Goal: Task Accomplishment & Management: Complete application form

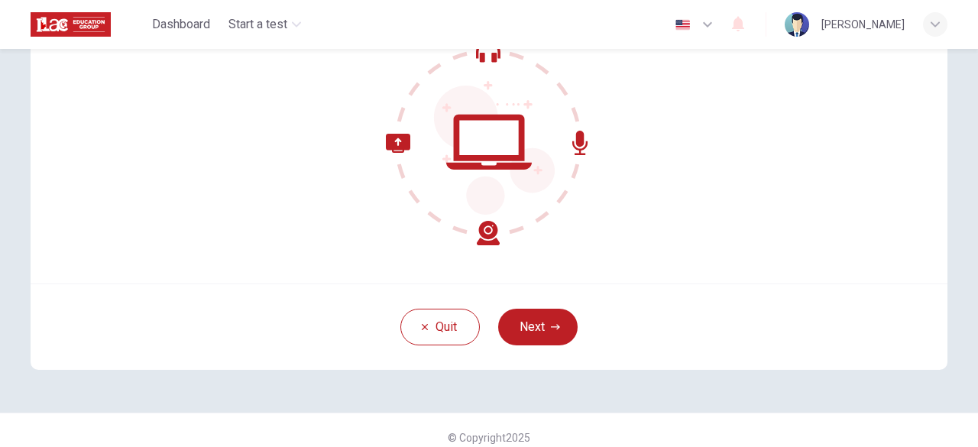
scroll to position [189, 0]
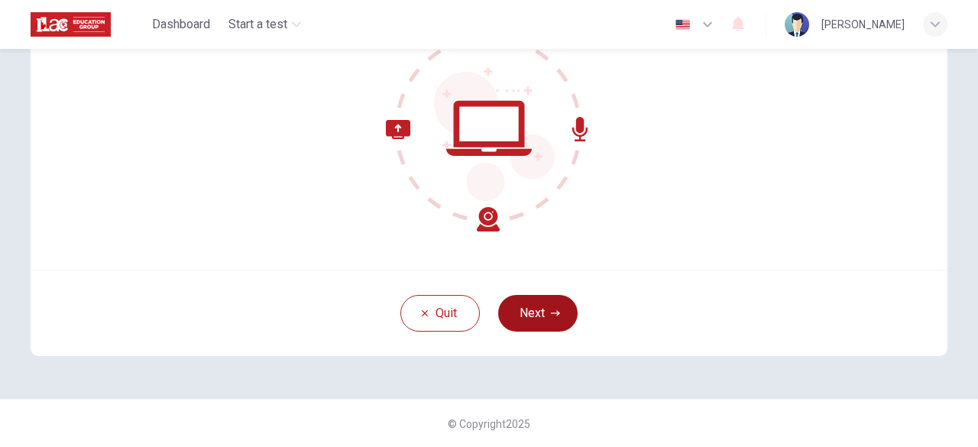
click at [540, 326] on button "Next" at bounding box center [537, 313] width 79 height 37
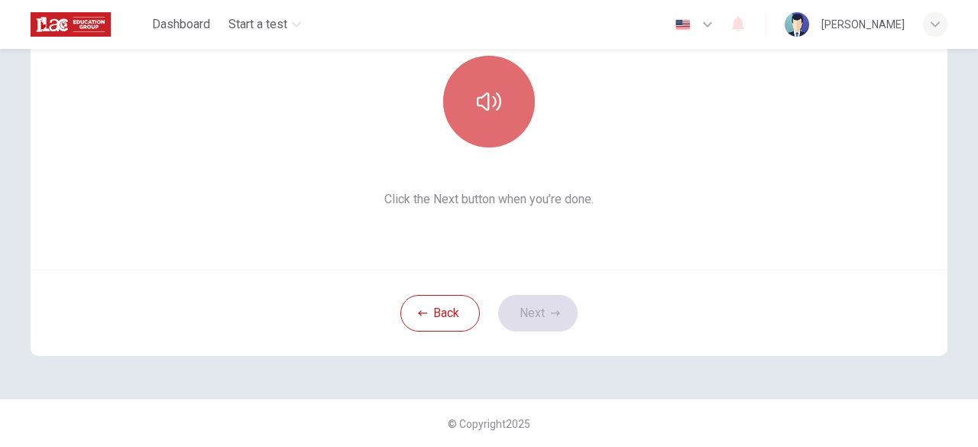
click at [480, 98] on icon "button" at bounding box center [489, 101] width 24 height 24
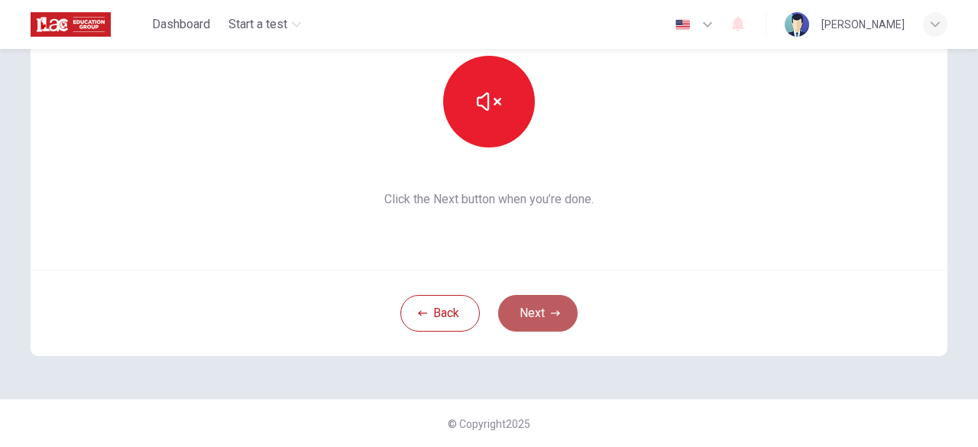
click at [511, 313] on button "Next" at bounding box center [537, 313] width 79 height 37
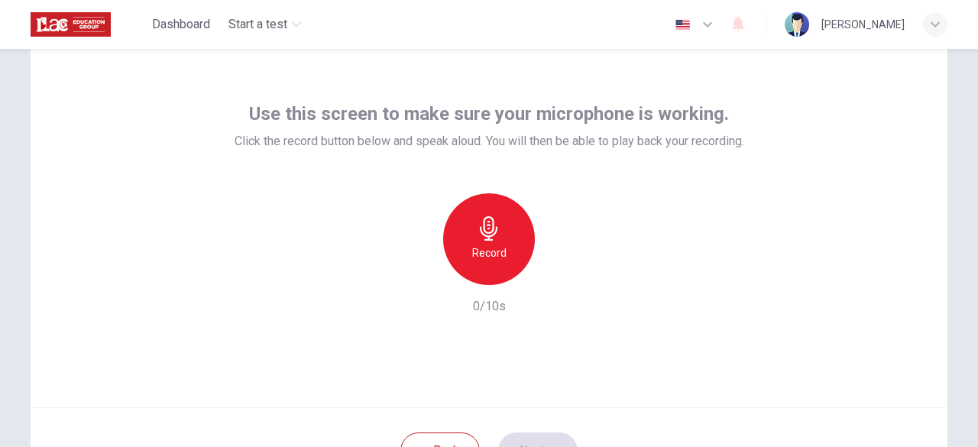
scroll to position [58, 0]
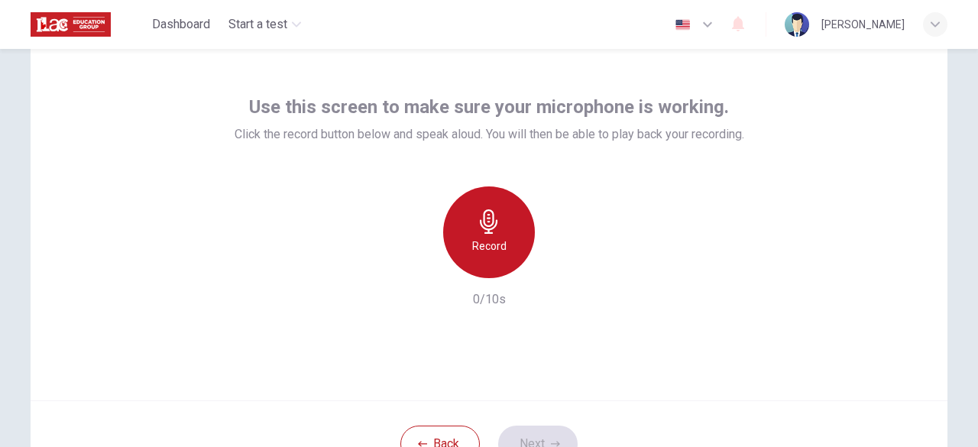
click at [504, 216] on div "Record" at bounding box center [489, 232] width 92 height 92
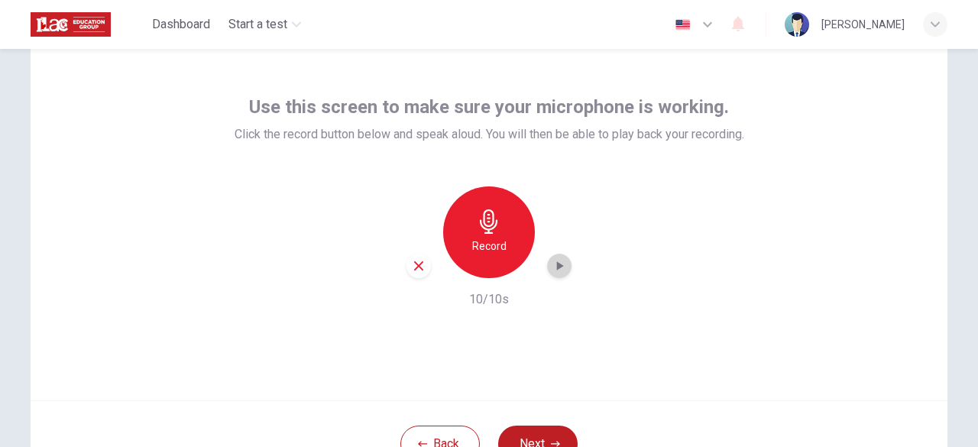
click at [555, 272] on icon "button" at bounding box center [559, 265] width 15 height 15
click at [565, 264] on div "button" at bounding box center [559, 266] width 24 height 24
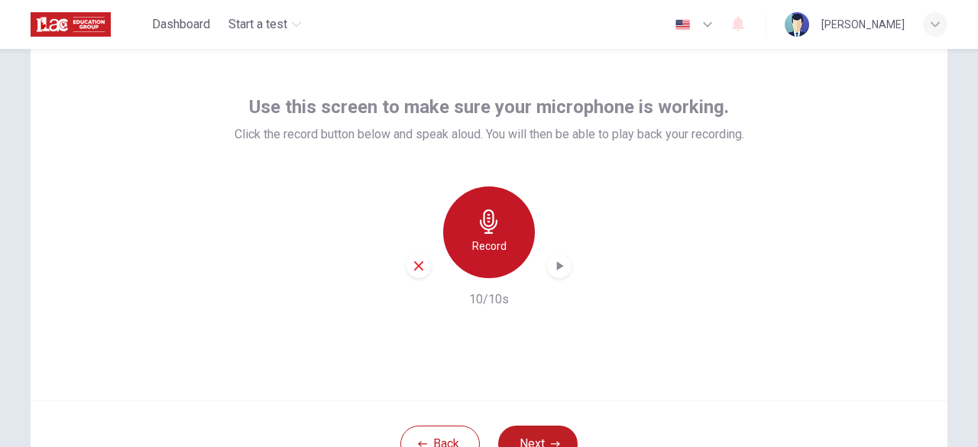
click at [460, 261] on div "Record" at bounding box center [489, 232] width 92 height 92
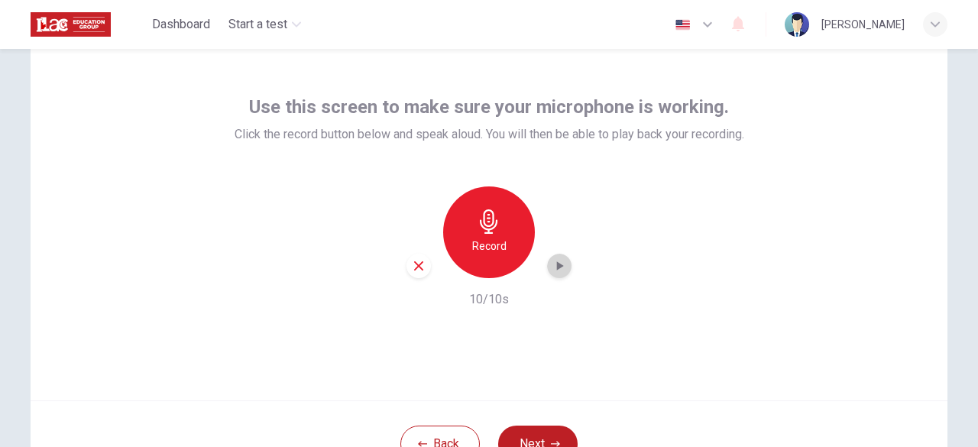
click at [552, 267] on icon "button" at bounding box center [559, 265] width 15 height 15
click at [520, 438] on button "Next" at bounding box center [537, 444] width 79 height 37
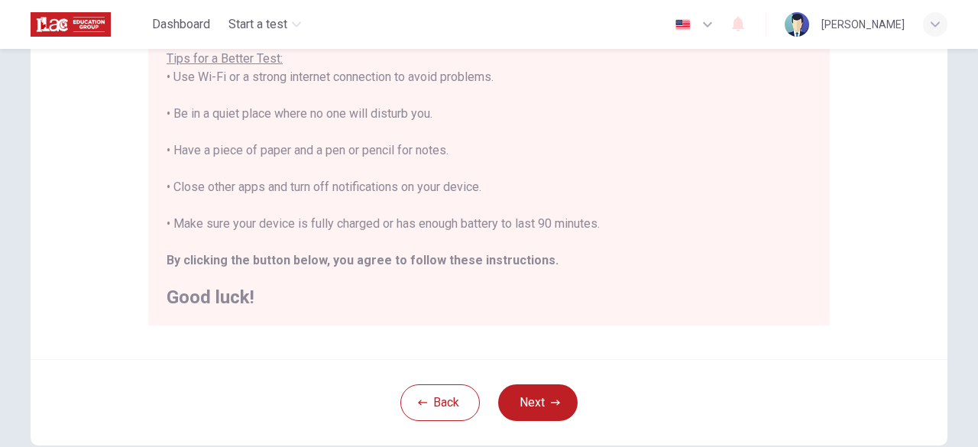
scroll to position [318, 0]
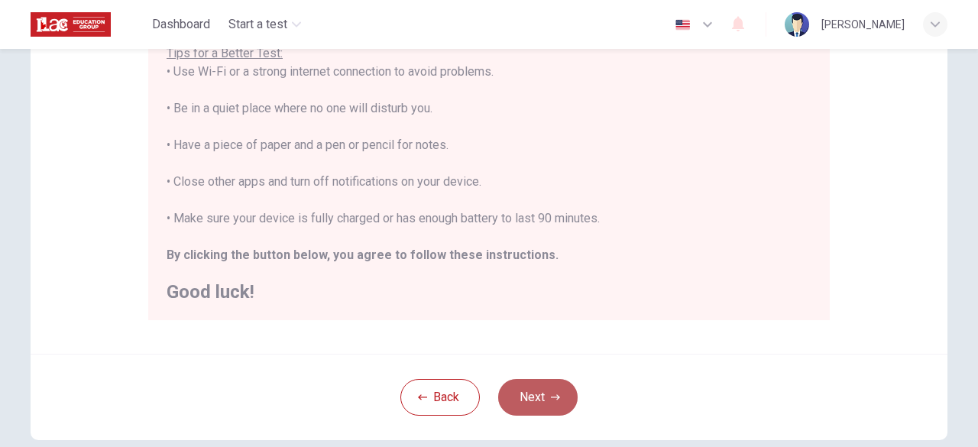
click at [515, 401] on button "Next" at bounding box center [537, 397] width 79 height 37
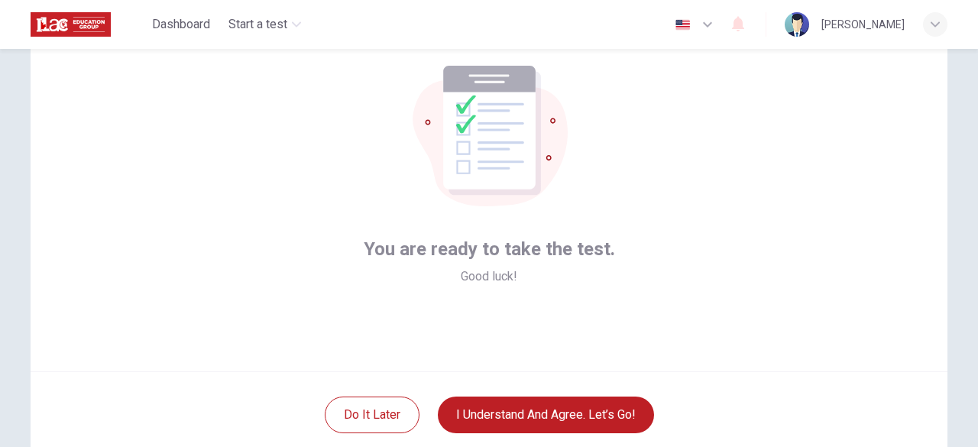
scroll to position [100, 0]
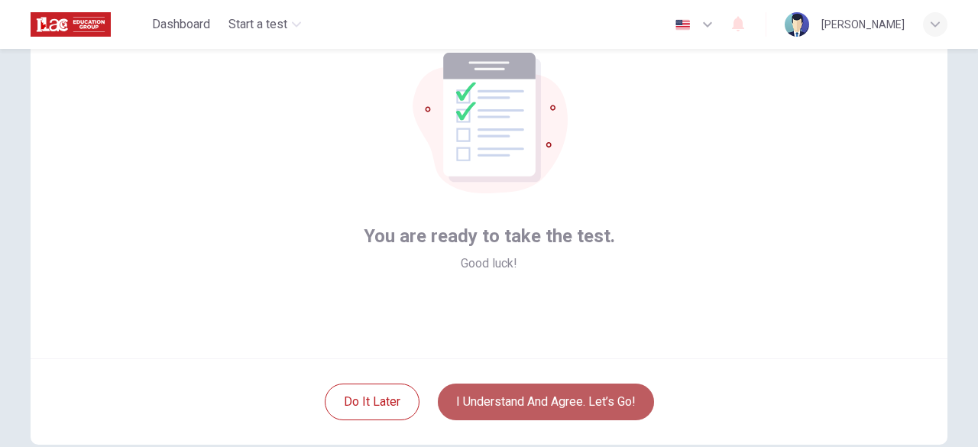
click at [588, 401] on button "I understand and agree. Let’s go!" at bounding box center [546, 402] width 216 height 37
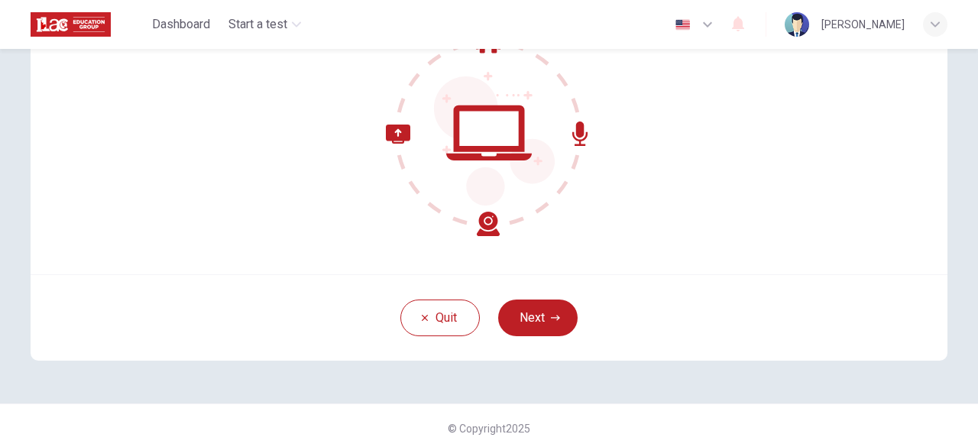
scroll to position [189, 0]
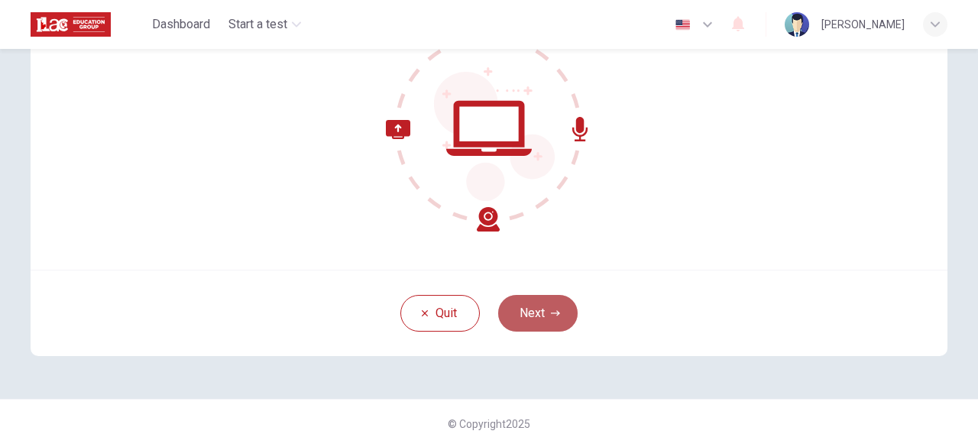
click at [539, 315] on button "Next" at bounding box center [537, 313] width 79 height 37
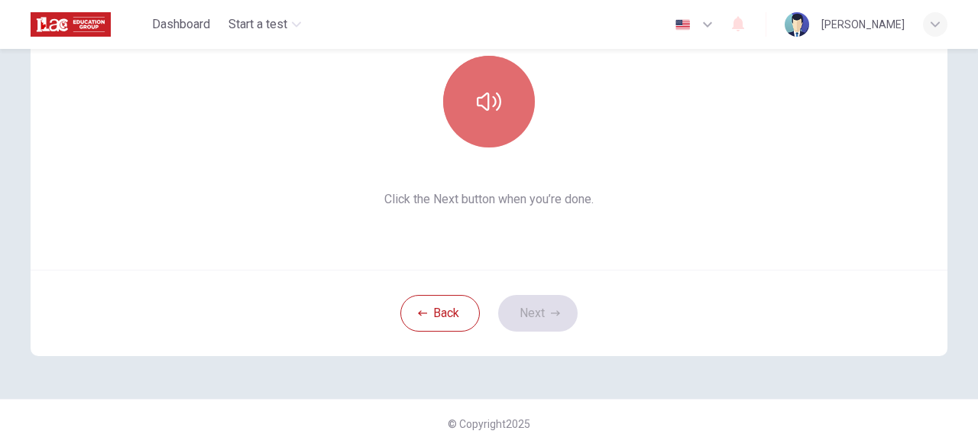
click at [516, 100] on button "button" at bounding box center [489, 102] width 92 height 92
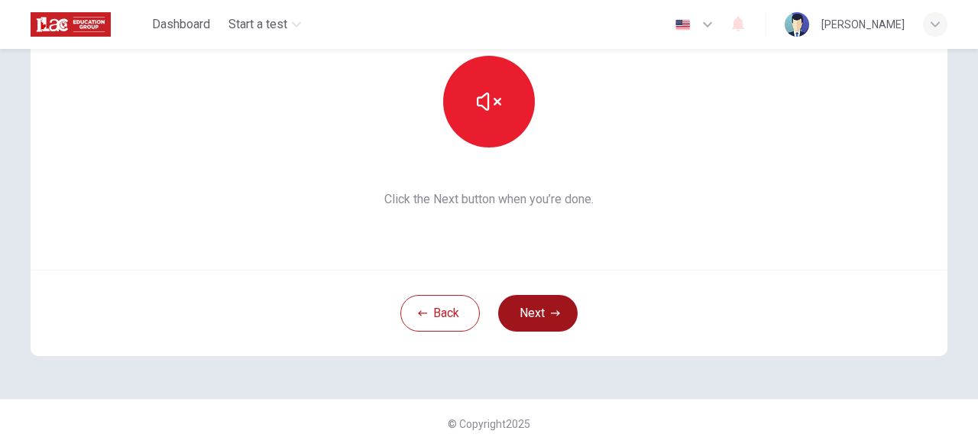
click at [559, 328] on button "Next" at bounding box center [537, 313] width 79 height 37
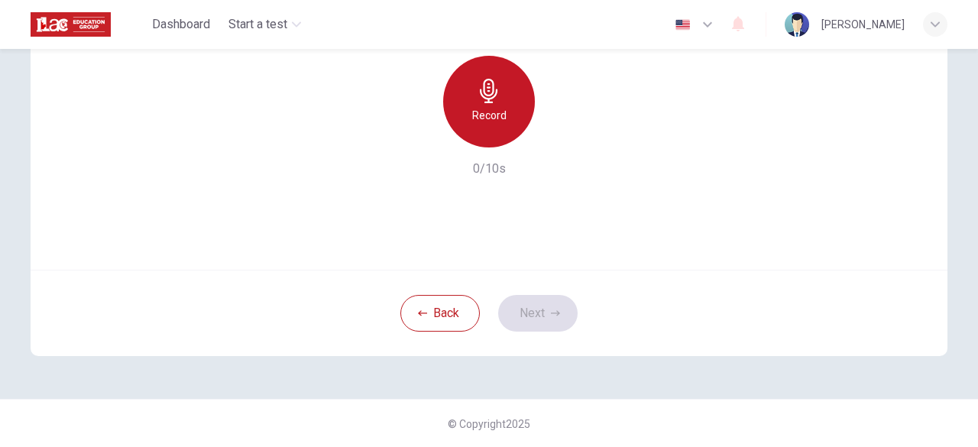
click at [491, 88] on icon "button" at bounding box center [489, 91] width 24 height 24
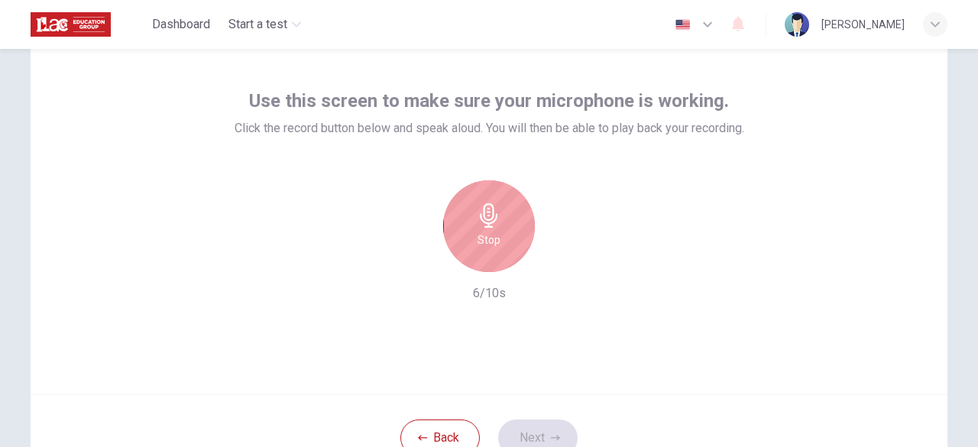
scroll to position [68, 0]
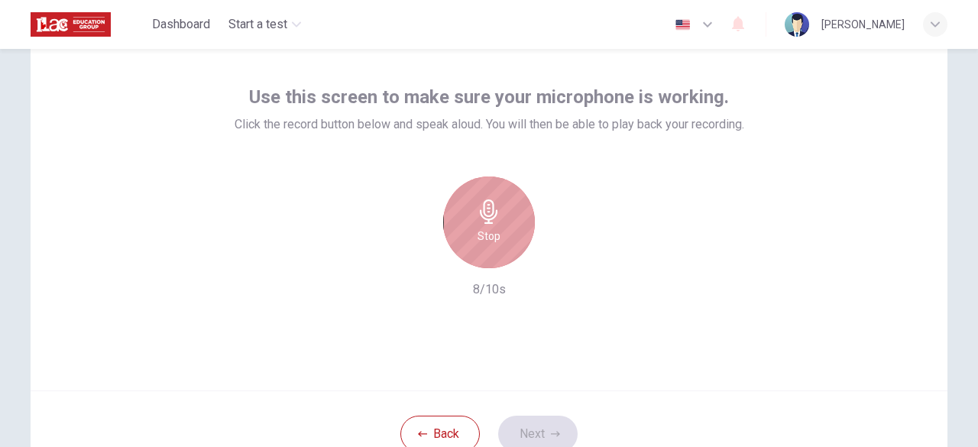
click at [506, 239] on div "Stop" at bounding box center [489, 223] width 92 height 92
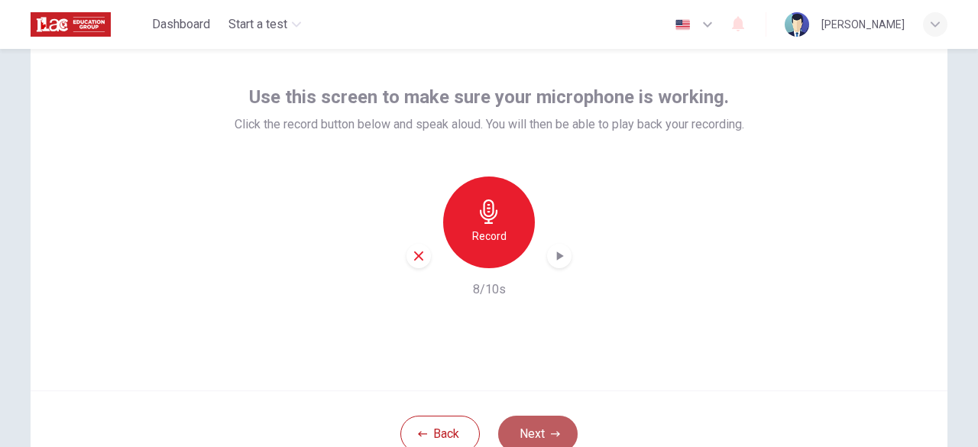
click at [546, 423] on button "Next" at bounding box center [537, 434] width 79 height 37
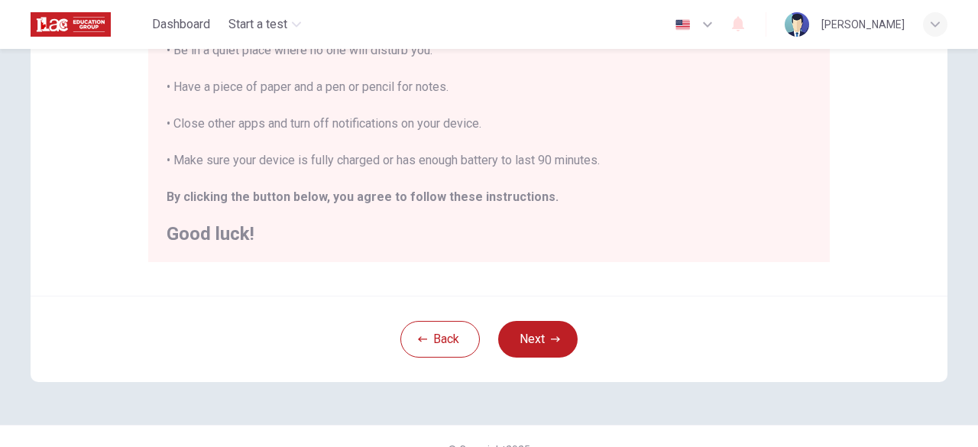
scroll to position [402, 0]
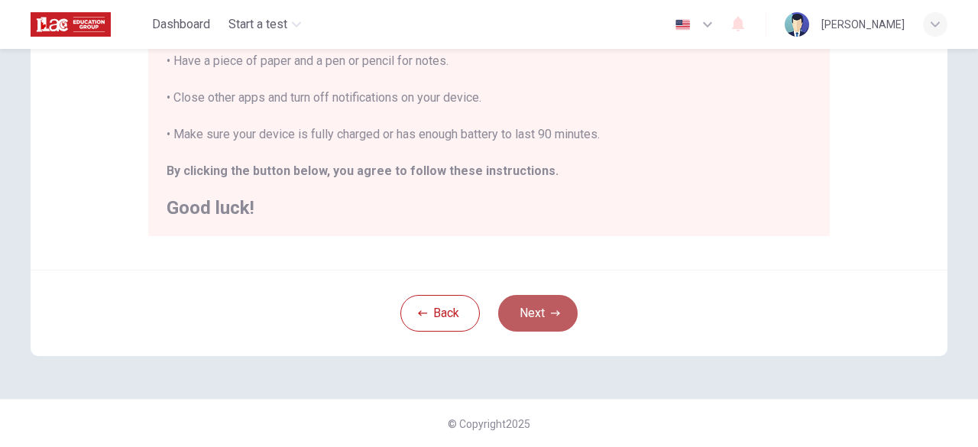
click at [562, 323] on button "Next" at bounding box center [537, 313] width 79 height 37
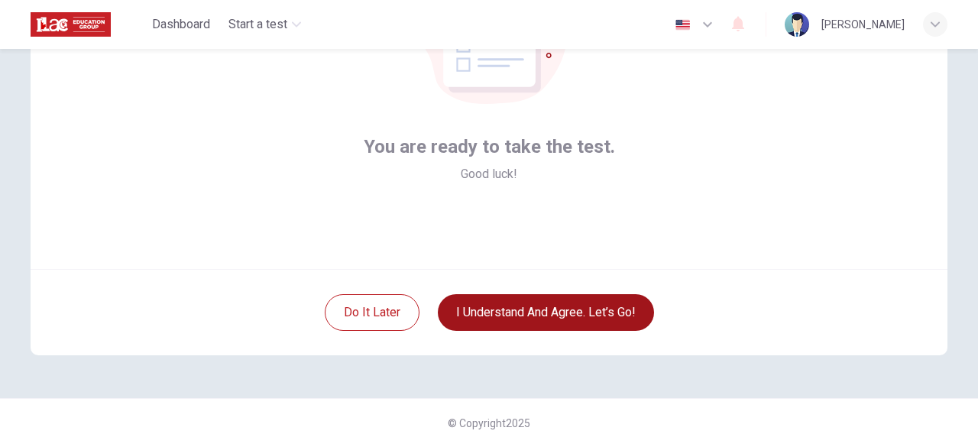
scroll to position [189, 0]
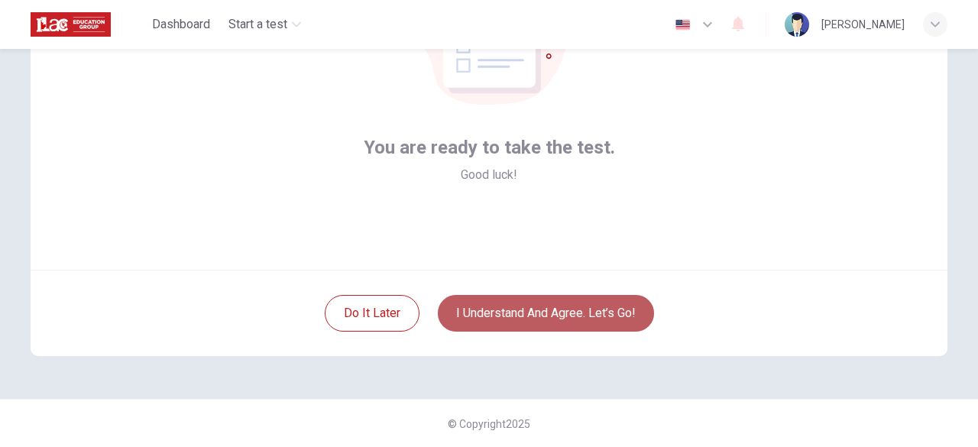
click at [589, 312] on button "I understand and agree. Let’s go!" at bounding box center [546, 313] width 216 height 37
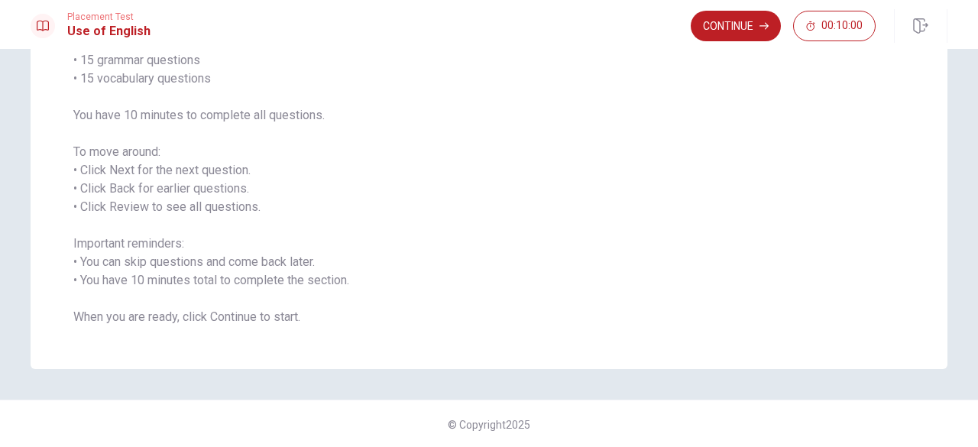
scroll to position [151, 0]
click at [741, 29] on button "Continue" at bounding box center [736, 26] width 90 height 31
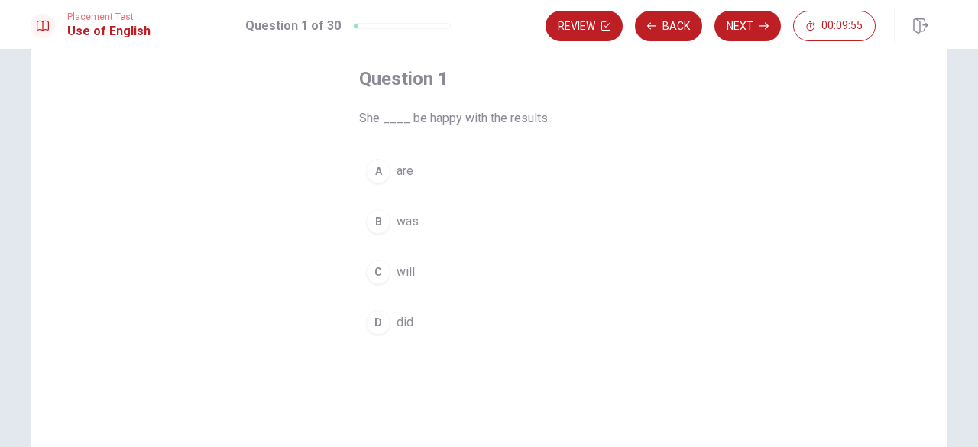
scroll to position [75, 0]
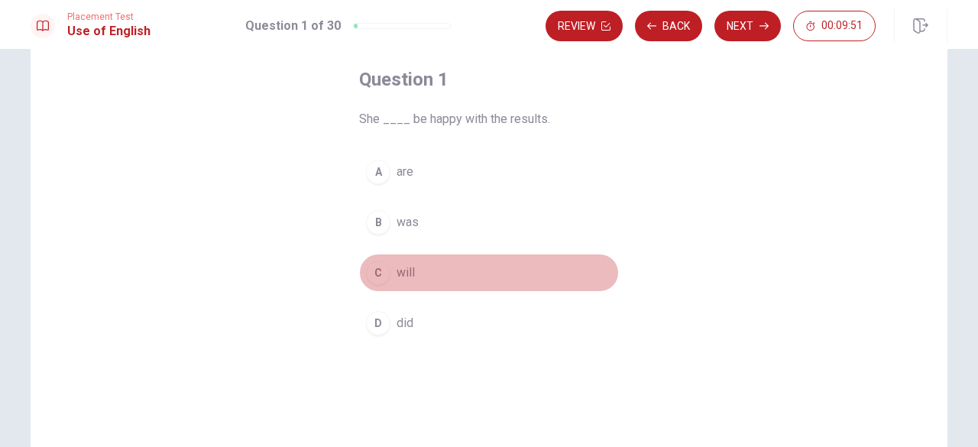
click at [376, 280] on div "C" at bounding box center [378, 273] width 24 height 24
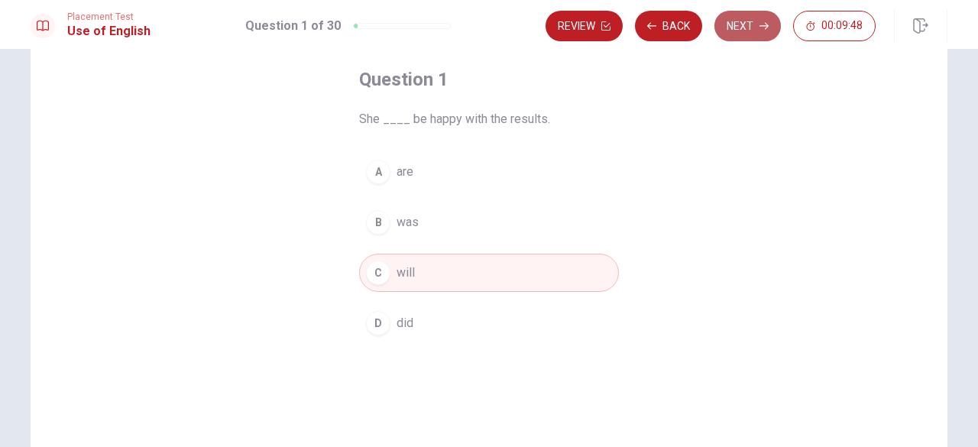
click at [733, 19] on button "Next" at bounding box center [747, 26] width 66 height 31
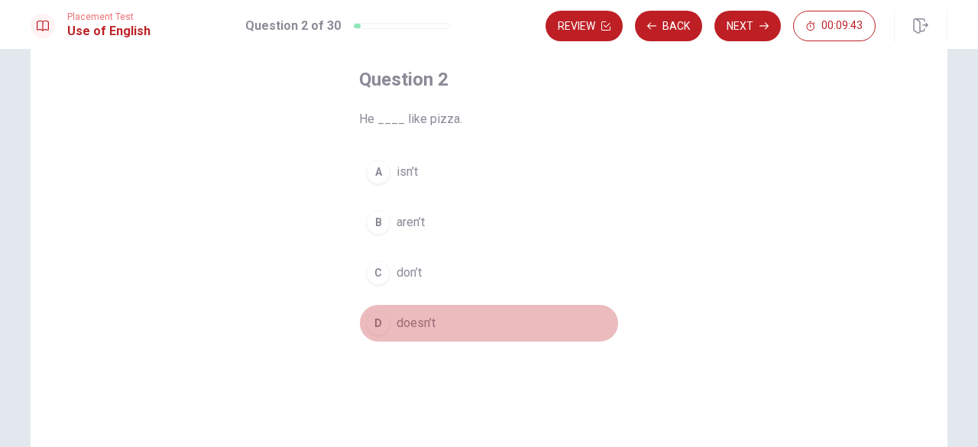
click at [376, 322] on div "D" at bounding box center [378, 323] width 24 height 24
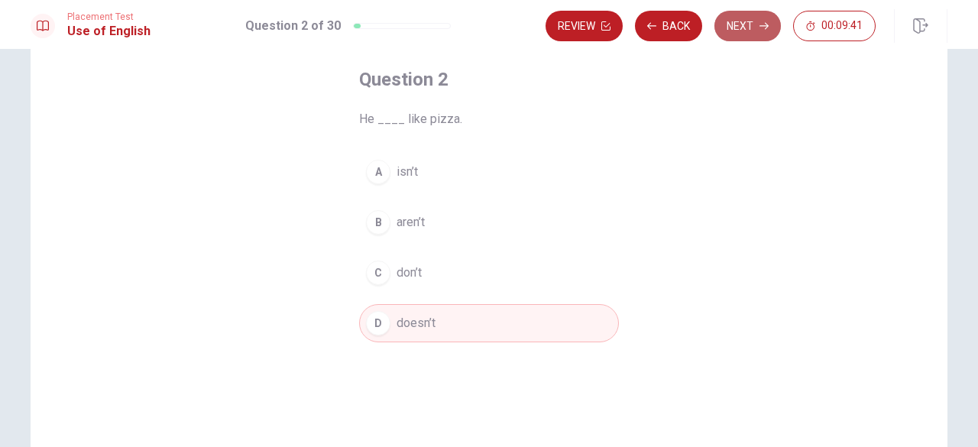
click at [738, 24] on button "Next" at bounding box center [747, 26] width 66 height 31
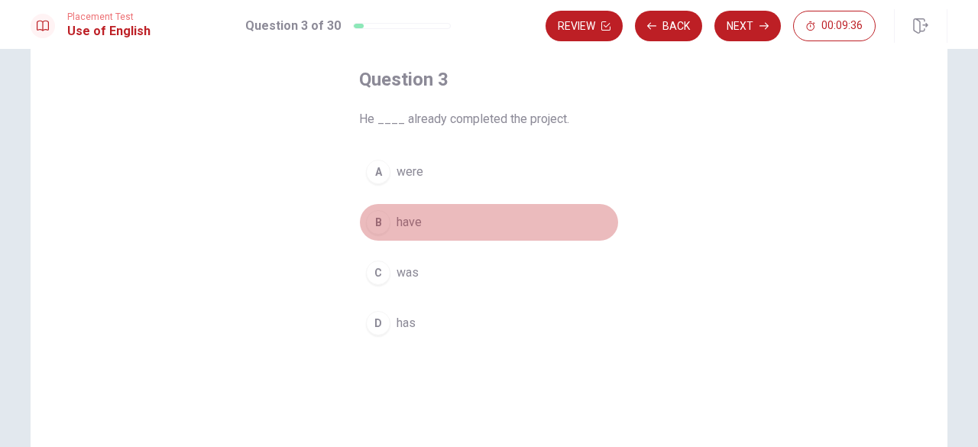
click at [382, 224] on div "B" at bounding box center [378, 222] width 24 height 24
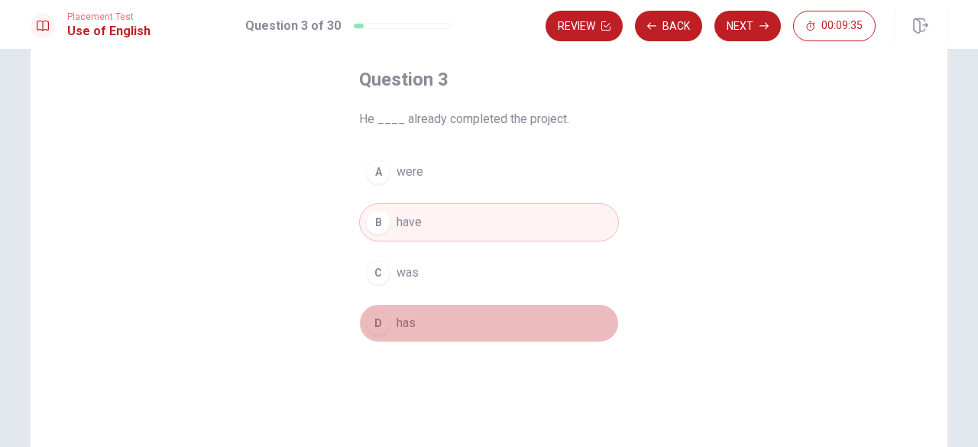
click at [382, 319] on div "D" at bounding box center [378, 323] width 24 height 24
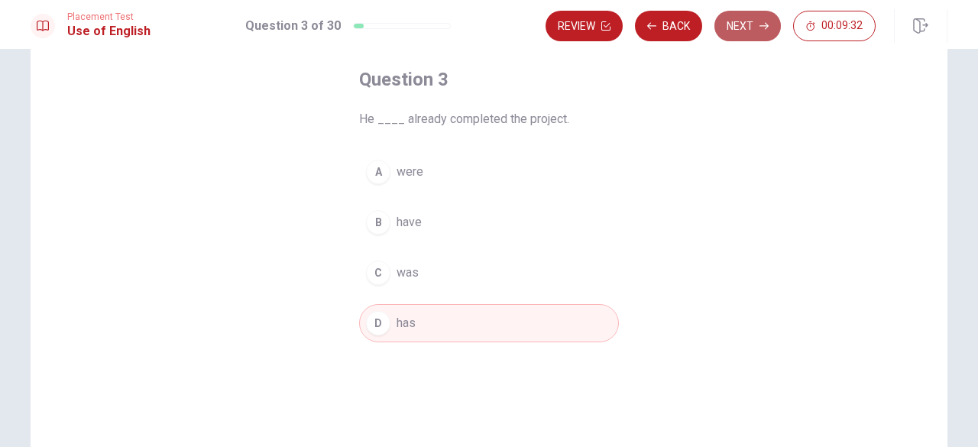
click at [749, 21] on button "Next" at bounding box center [747, 26] width 66 height 31
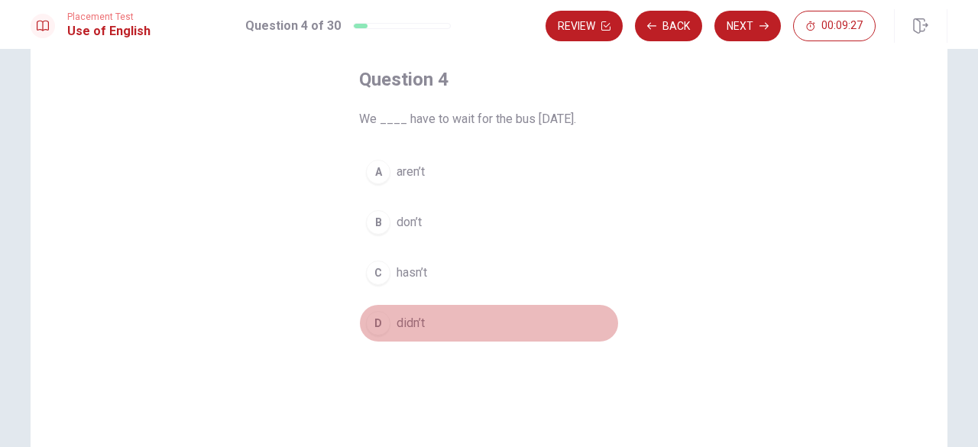
click at [383, 322] on div "D" at bounding box center [378, 323] width 24 height 24
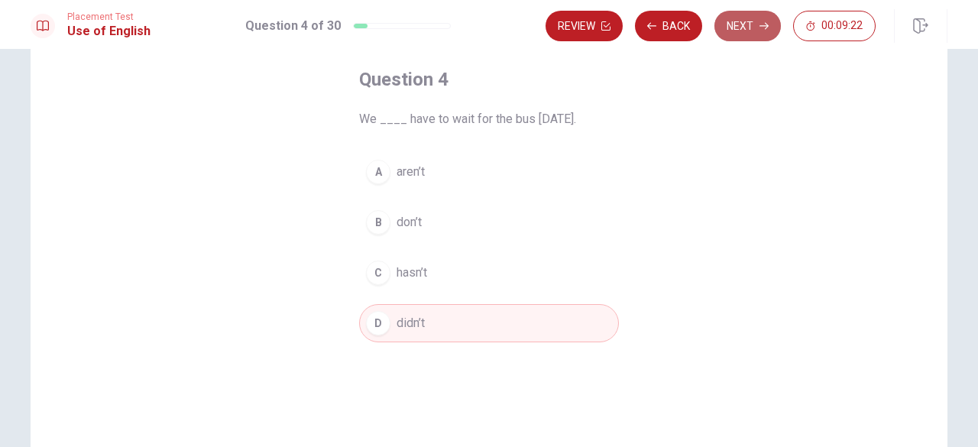
click at [742, 16] on button "Next" at bounding box center [747, 26] width 66 height 31
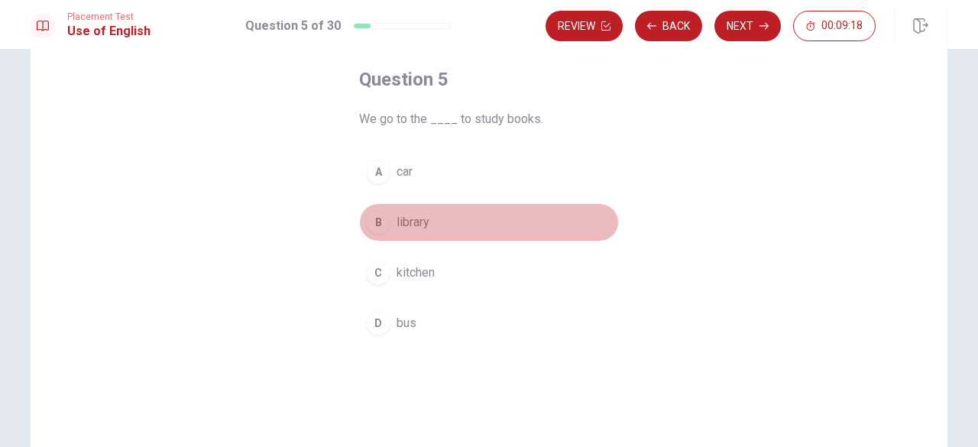
click at [379, 221] on div "B" at bounding box center [378, 222] width 24 height 24
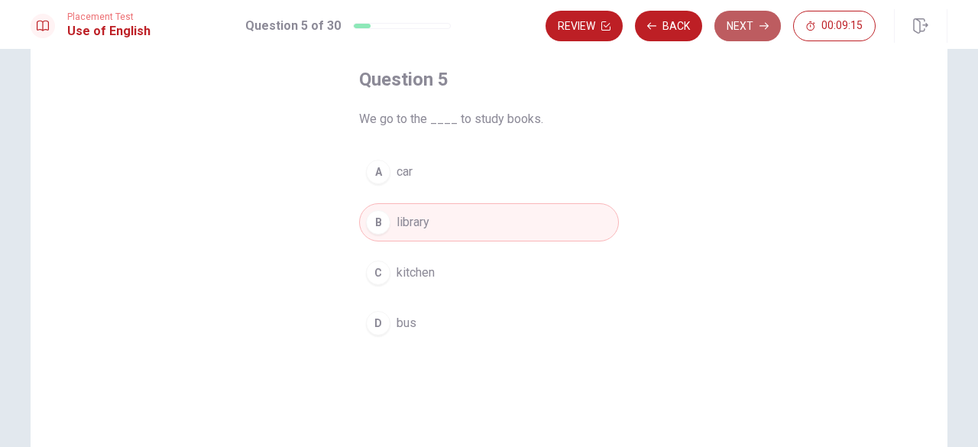
click at [756, 33] on button "Next" at bounding box center [747, 26] width 66 height 31
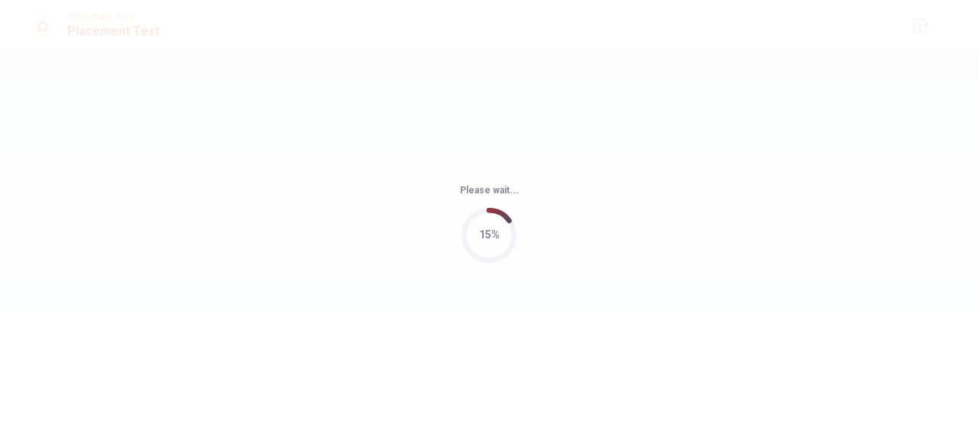
scroll to position [0, 0]
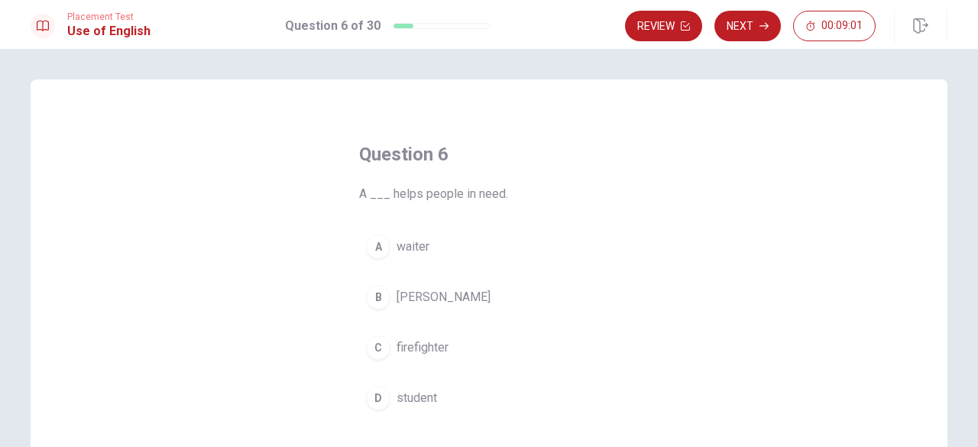
click at [373, 250] on div "A" at bounding box center [378, 247] width 24 height 24
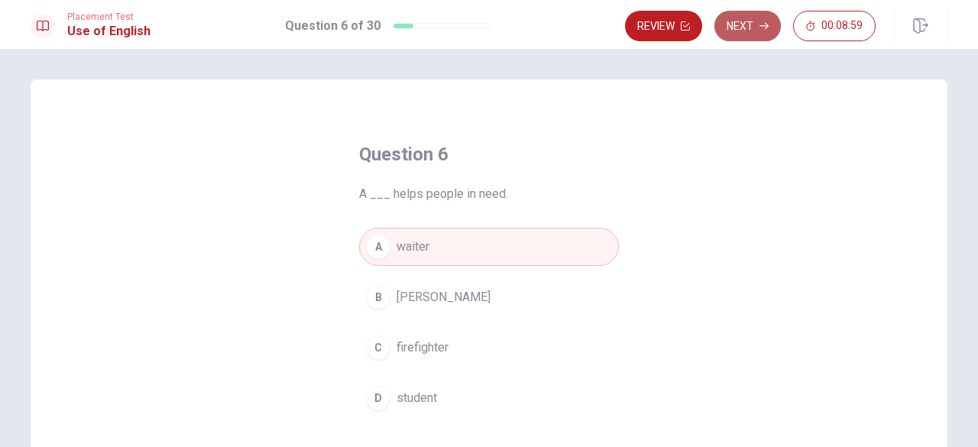
click at [754, 18] on button "Next" at bounding box center [747, 26] width 66 height 31
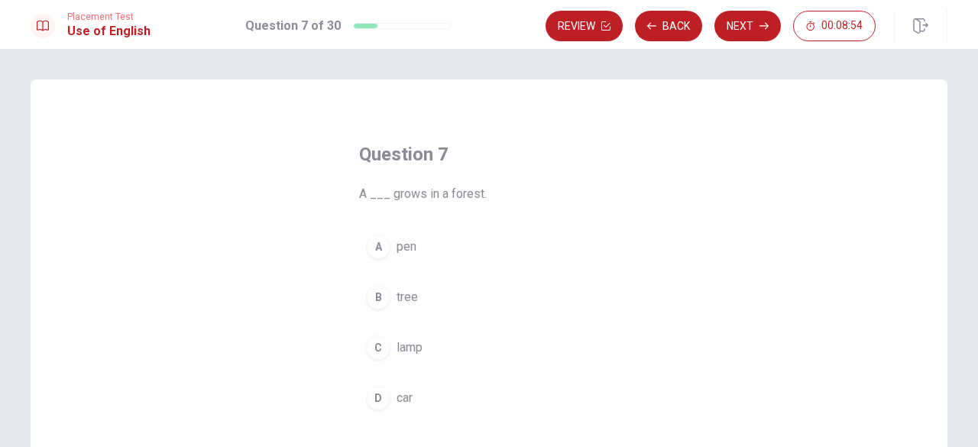
click at [372, 308] on div "B" at bounding box center [378, 297] width 24 height 24
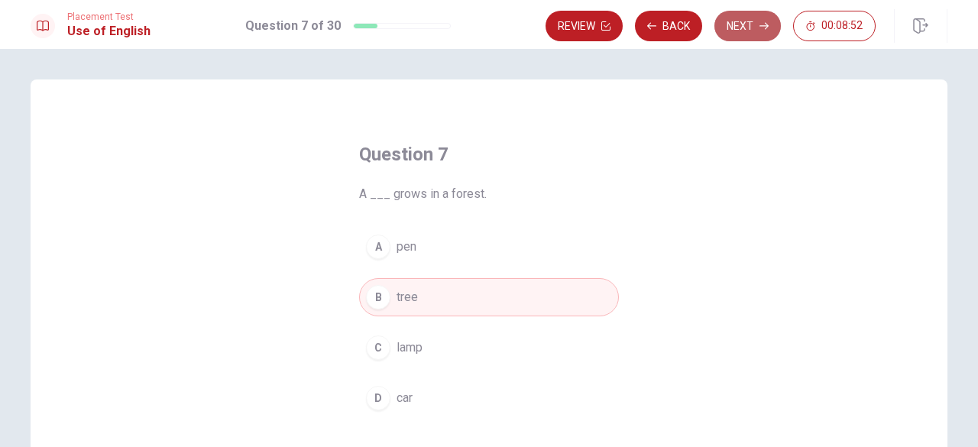
click at [760, 28] on icon "button" at bounding box center [764, 25] width 9 height 9
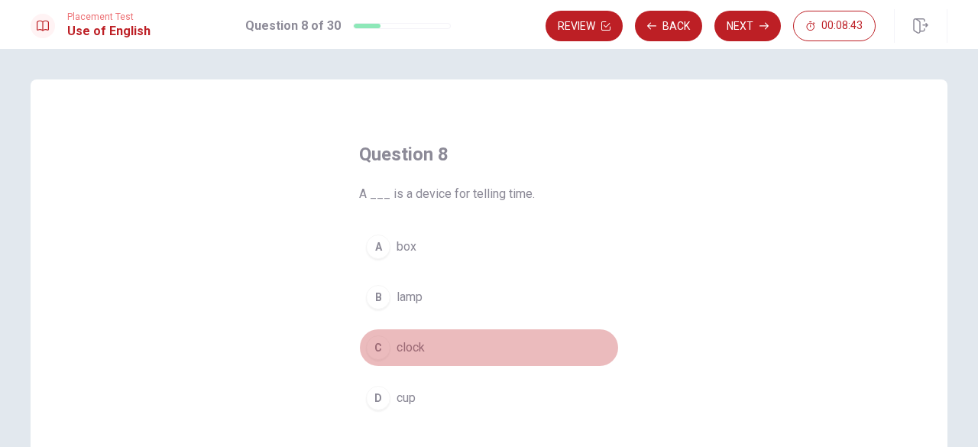
click at [373, 353] on div "C" at bounding box center [378, 347] width 24 height 24
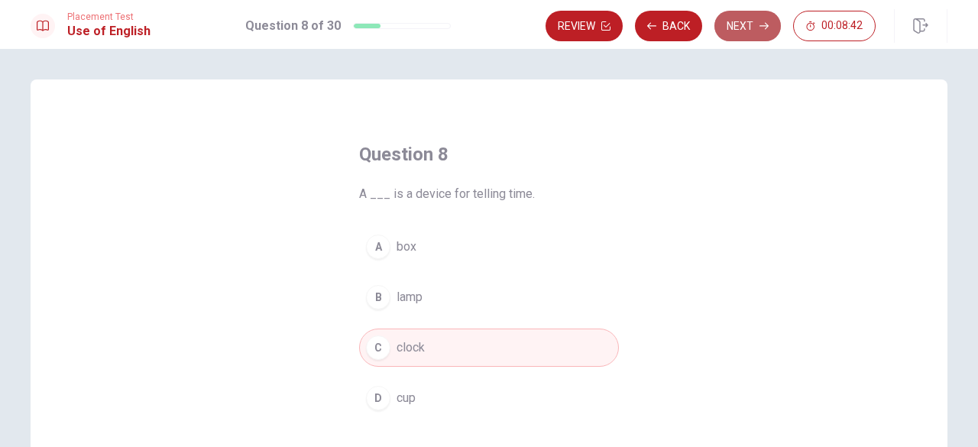
click at [760, 34] on button "Next" at bounding box center [747, 26] width 66 height 31
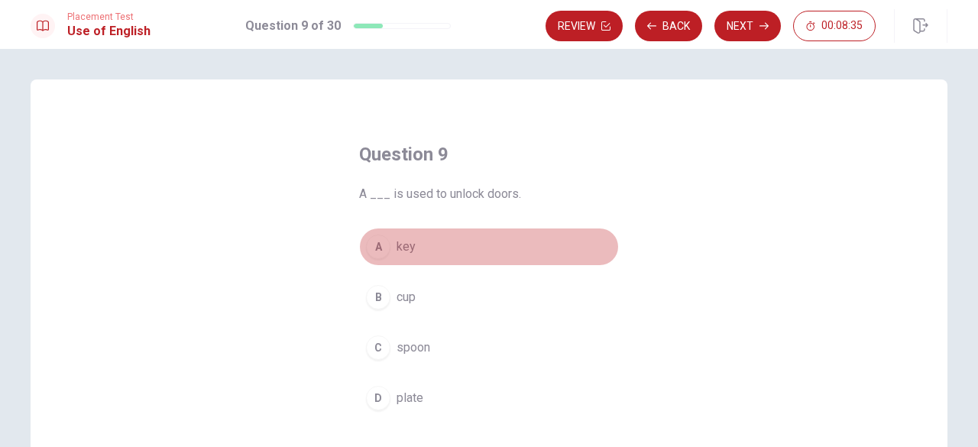
click at [377, 251] on div "A" at bounding box center [378, 247] width 24 height 24
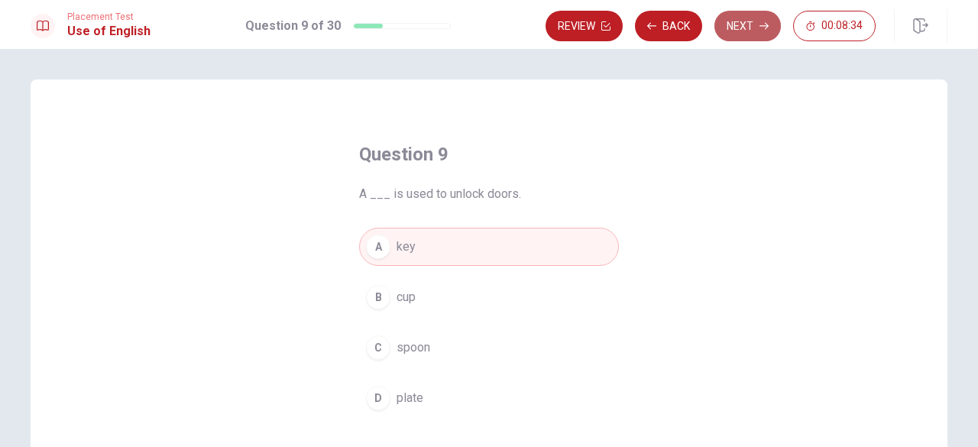
click at [730, 18] on button "Next" at bounding box center [747, 26] width 66 height 31
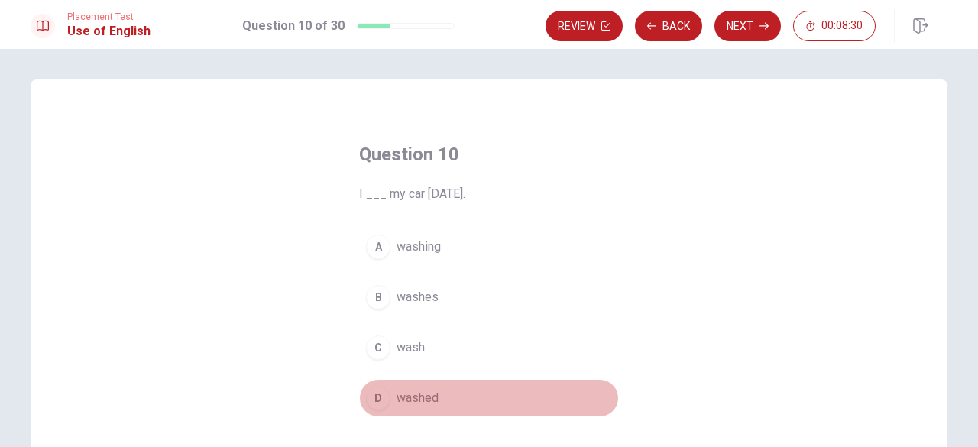
click at [383, 389] on div "D" at bounding box center [378, 398] width 24 height 24
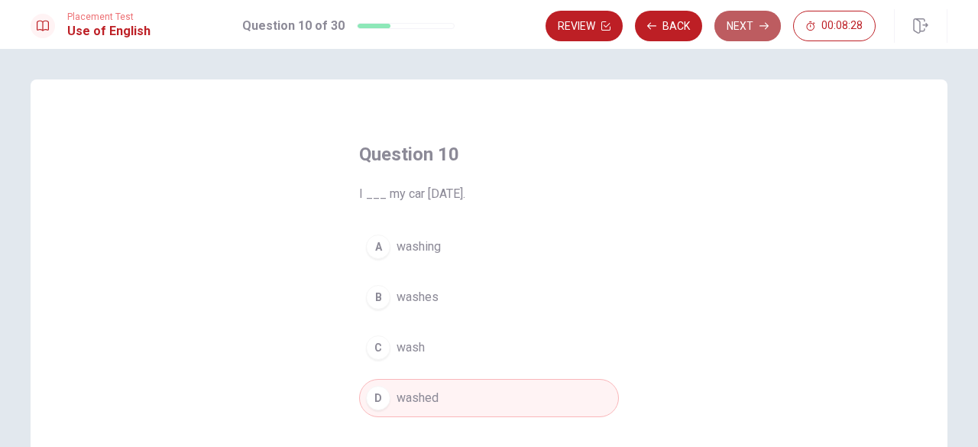
click at [740, 24] on button "Next" at bounding box center [747, 26] width 66 height 31
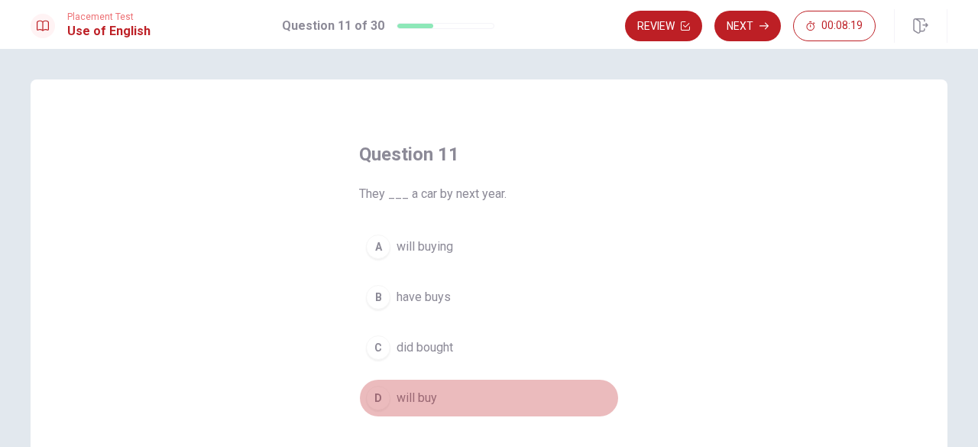
click at [381, 397] on div "D" at bounding box center [378, 398] width 24 height 24
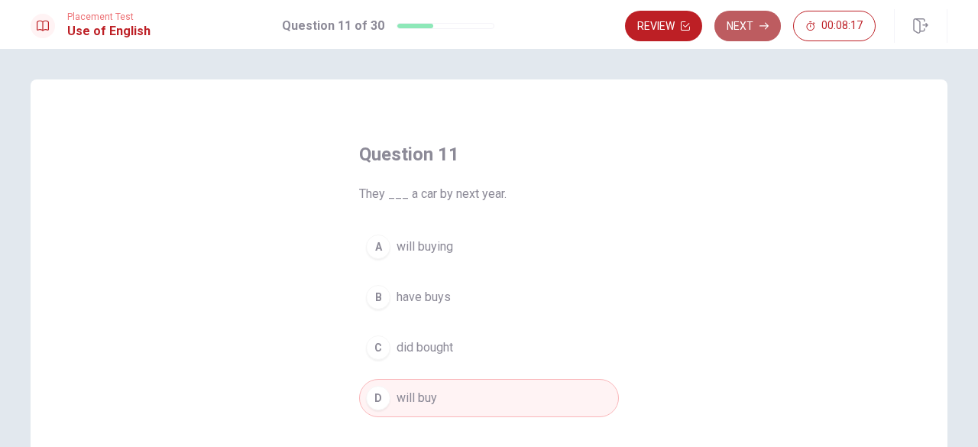
click at [735, 15] on button "Next" at bounding box center [747, 26] width 66 height 31
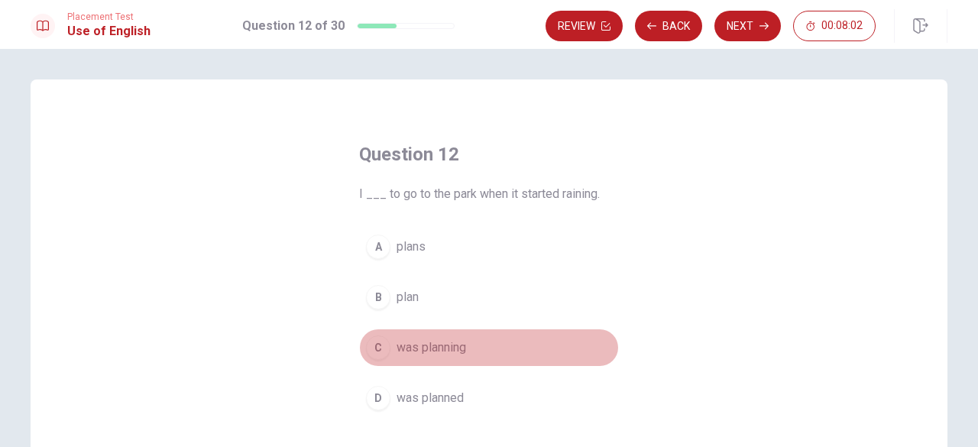
click at [378, 342] on div "C" at bounding box center [378, 347] width 24 height 24
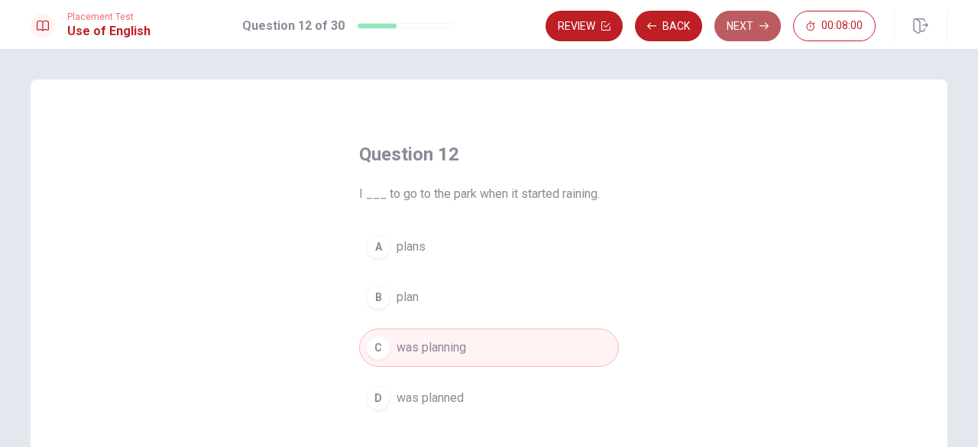
click at [737, 15] on button "Next" at bounding box center [747, 26] width 66 height 31
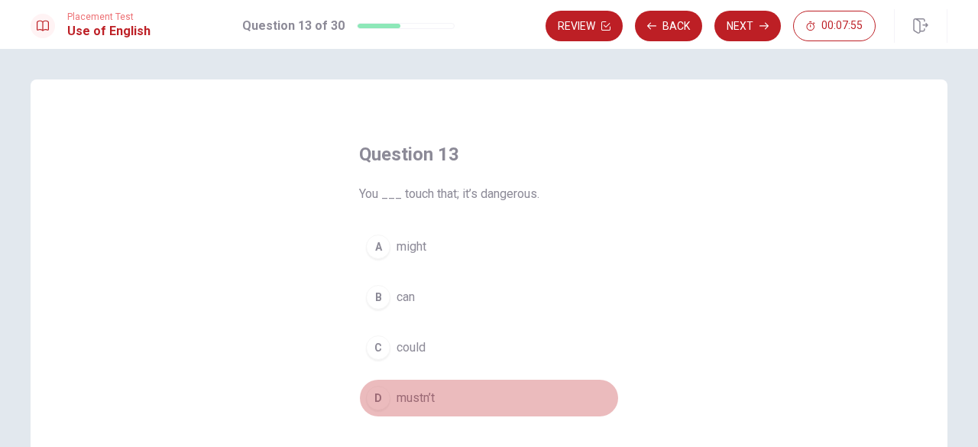
click at [377, 390] on div "D" at bounding box center [378, 398] width 24 height 24
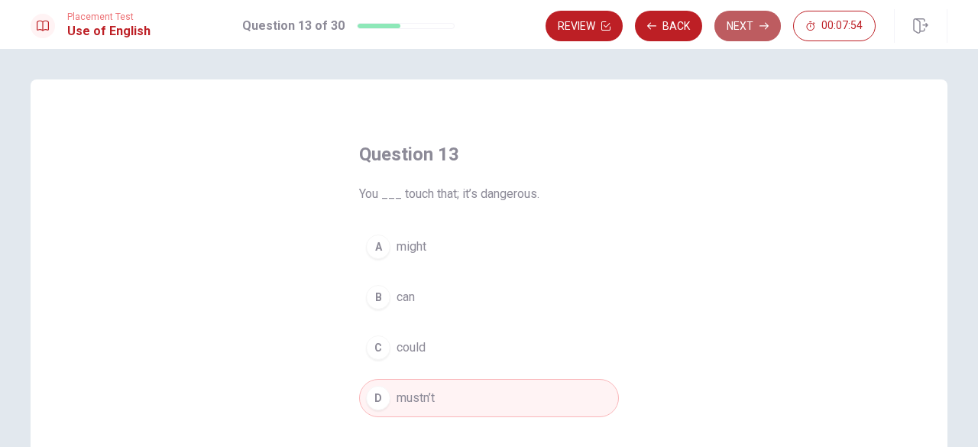
click at [744, 22] on button "Next" at bounding box center [747, 26] width 66 height 31
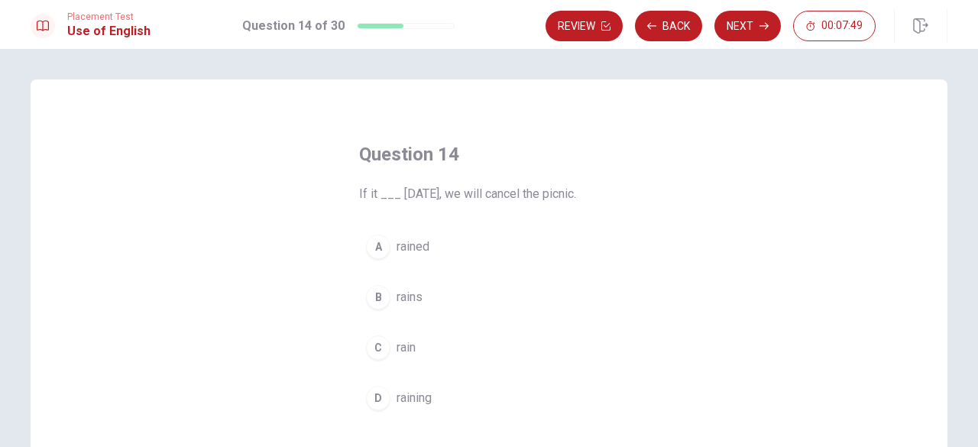
click at [379, 296] on div "B" at bounding box center [378, 297] width 24 height 24
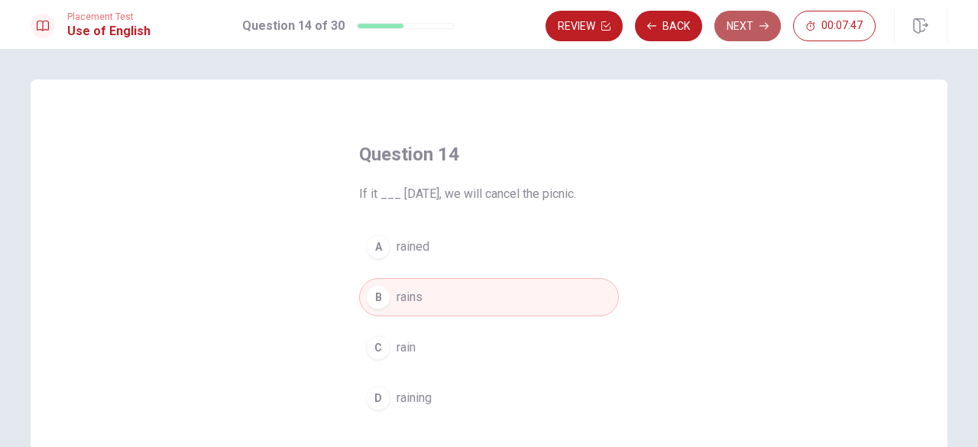
click at [731, 15] on button "Next" at bounding box center [747, 26] width 66 height 31
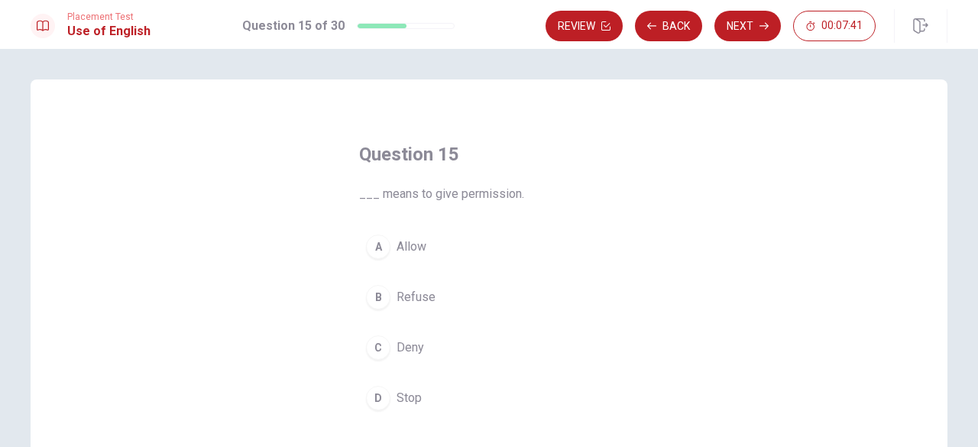
click at [382, 247] on div "A" at bounding box center [378, 247] width 24 height 24
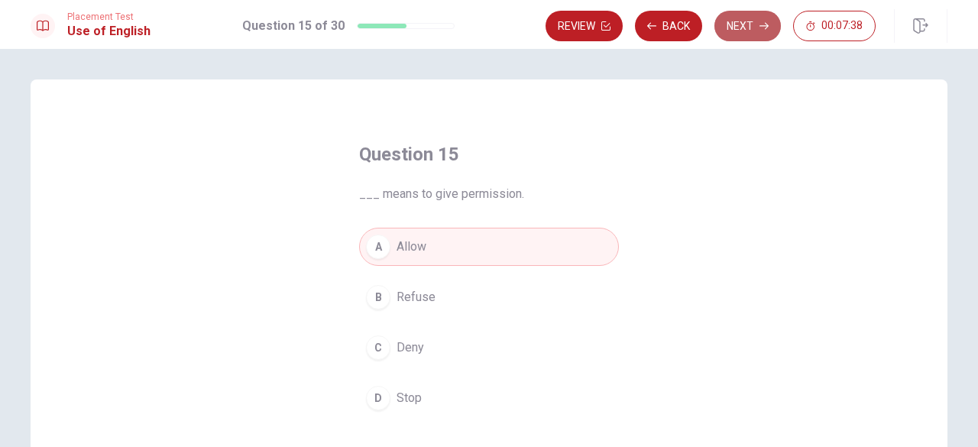
click at [739, 37] on button "Next" at bounding box center [747, 26] width 66 height 31
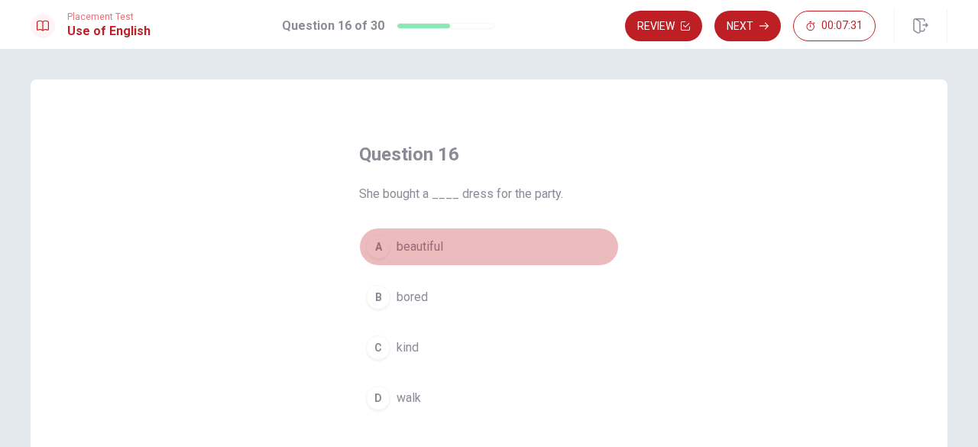
click at [374, 248] on div "A" at bounding box center [378, 247] width 24 height 24
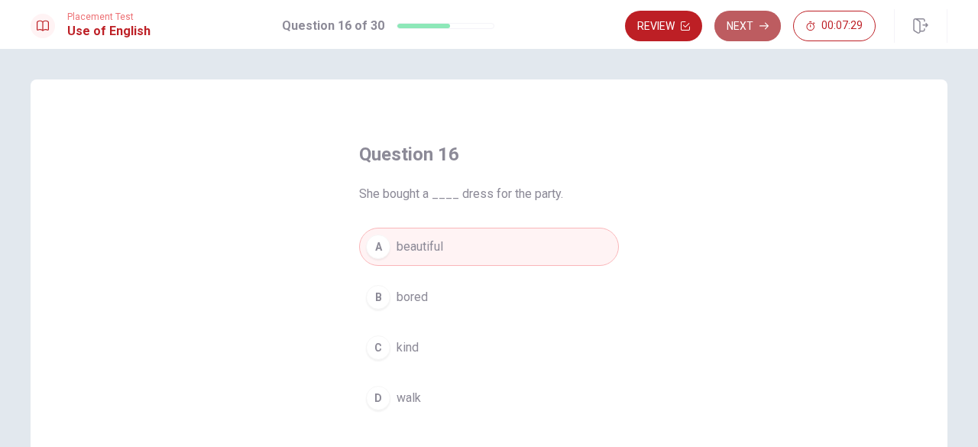
click at [758, 24] on button "Next" at bounding box center [747, 26] width 66 height 31
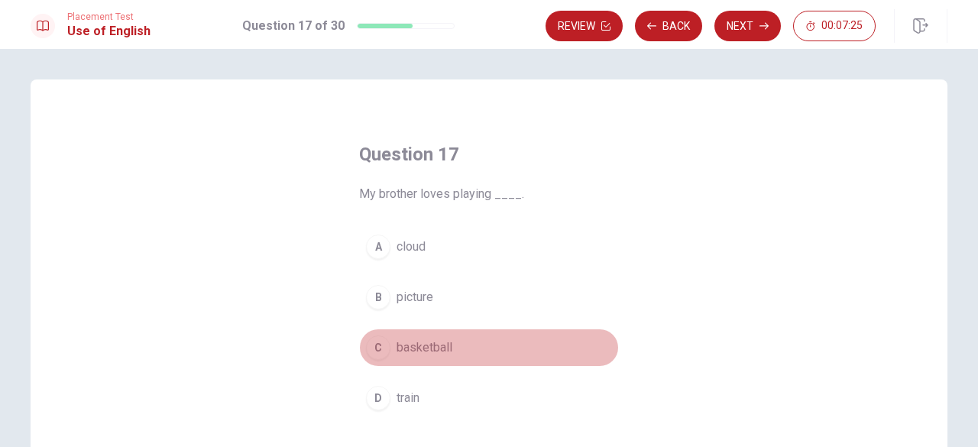
click at [379, 348] on div "C" at bounding box center [378, 347] width 24 height 24
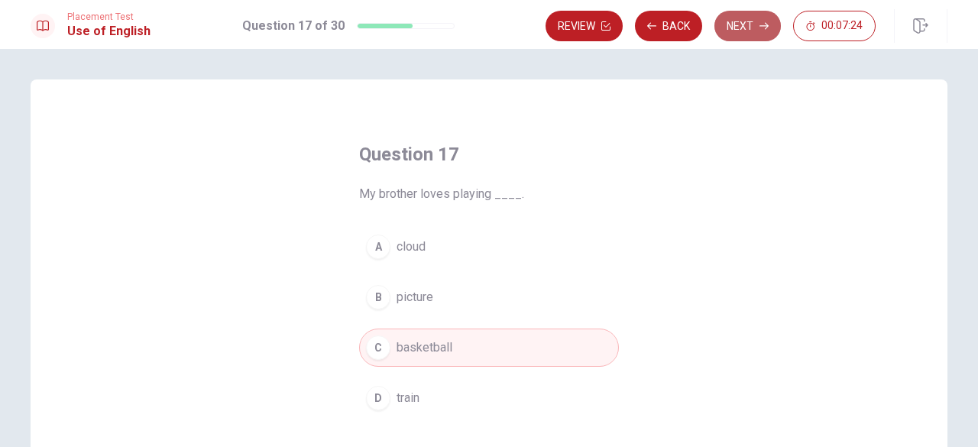
click at [735, 36] on button "Next" at bounding box center [747, 26] width 66 height 31
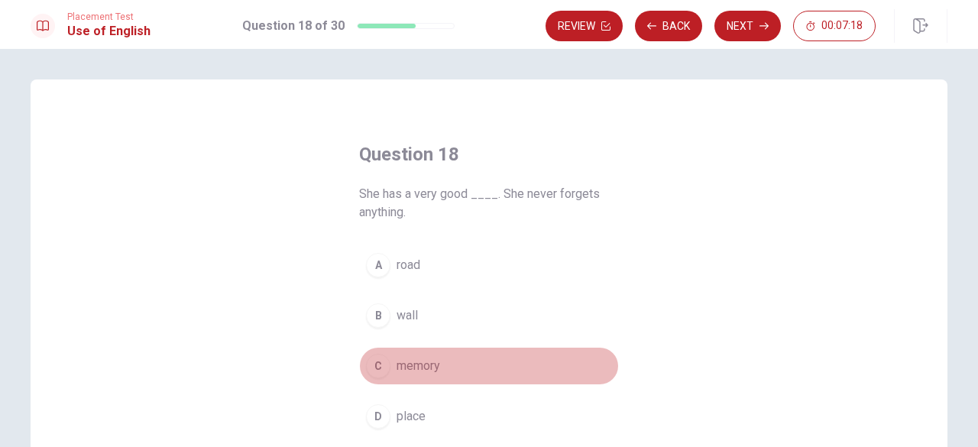
click at [376, 364] on div "C" at bounding box center [378, 366] width 24 height 24
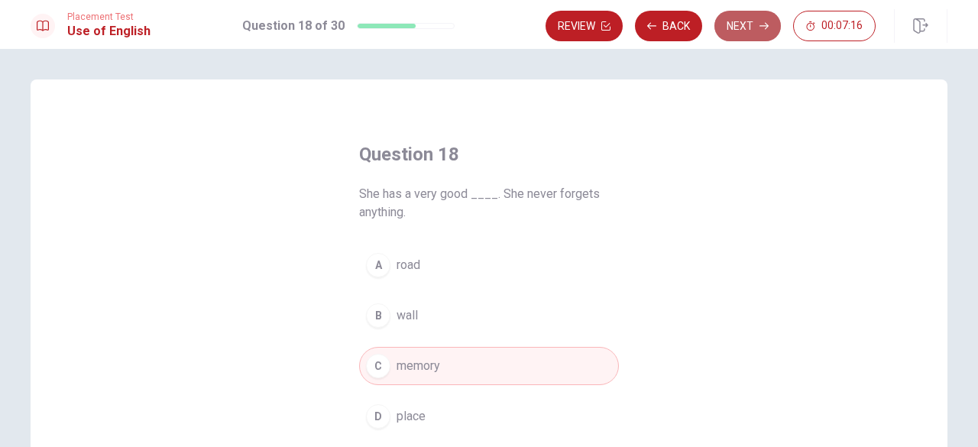
click at [740, 30] on button "Next" at bounding box center [747, 26] width 66 height 31
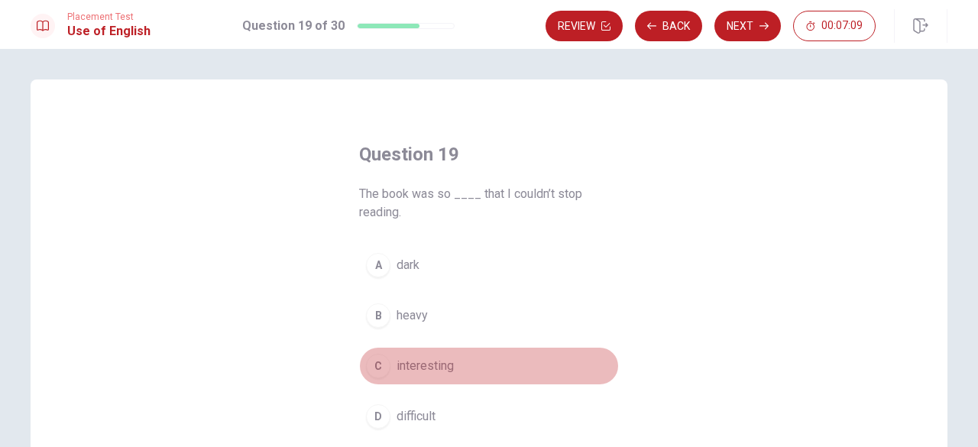
click at [379, 366] on div "C" at bounding box center [378, 366] width 24 height 24
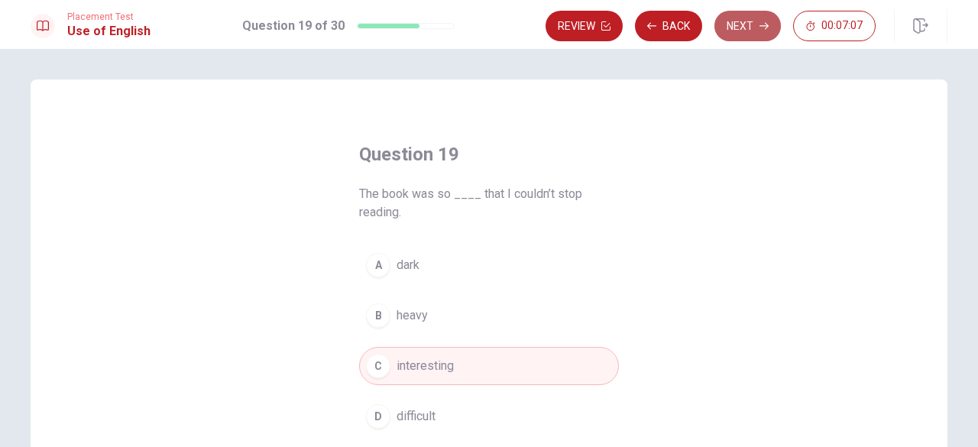
click at [773, 24] on button "Next" at bounding box center [747, 26] width 66 height 31
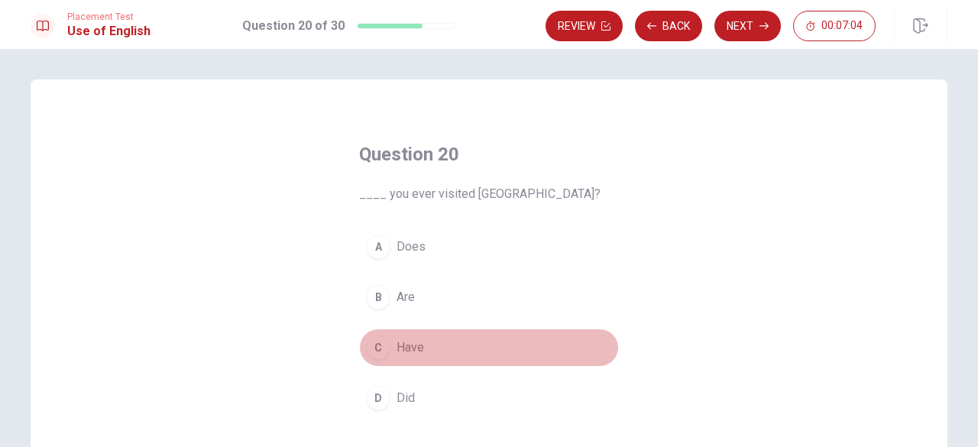
click at [377, 345] on div "C" at bounding box center [378, 347] width 24 height 24
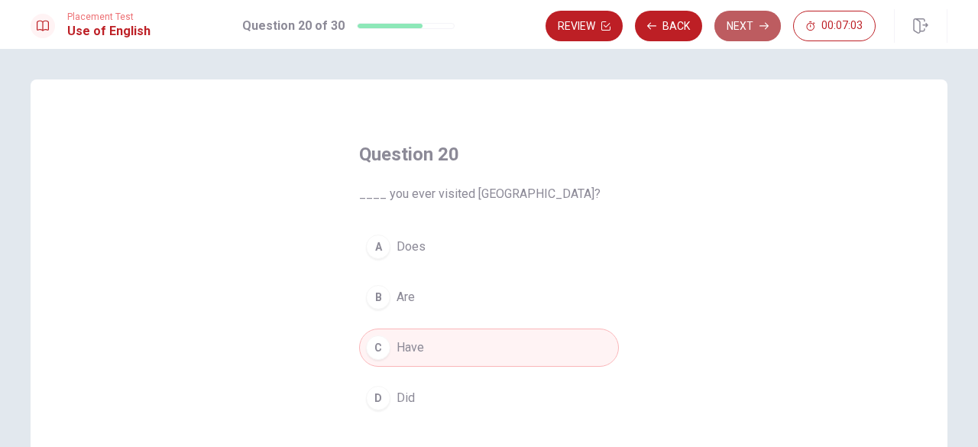
click at [736, 22] on button "Next" at bounding box center [747, 26] width 66 height 31
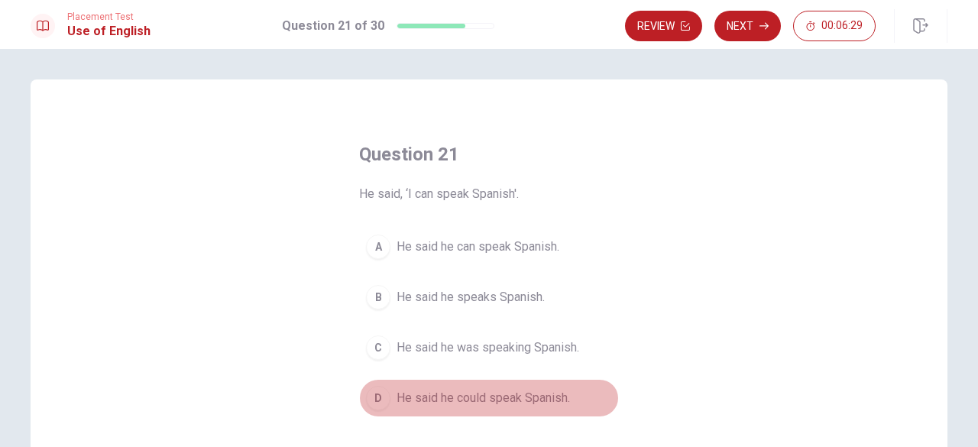
click at [381, 396] on div "D" at bounding box center [378, 398] width 24 height 24
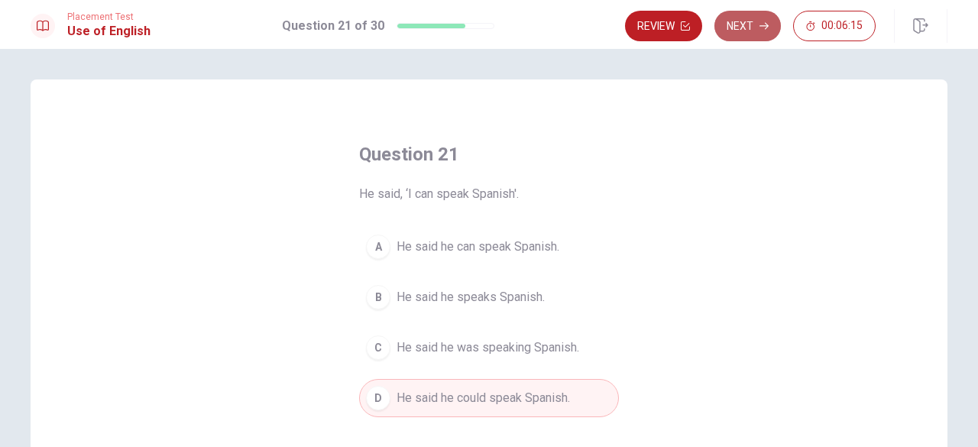
click at [750, 21] on button "Next" at bounding box center [747, 26] width 66 height 31
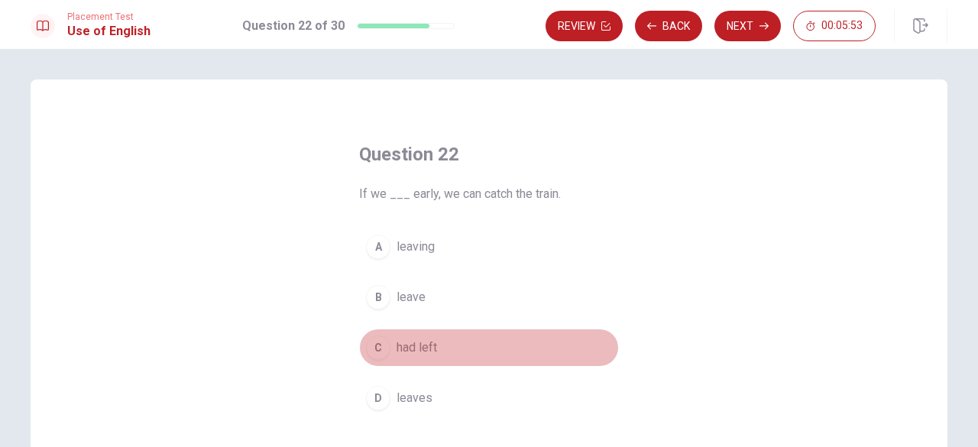
click at [374, 343] on div "C" at bounding box center [378, 347] width 24 height 24
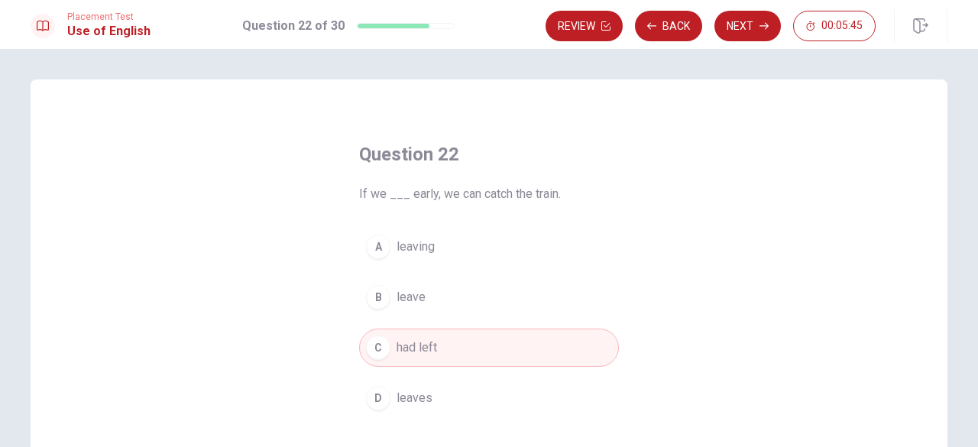
click at [397, 300] on span "leave" at bounding box center [411, 297] width 29 height 18
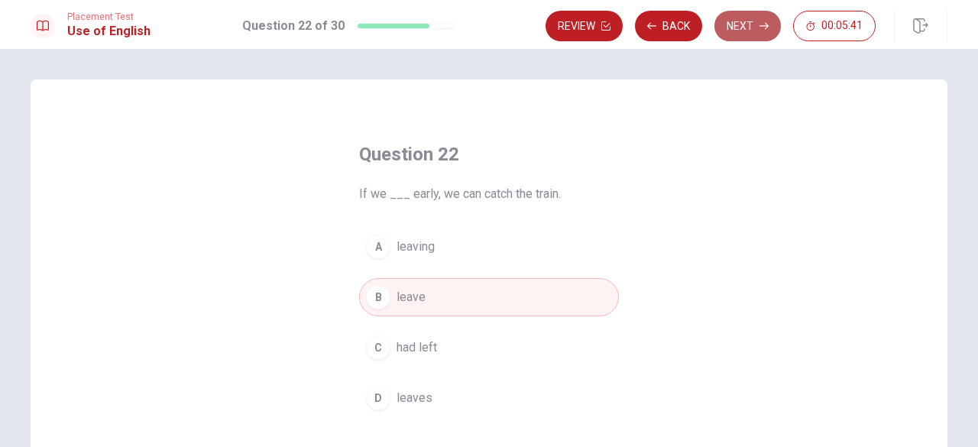
click at [760, 28] on button "Next" at bounding box center [747, 26] width 66 height 31
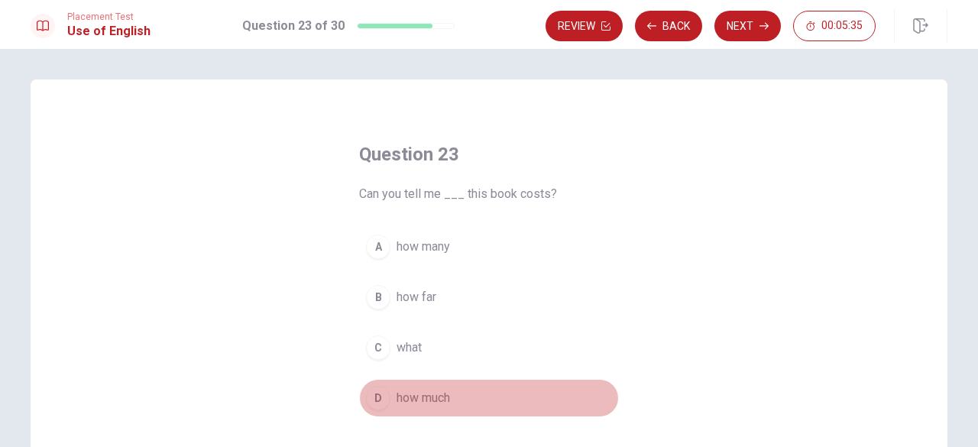
click at [373, 388] on div "D" at bounding box center [378, 398] width 24 height 24
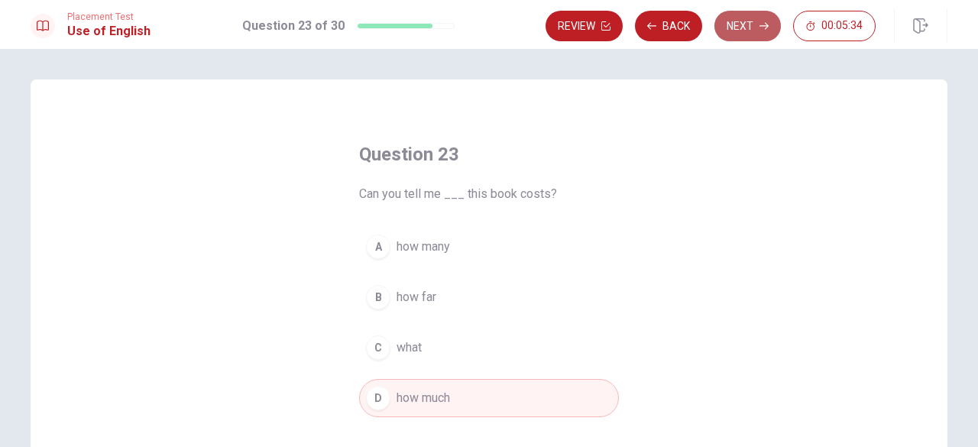
click at [732, 24] on button "Next" at bounding box center [747, 26] width 66 height 31
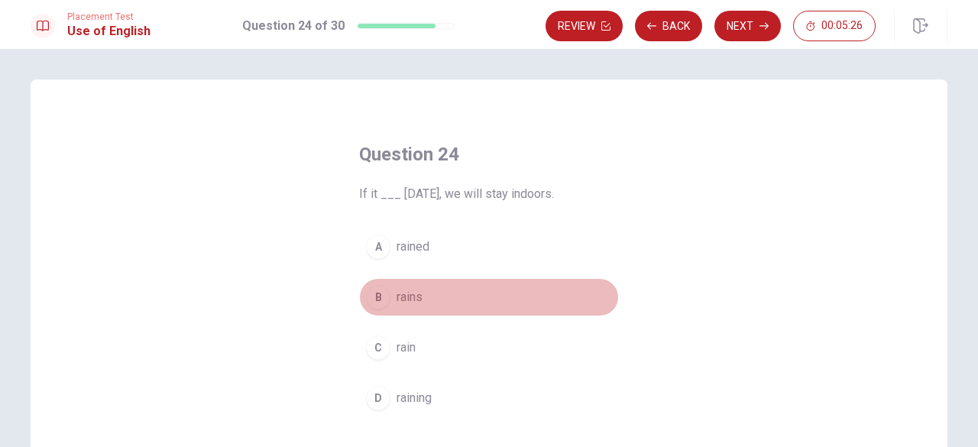
click at [379, 300] on div "B" at bounding box center [378, 297] width 24 height 24
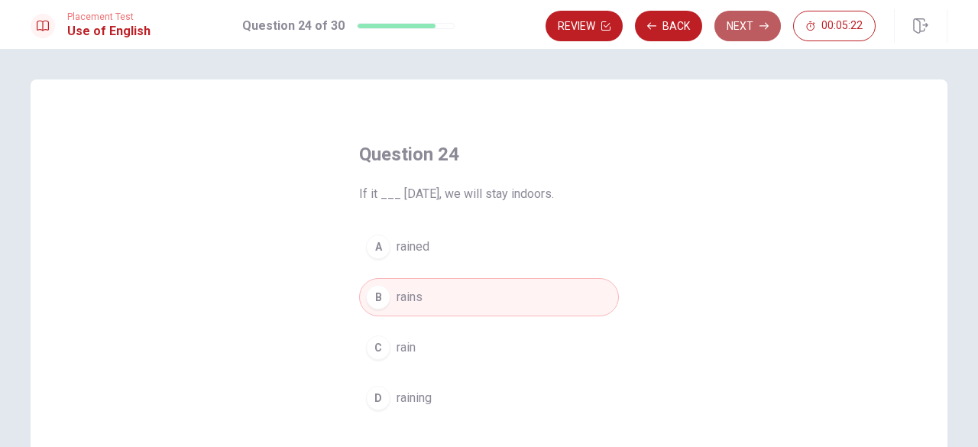
click at [727, 21] on button "Next" at bounding box center [747, 26] width 66 height 31
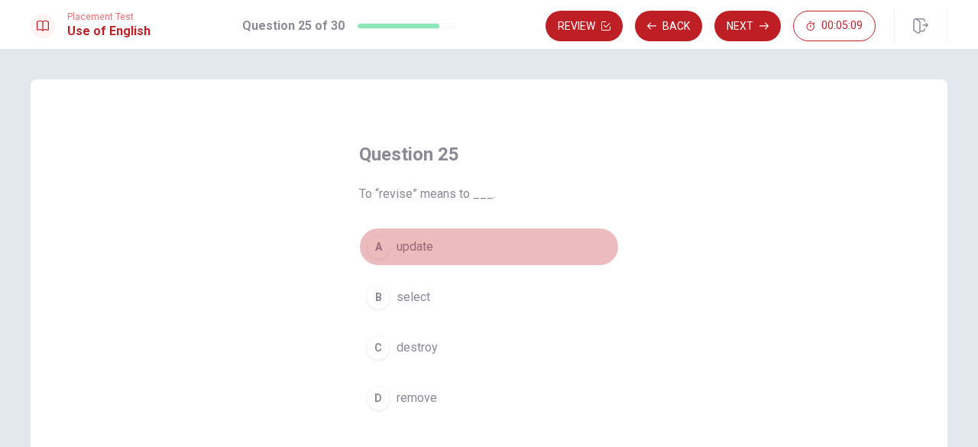
click at [370, 238] on div "A" at bounding box center [378, 247] width 24 height 24
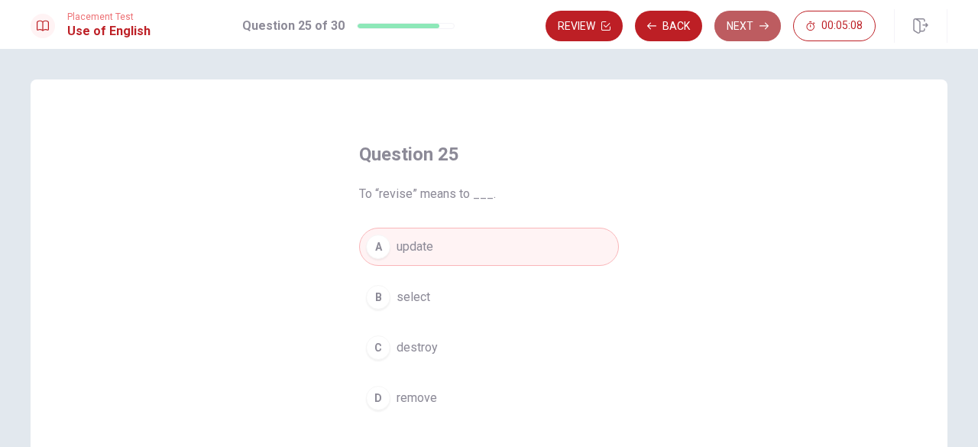
click at [746, 33] on button "Next" at bounding box center [747, 26] width 66 height 31
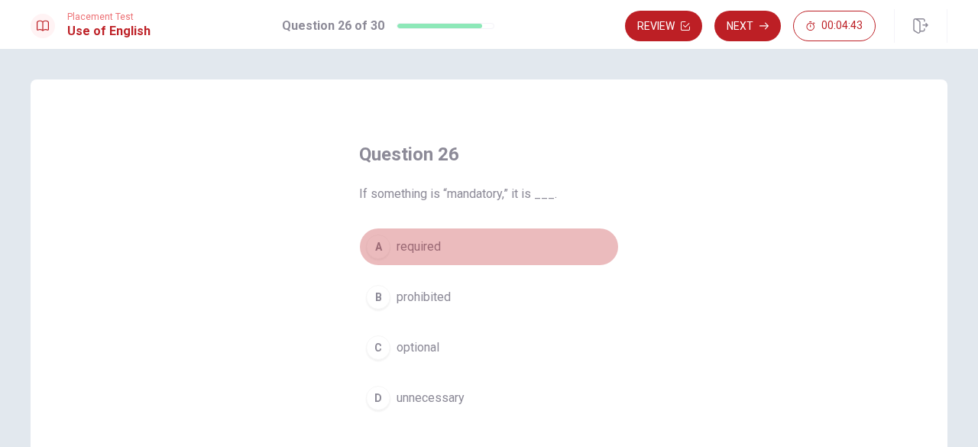
click at [379, 253] on div "A" at bounding box center [378, 247] width 24 height 24
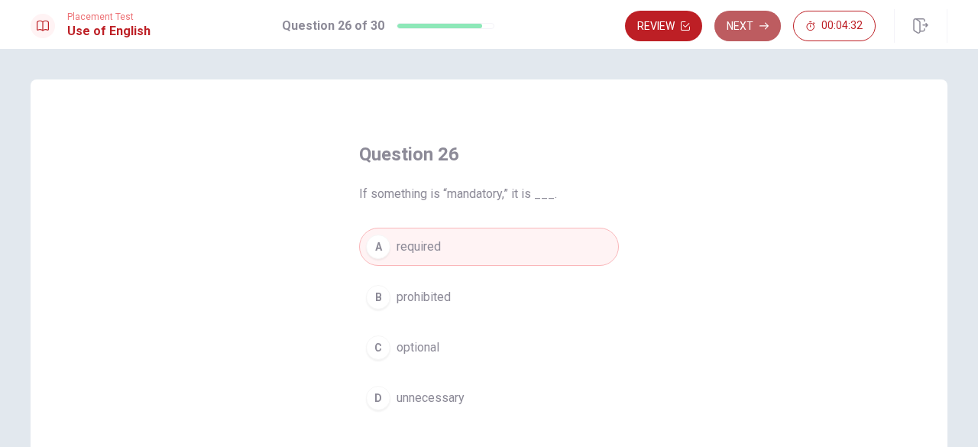
click at [769, 19] on button "Next" at bounding box center [747, 26] width 66 height 31
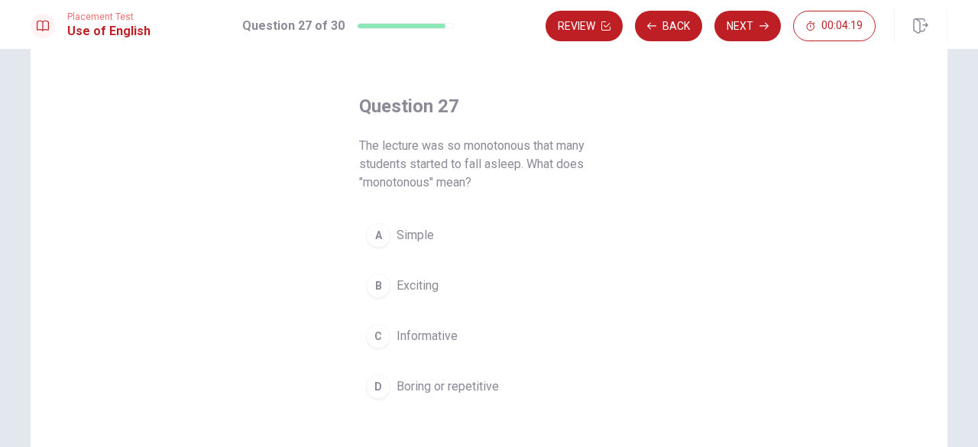
scroll to position [57, 0]
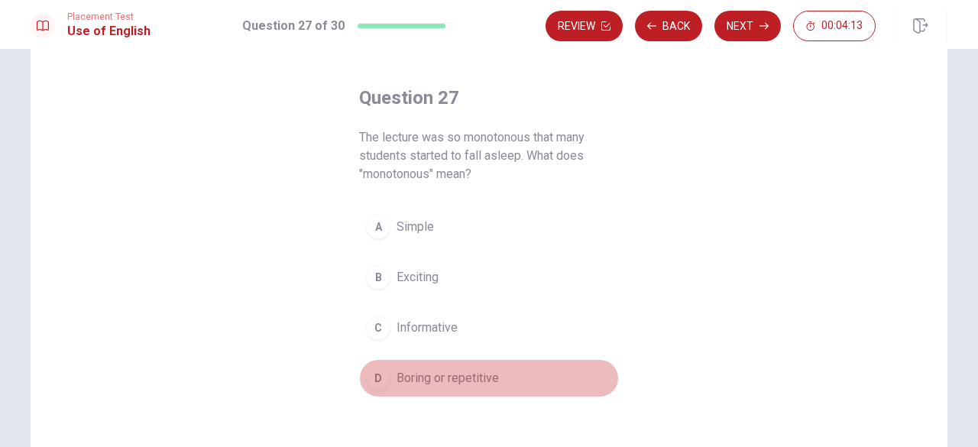
click at [381, 375] on div "D" at bounding box center [378, 378] width 24 height 24
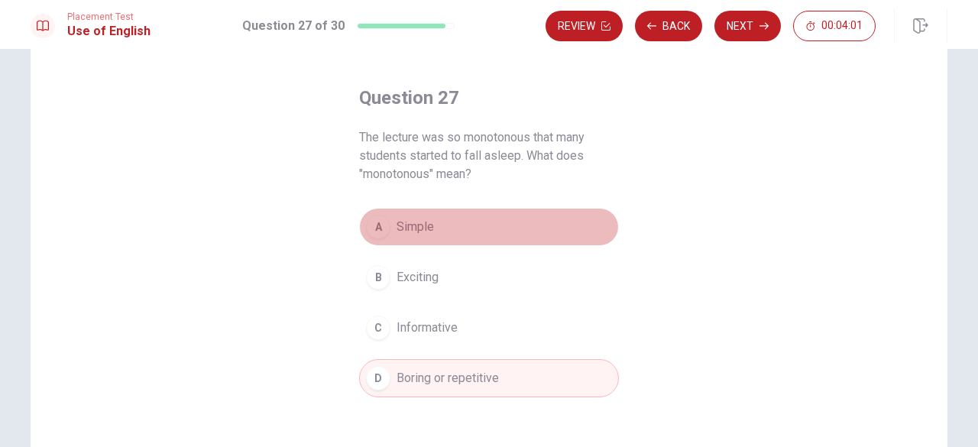
click at [423, 219] on span "Simple" at bounding box center [415, 227] width 37 height 18
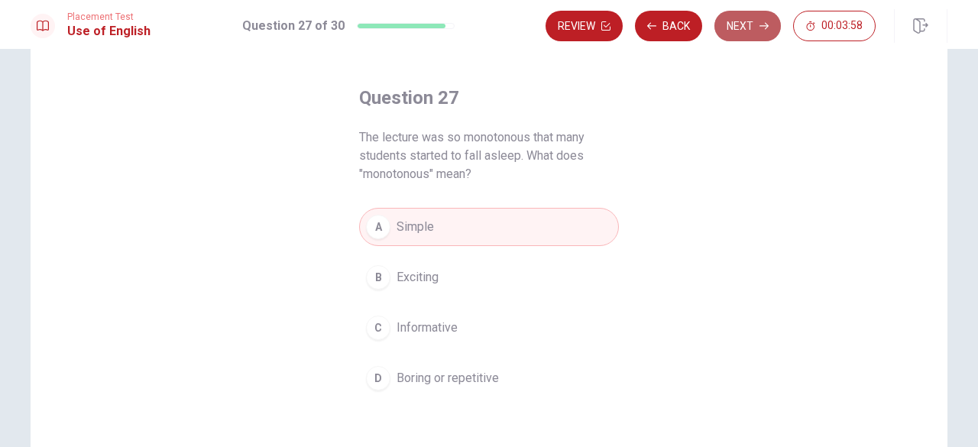
click at [733, 25] on button "Next" at bounding box center [747, 26] width 66 height 31
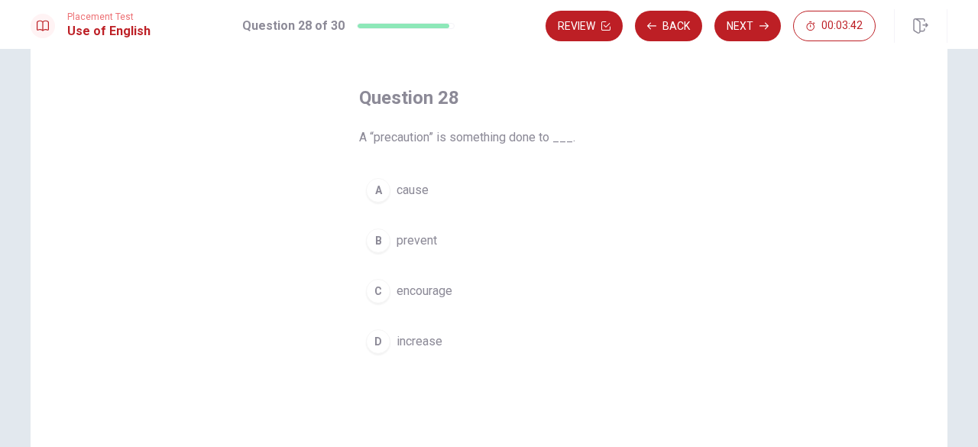
click at [371, 195] on div "A" at bounding box center [378, 190] width 24 height 24
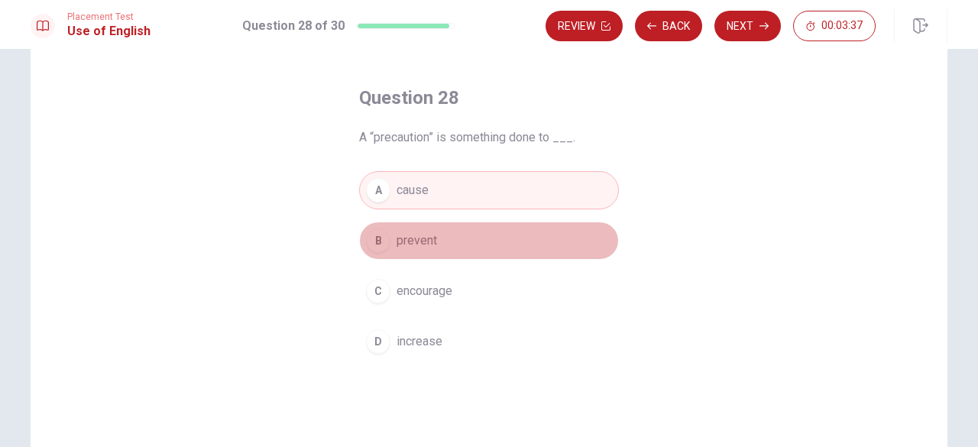
click at [374, 233] on div "B" at bounding box center [378, 240] width 24 height 24
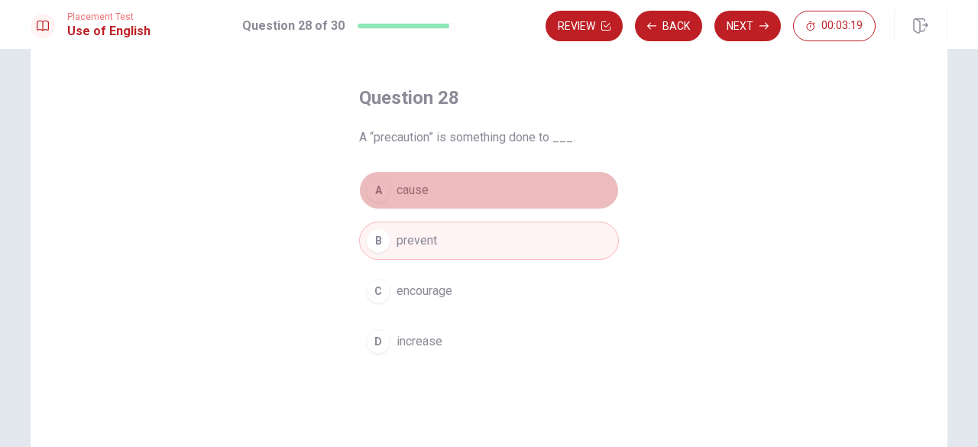
click at [441, 192] on button "A cause" at bounding box center [489, 190] width 260 height 38
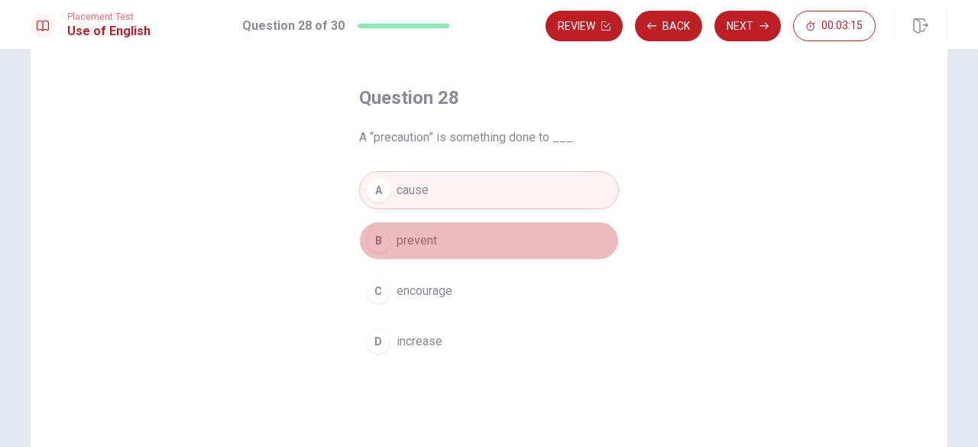
click at [430, 233] on span "prevent" at bounding box center [417, 241] width 40 height 18
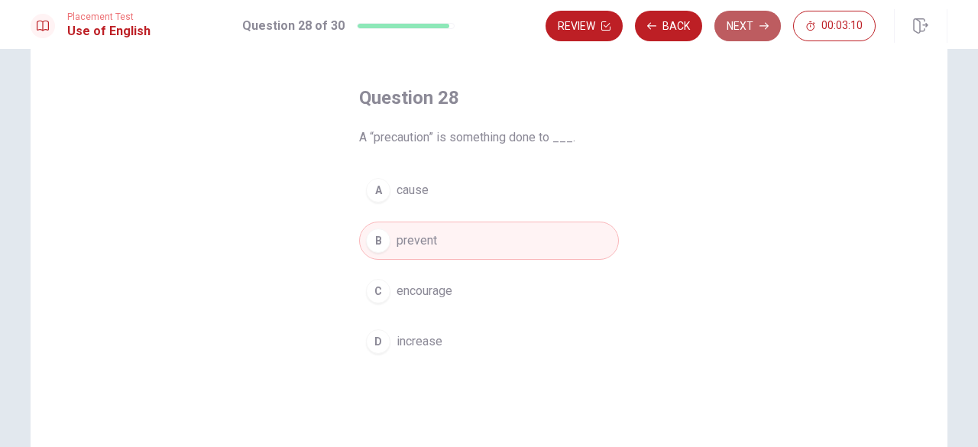
click at [756, 31] on button "Next" at bounding box center [747, 26] width 66 height 31
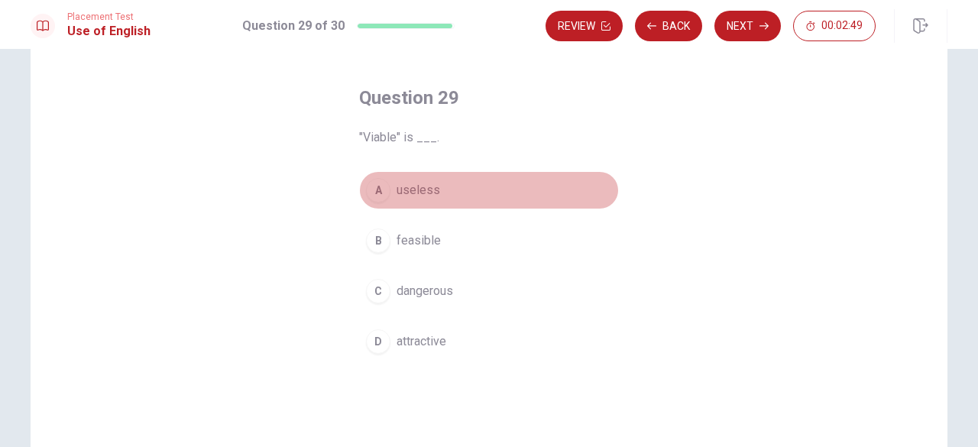
click at [452, 196] on button "A useless" at bounding box center [489, 190] width 260 height 38
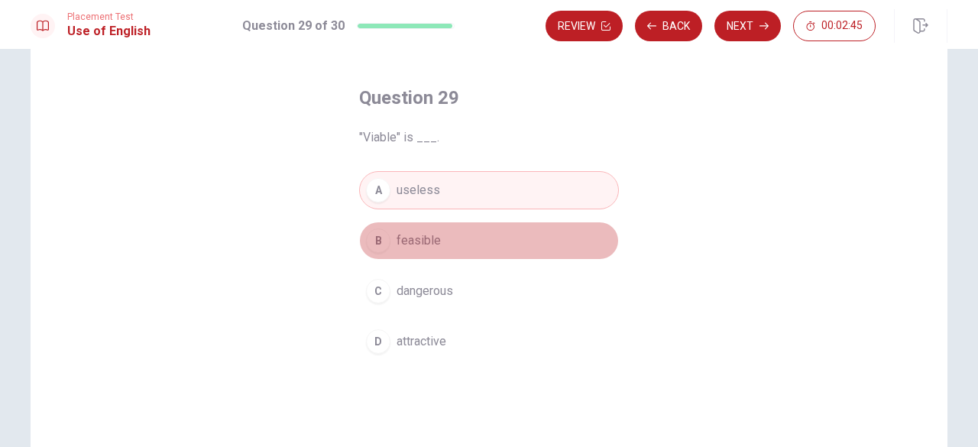
click at [449, 251] on button "B feasible" at bounding box center [489, 241] width 260 height 38
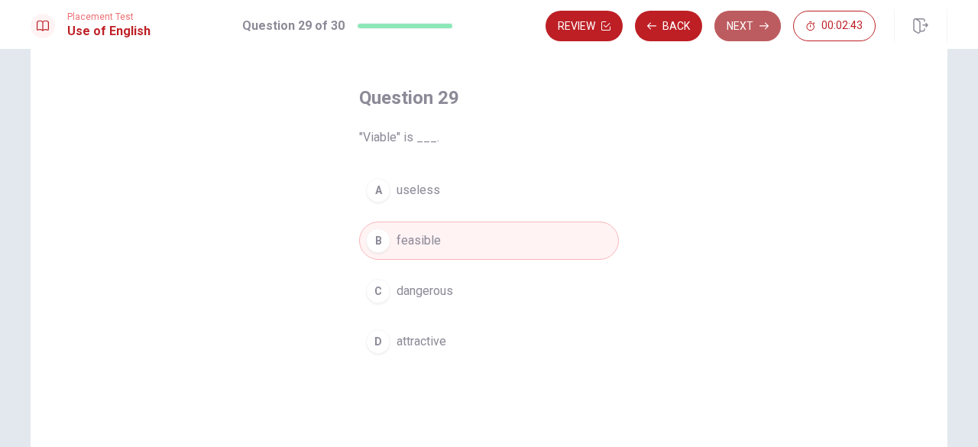
click at [727, 30] on button "Next" at bounding box center [747, 26] width 66 height 31
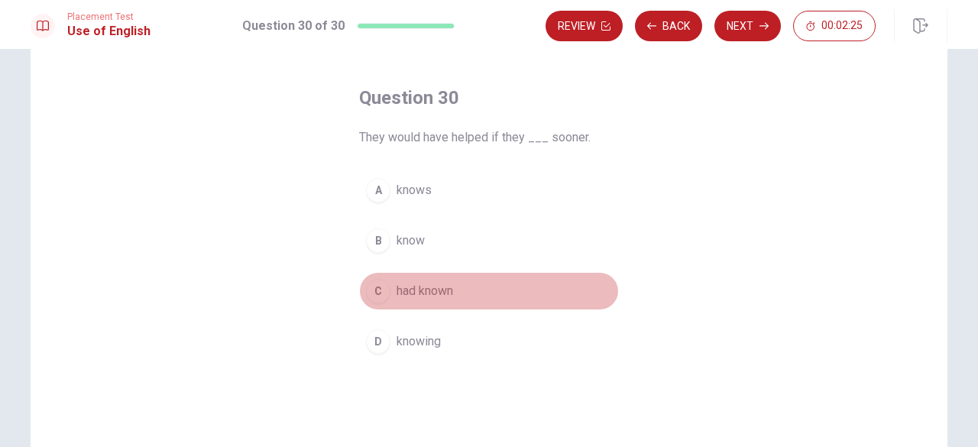
click at [429, 285] on span "had known" at bounding box center [425, 291] width 57 height 18
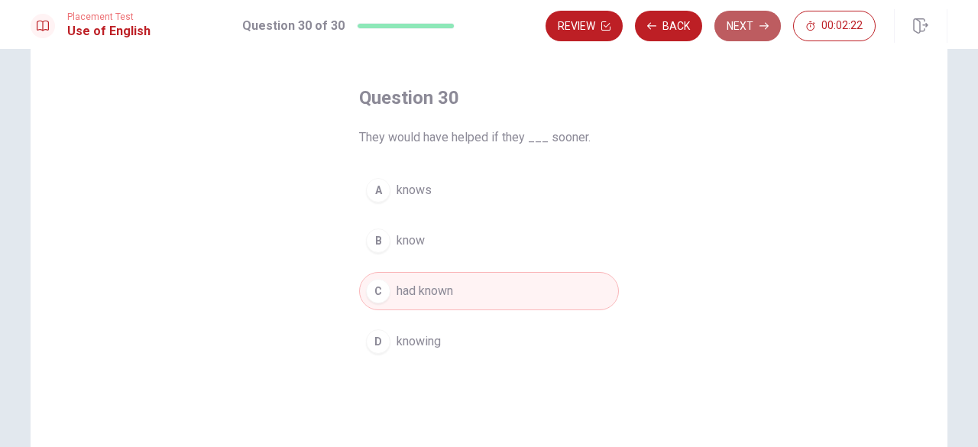
click at [750, 32] on button "Next" at bounding box center [747, 26] width 66 height 31
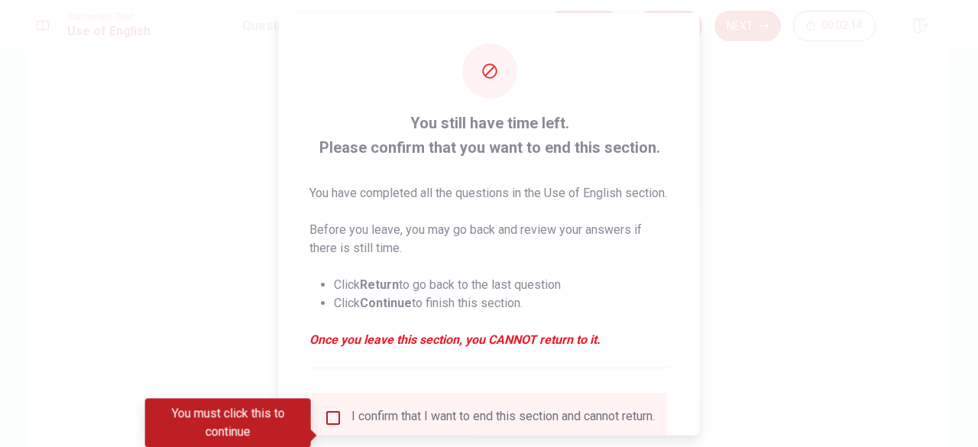
drag, startPoint x: 688, startPoint y: 85, endPoint x: 707, endPoint y: 93, distance: 20.9
click at [707, 93] on div "You still have time left. Please confirm that you want to end this section. You…" at bounding box center [489, 223] width 978 height 447
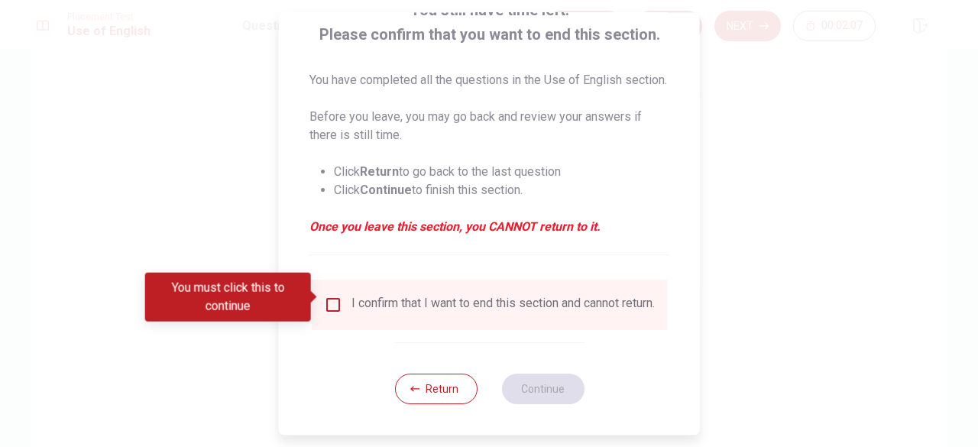
scroll to position [141, 0]
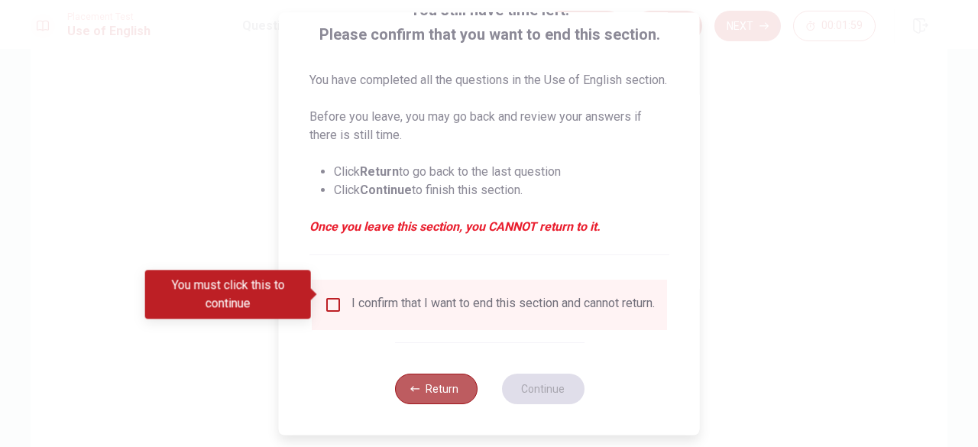
click at [440, 399] on button "Return" at bounding box center [435, 389] width 83 height 31
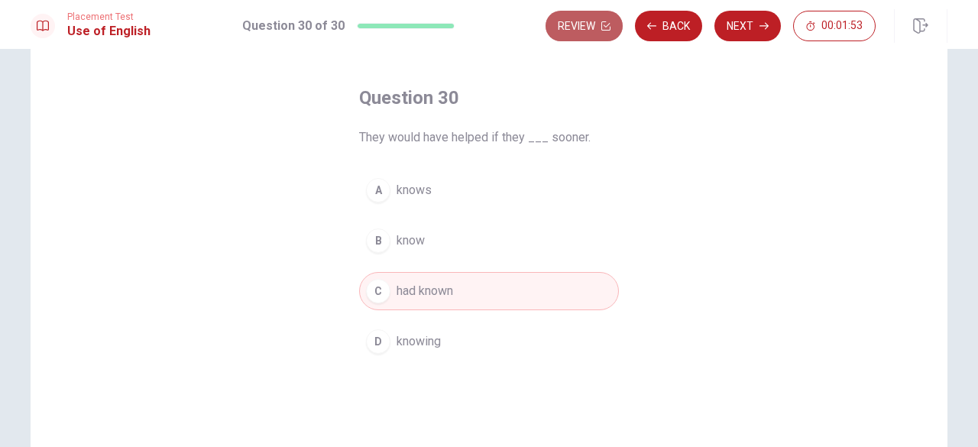
click at [591, 20] on button "Review" at bounding box center [584, 26] width 77 height 31
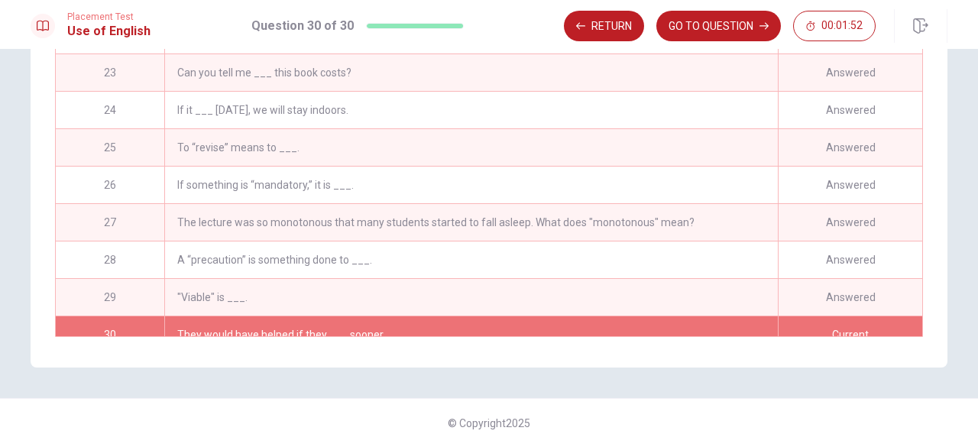
scroll to position [780, 0]
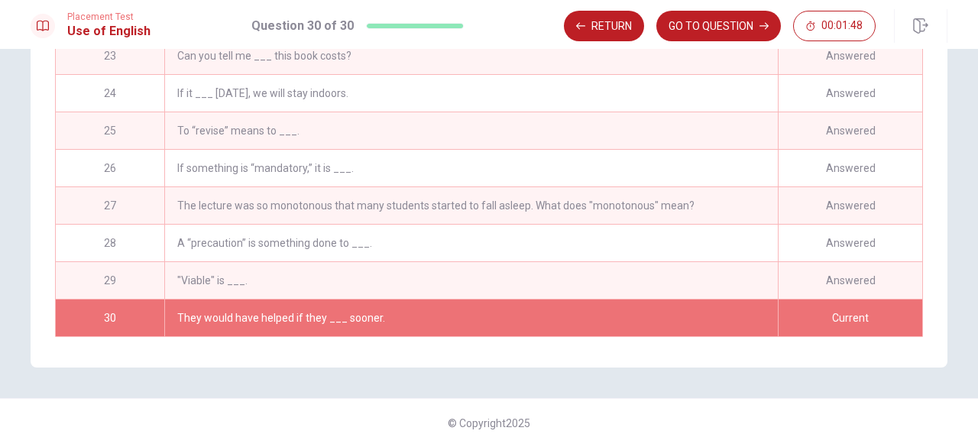
click at [789, 308] on div "Current" at bounding box center [850, 318] width 144 height 37
click at [109, 309] on div "30" at bounding box center [110, 318] width 109 height 37
click at [216, 314] on div "They would have helped if they ___ sooner." at bounding box center [471, 318] width 614 height 37
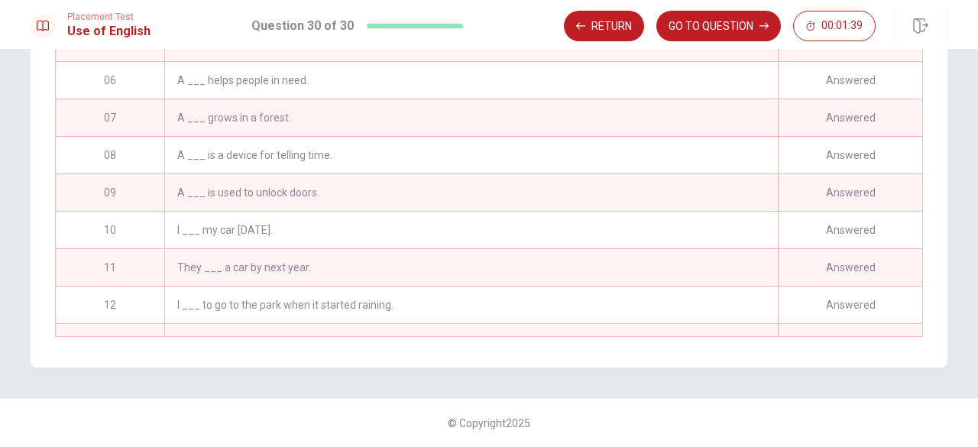
scroll to position [0, 0]
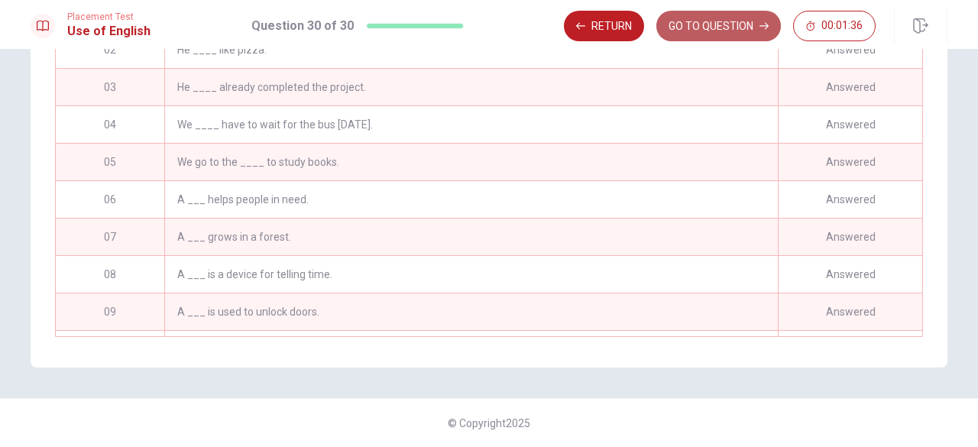
click at [694, 17] on button "GO TO QUESTION" at bounding box center [718, 26] width 125 height 31
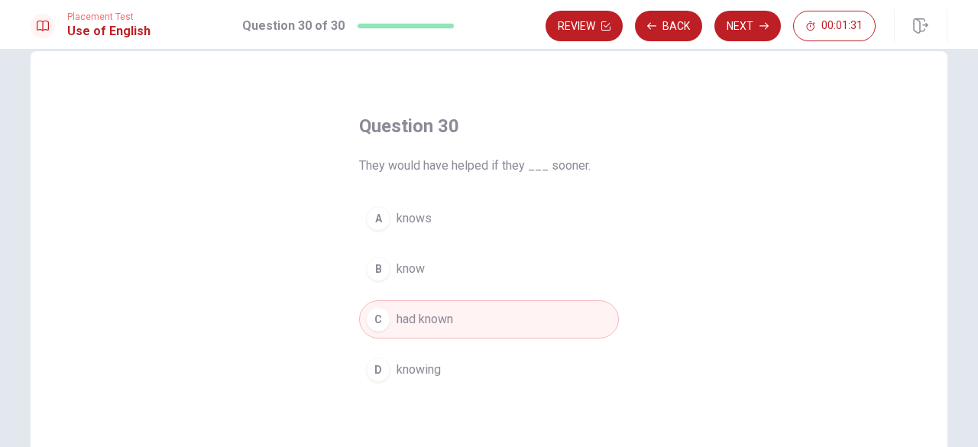
scroll to position [29, 0]
click at [673, 12] on button "Back" at bounding box center [668, 26] width 67 height 31
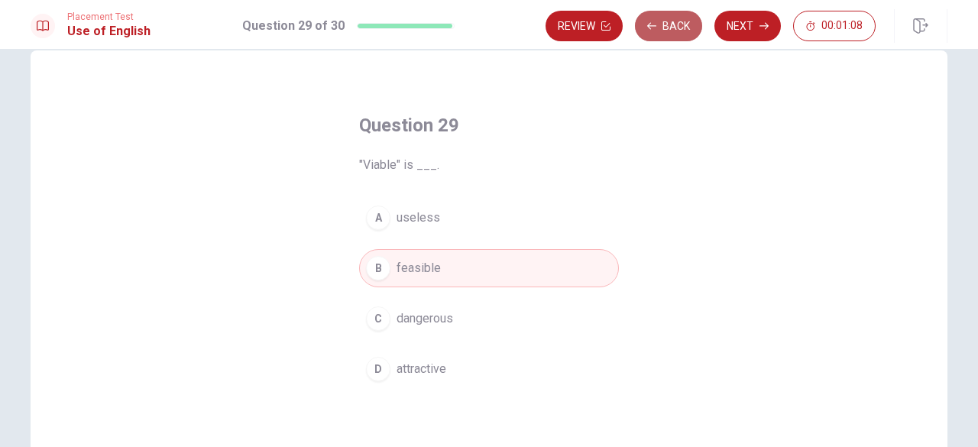
click at [673, 12] on button "Back" at bounding box center [668, 26] width 67 height 31
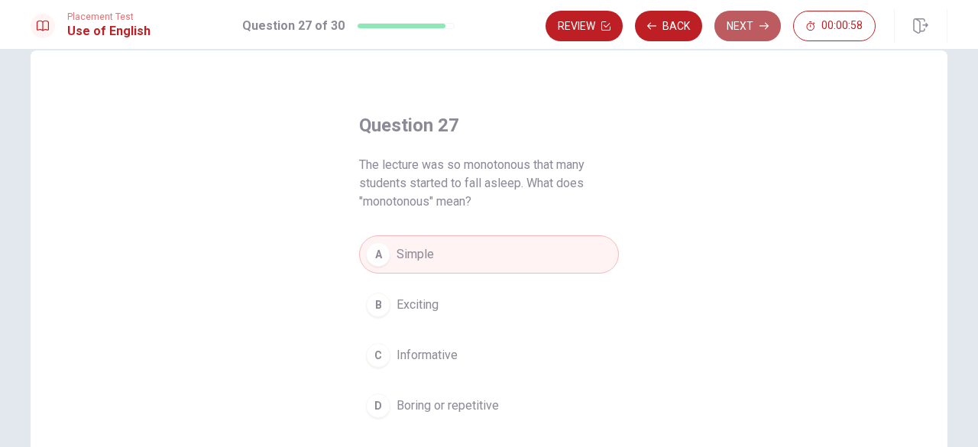
click at [729, 30] on button "Next" at bounding box center [747, 26] width 66 height 31
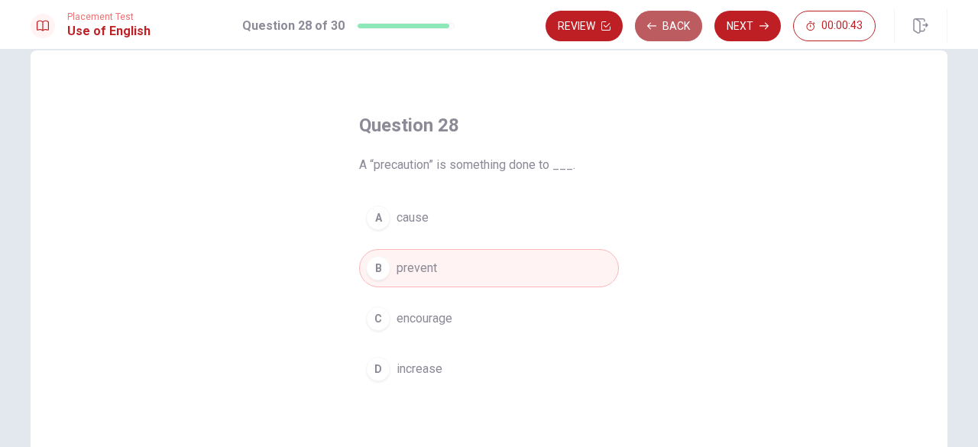
click at [685, 29] on button "Back" at bounding box center [668, 26] width 67 height 31
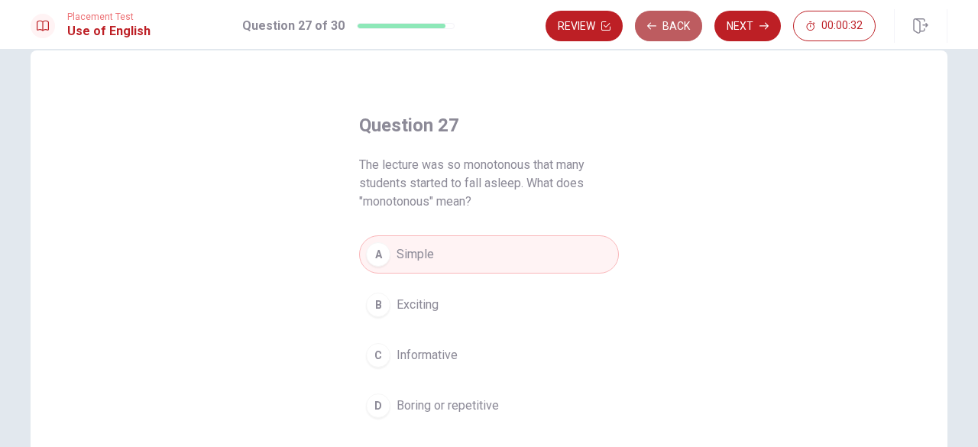
click at [685, 29] on button "Back" at bounding box center [668, 26] width 67 height 31
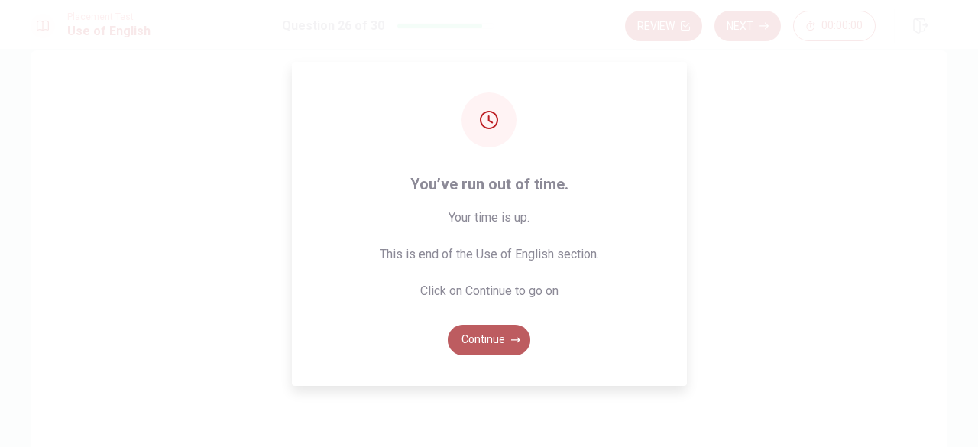
click at [486, 339] on button "Continue" at bounding box center [489, 340] width 83 height 31
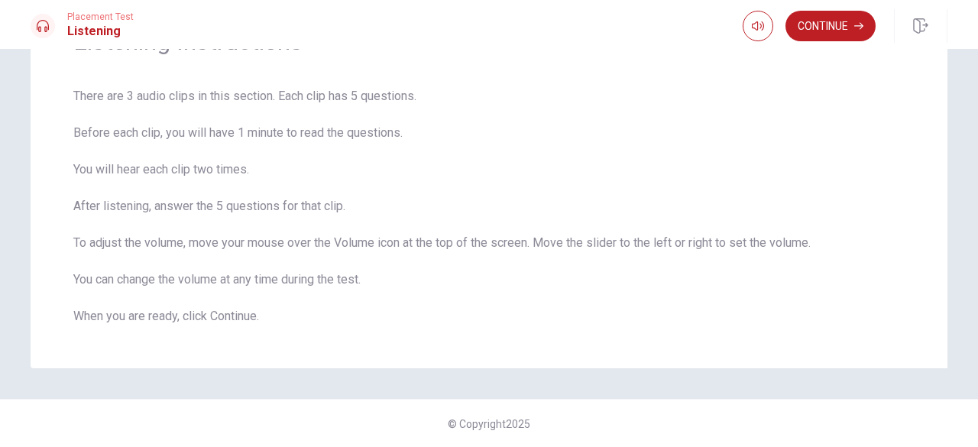
scroll to position [96, 0]
click at [800, 23] on button "Continue" at bounding box center [830, 26] width 90 height 31
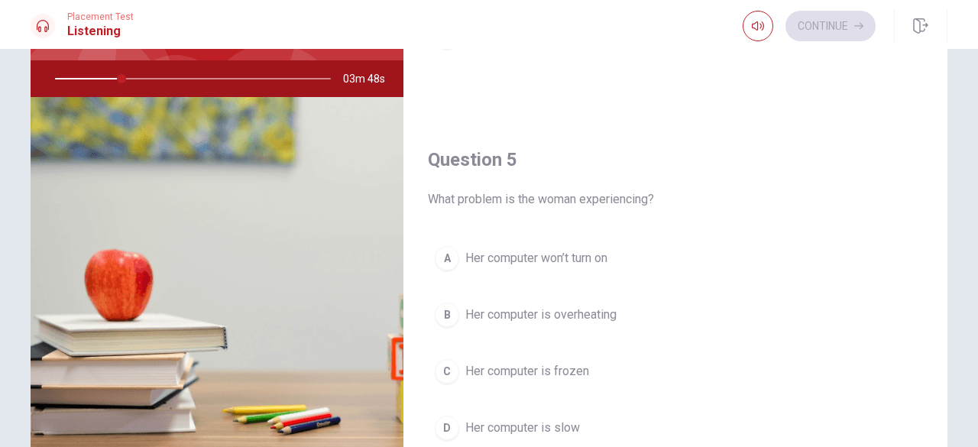
scroll to position [1385, 0]
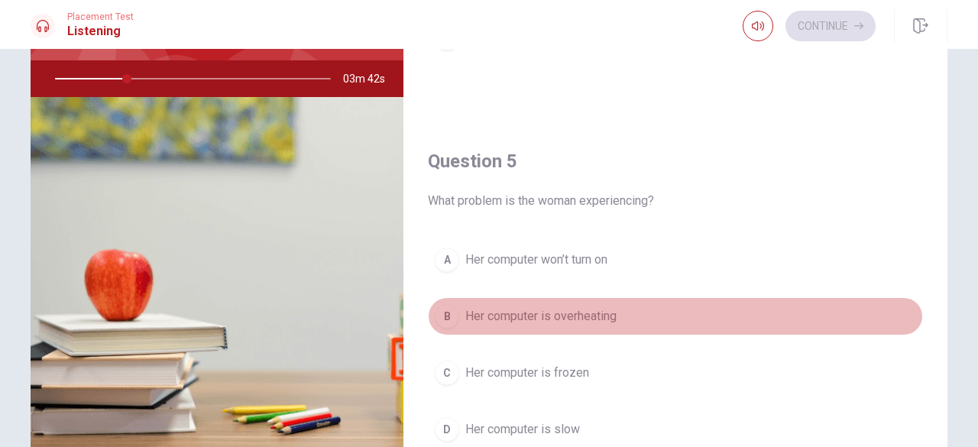
click at [830, 319] on button "B Her computer is overheating" at bounding box center [675, 316] width 495 height 38
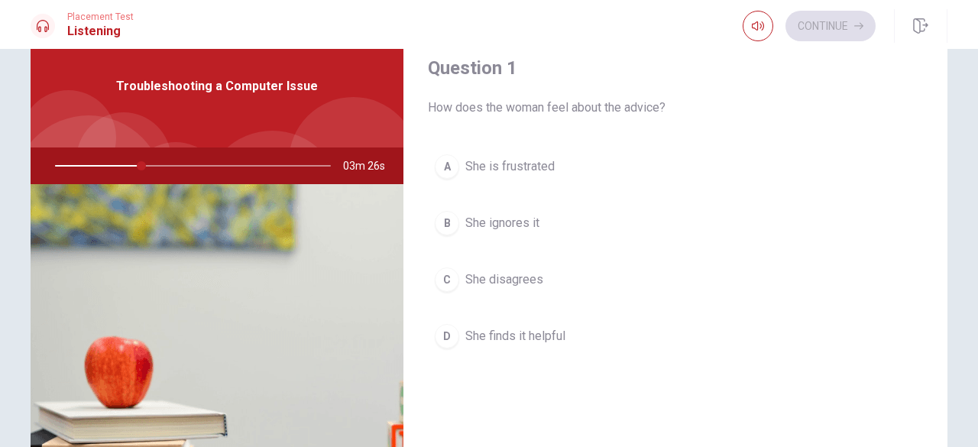
scroll to position [53, 0]
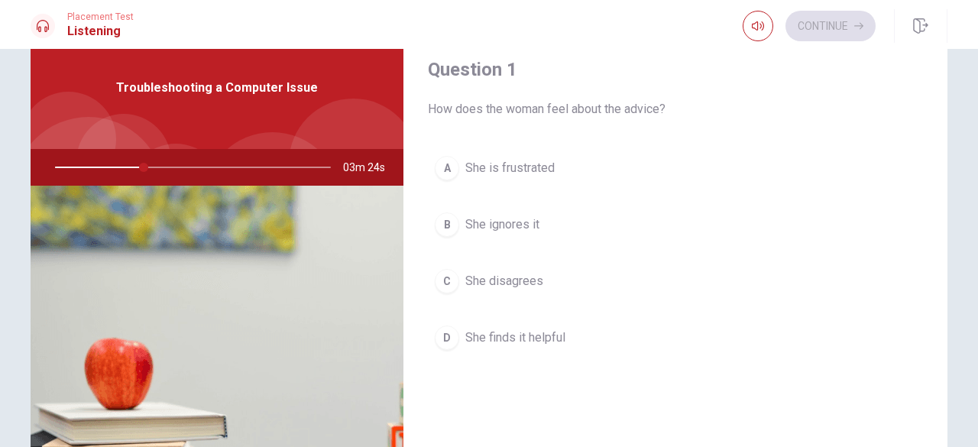
type input "32"
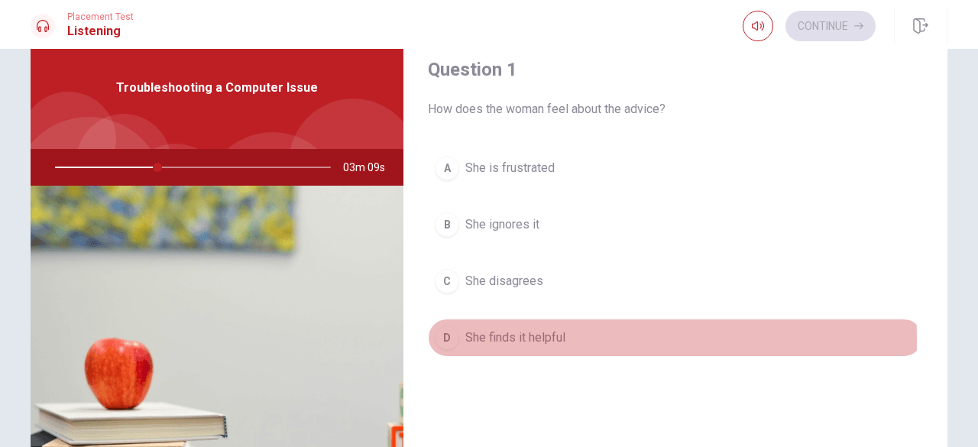
click at [471, 338] on span "She finds it helpful" at bounding box center [515, 338] width 100 height 18
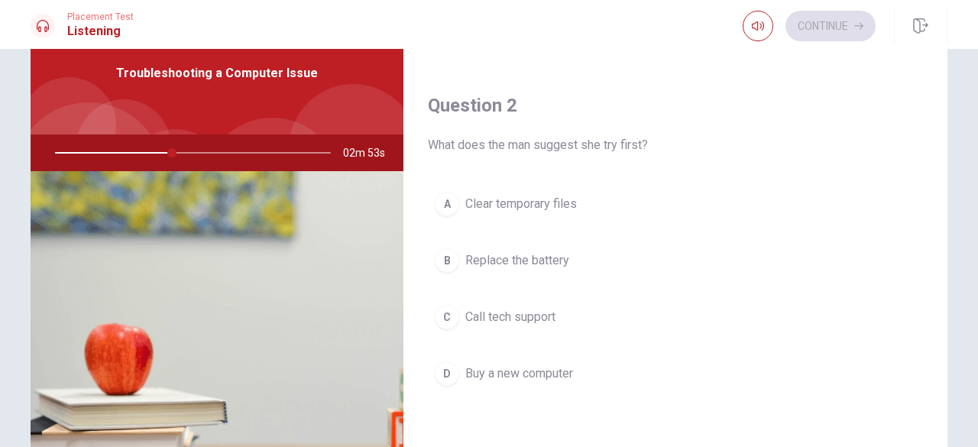
scroll to position [348, 0]
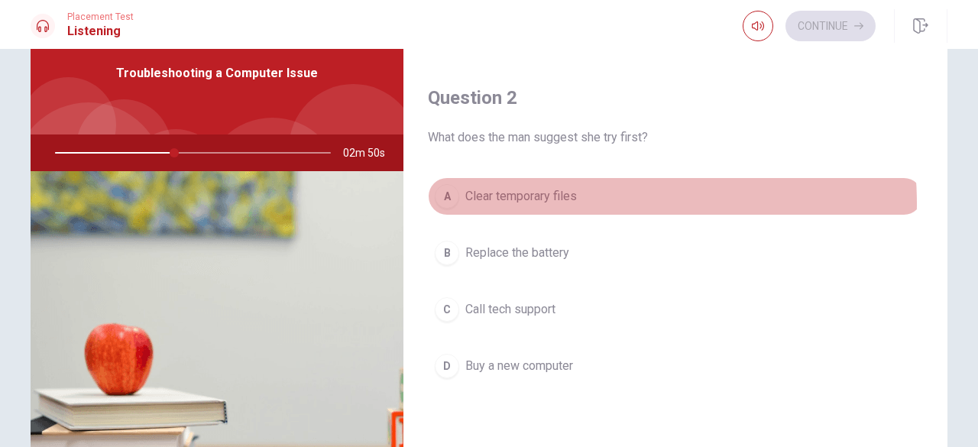
click at [552, 201] on span "Clear temporary files" at bounding box center [521, 196] width 112 height 18
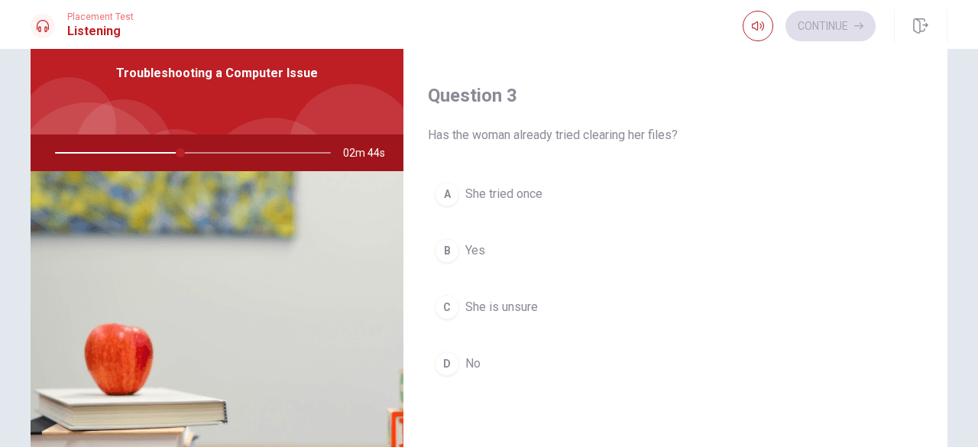
scroll to position [746, 0]
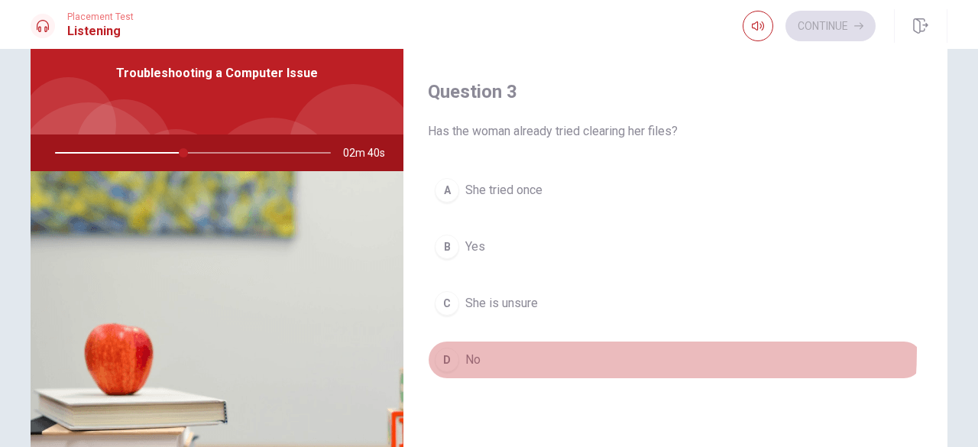
click at [536, 345] on button "D No" at bounding box center [675, 360] width 495 height 38
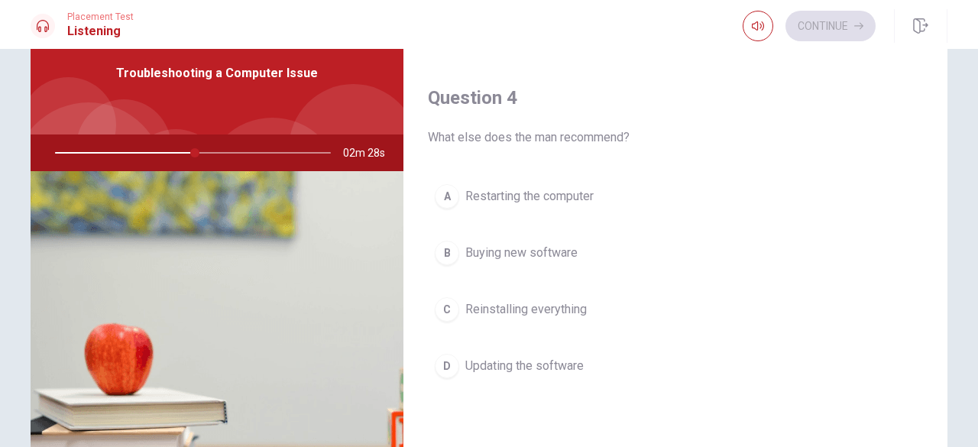
scroll to position [1133, 0]
click at [550, 186] on span "Restarting the computer" at bounding box center [529, 194] width 128 height 18
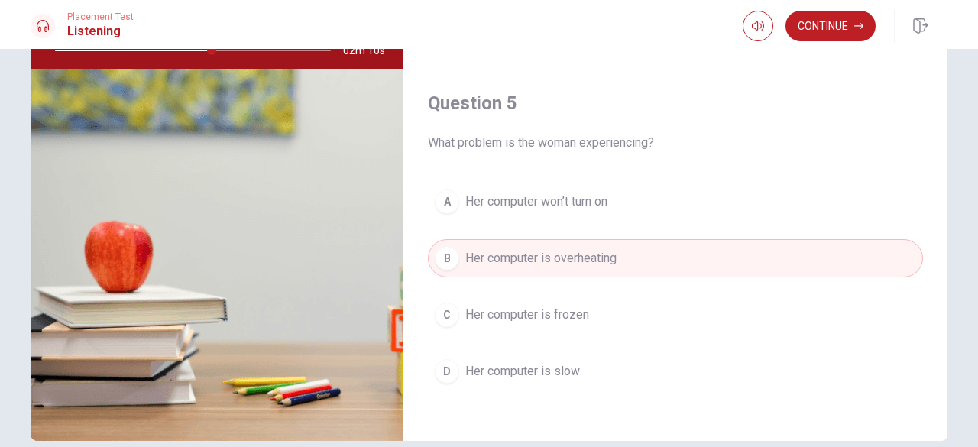
scroll to position [170, 0]
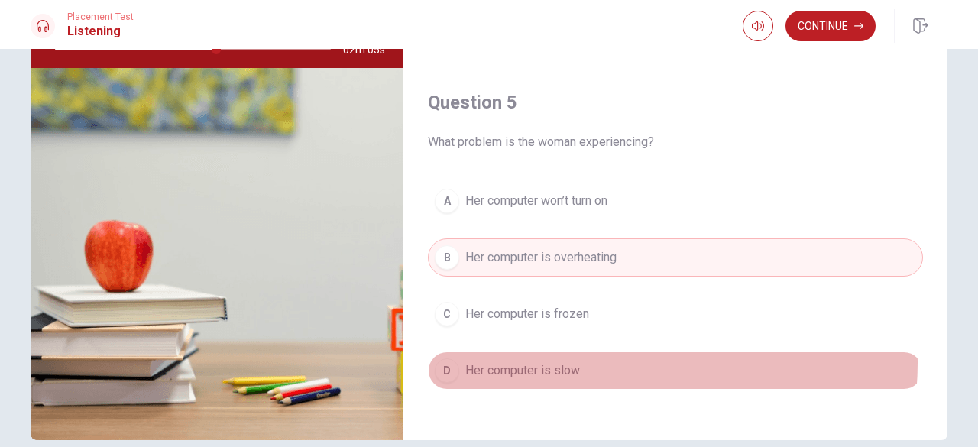
click at [619, 352] on button "D Her computer is slow" at bounding box center [675, 370] width 495 height 38
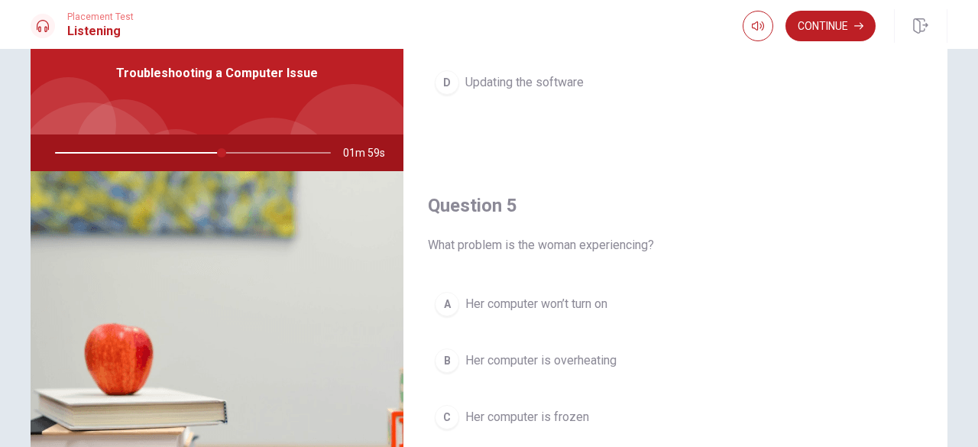
scroll to position [0, 0]
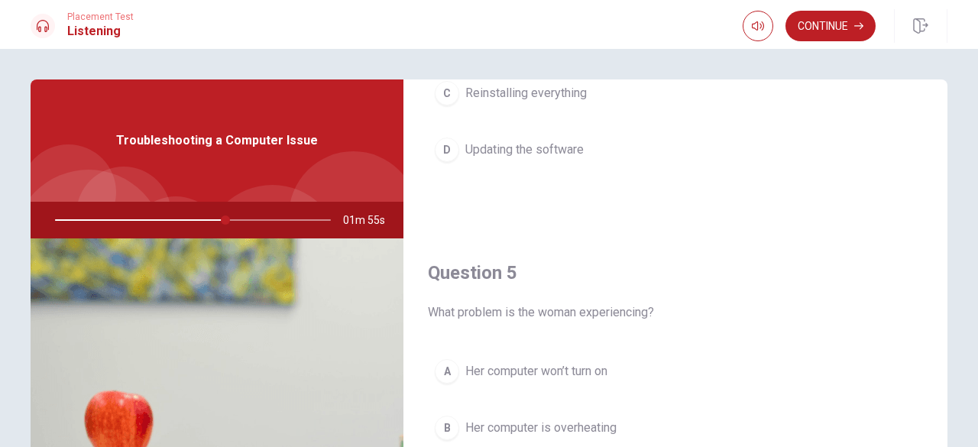
drag, startPoint x: 217, startPoint y: 219, endPoint x: 122, endPoint y: 225, distance: 94.9
click at [122, 225] on div at bounding box center [190, 220] width 306 height 37
click at [131, 215] on div at bounding box center [190, 220] width 306 height 37
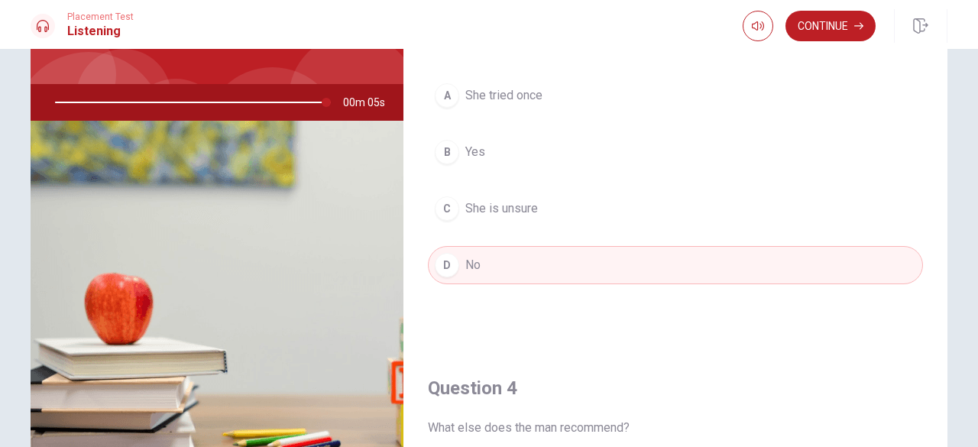
scroll to position [802, 0]
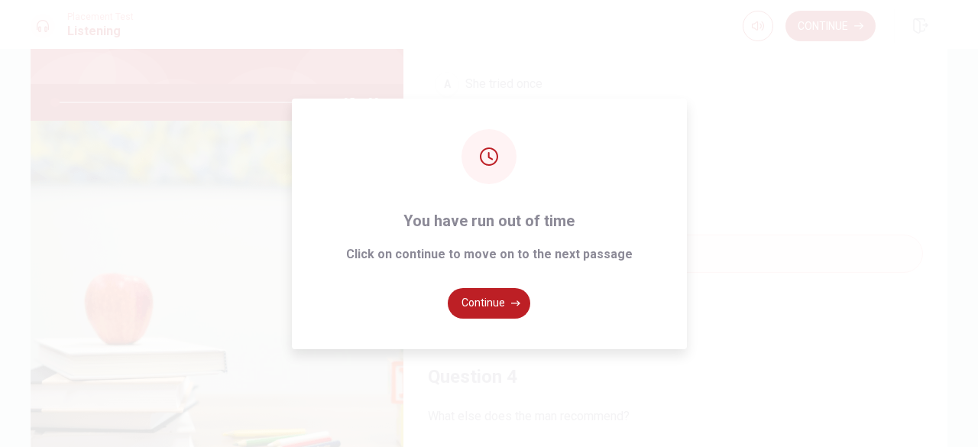
type input "0"
click at [504, 309] on button "Continue" at bounding box center [489, 303] width 83 height 31
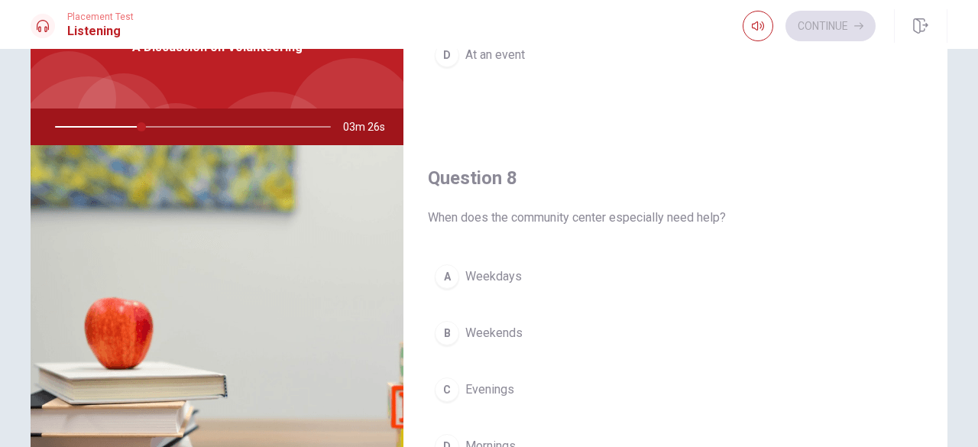
scroll to position [666, 0]
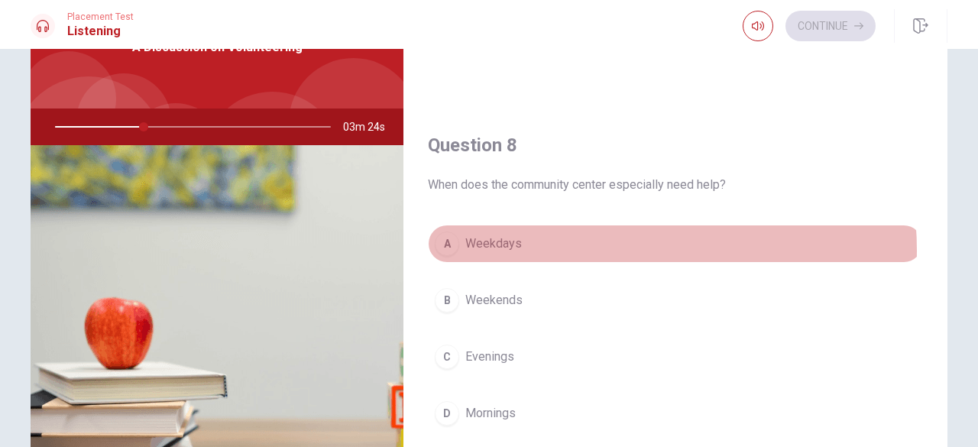
click at [578, 246] on button "A Weekdays" at bounding box center [675, 244] width 495 height 38
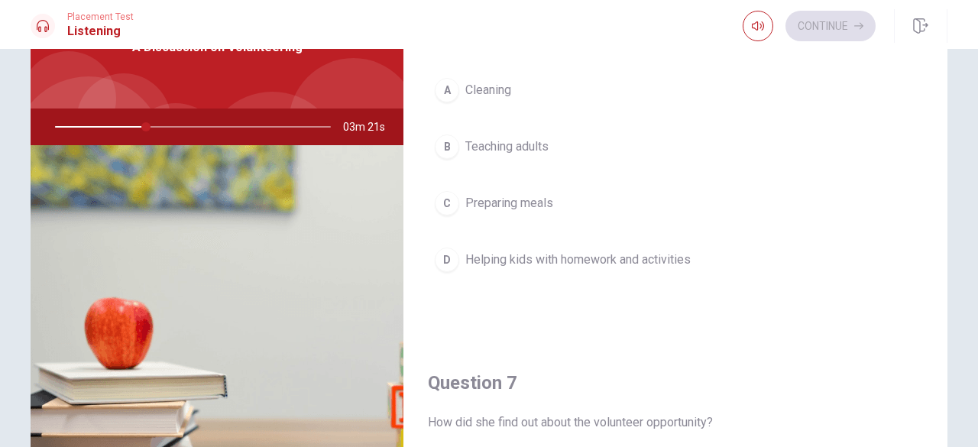
scroll to position [24, 0]
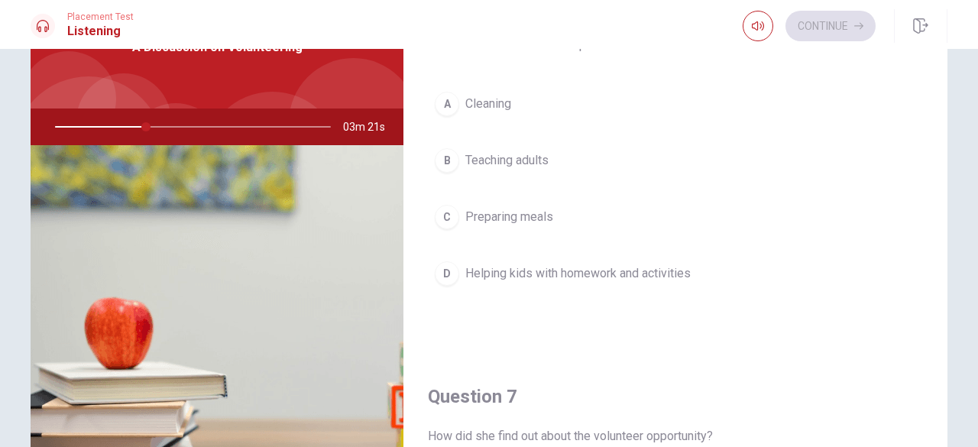
drag, startPoint x: 943, startPoint y: 235, endPoint x: 923, endPoint y: 65, distance: 170.8
click at [923, 65] on div "Question 6 What activities does she help with? A Cleaning B Teaching adults C P…" at bounding box center [675, 251] width 544 height 531
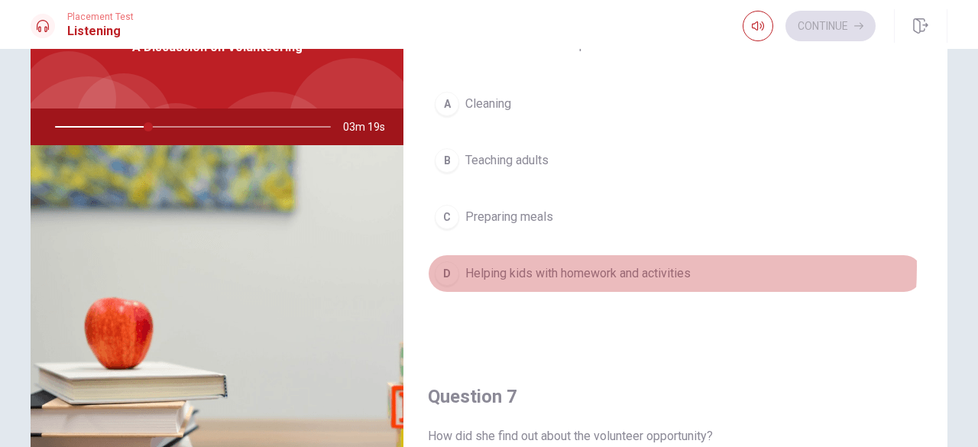
click at [558, 264] on span "Helping kids with homework and activities" at bounding box center [577, 273] width 225 height 18
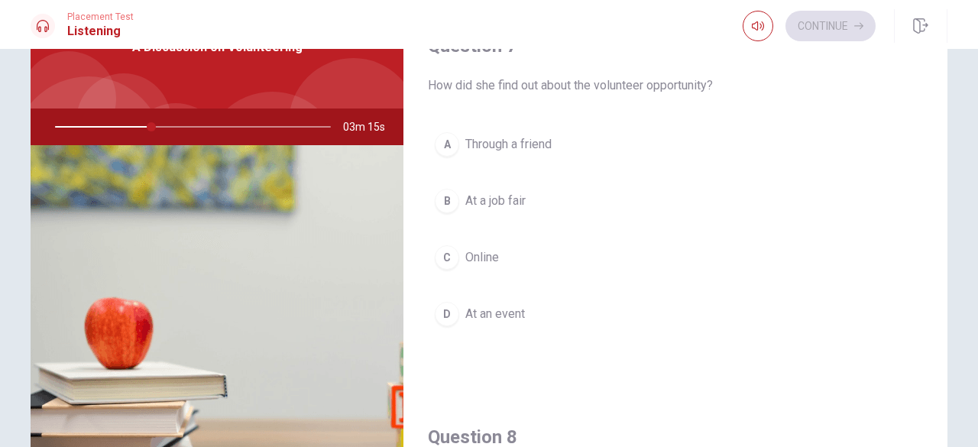
scroll to position [381, 0]
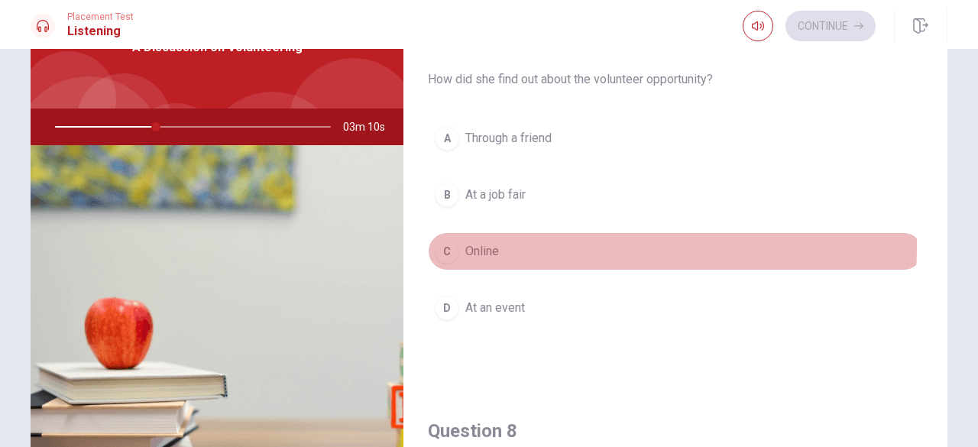
click at [513, 243] on button "C Online" at bounding box center [675, 251] width 495 height 38
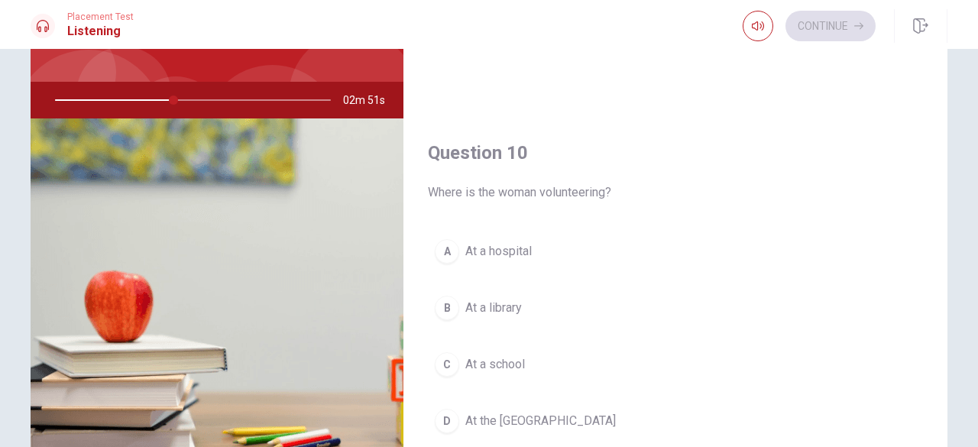
scroll to position [125, 0]
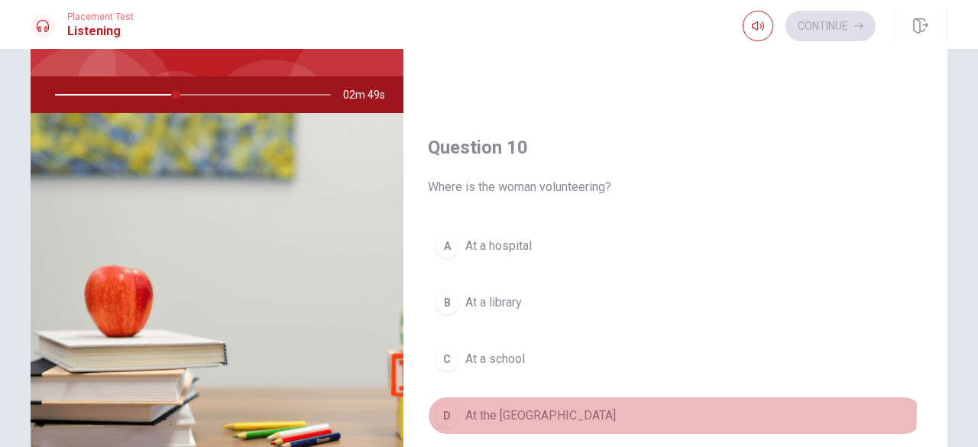
click at [562, 406] on span "At the [GEOGRAPHIC_DATA]" at bounding box center [540, 415] width 151 height 18
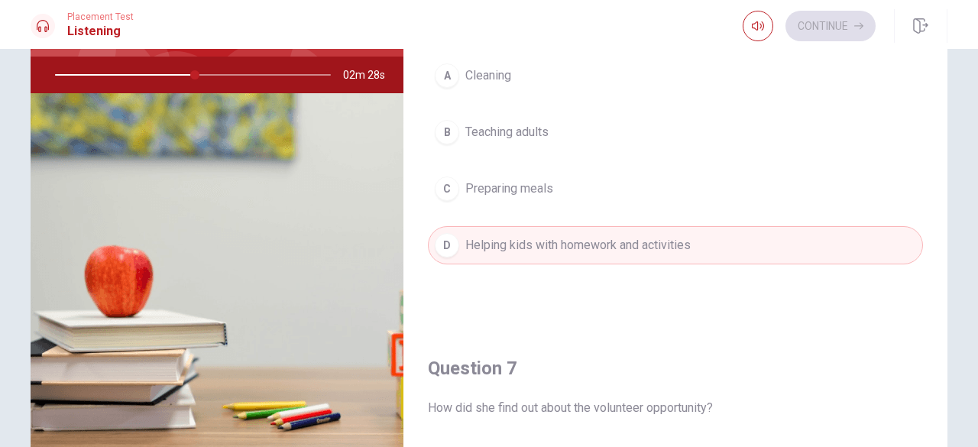
scroll to position [143, 0]
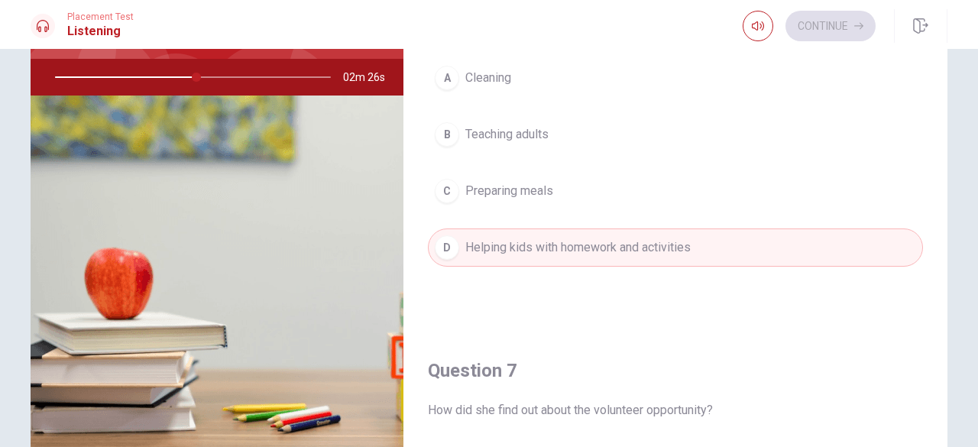
click at [940, 79] on div "Question 6 What activities does she help with? A Cleaning B Teaching adults C P…" at bounding box center [489, 202] width 966 height 531
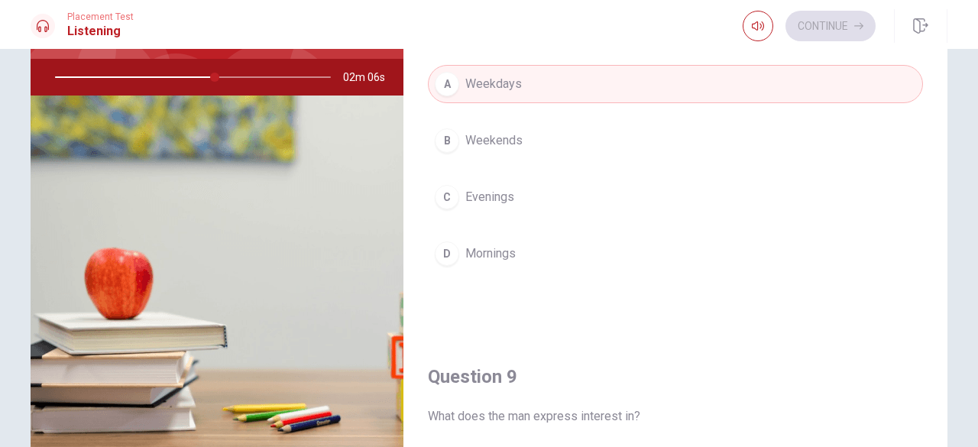
scroll to position [798, 0]
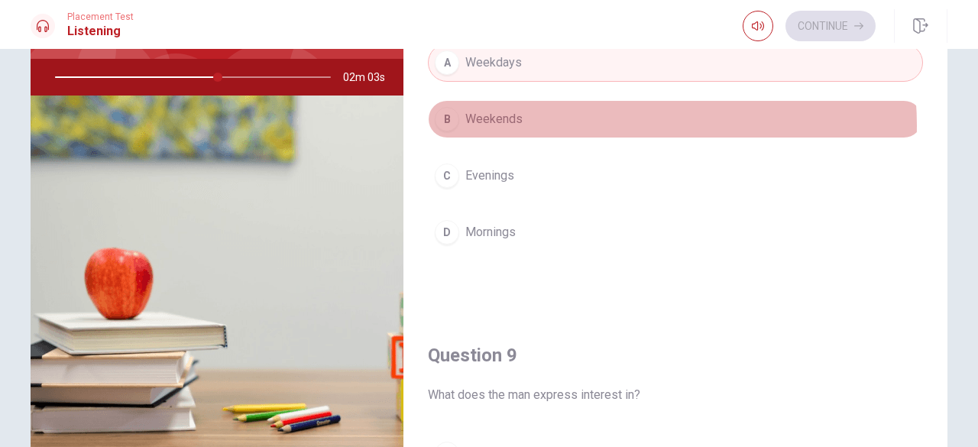
click at [611, 120] on button "B Weekends" at bounding box center [675, 119] width 495 height 38
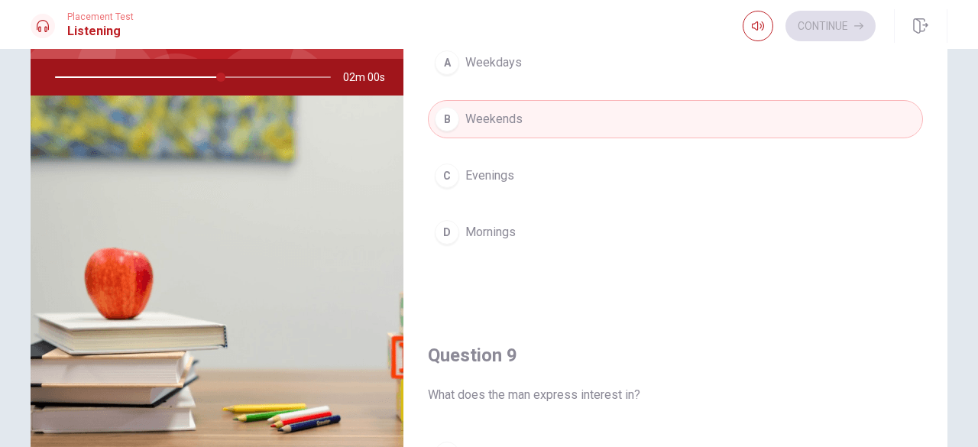
drag, startPoint x: 944, startPoint y: 205, endPoint x: 940, endPoint y: 224, distance: 19.5
click at [940, 224] on div "Question 6 What activities does she help with? A Cleaning B Teaching adults C P…" at bounding box center [489, 202] width 966 height 531
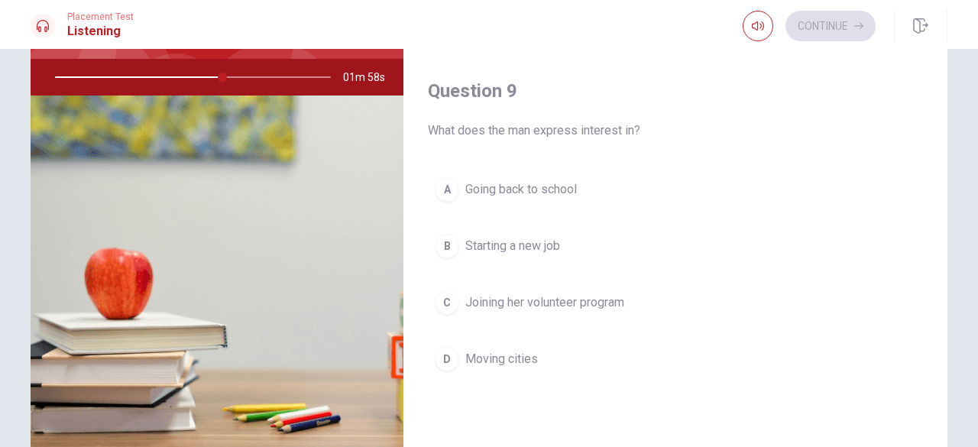
scroll to position [1071, 0]
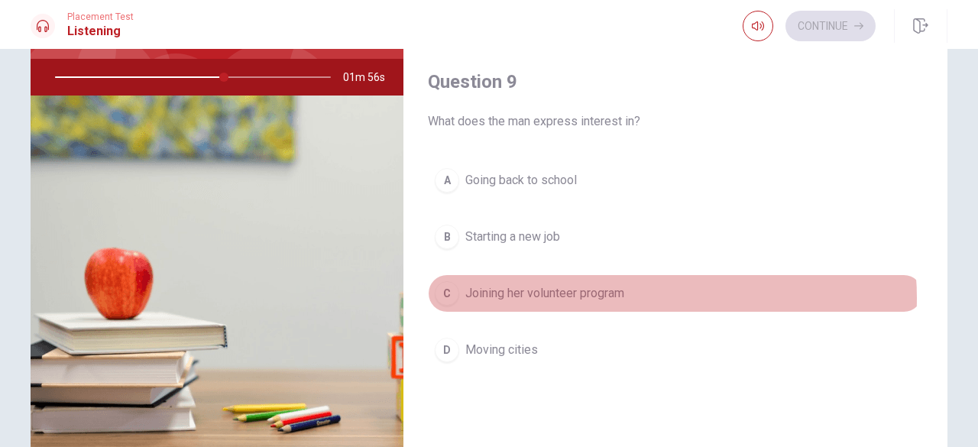
click at [627, 290] on button "C Joining her volunteer program" at bounding box center [675, 293] width 495 height 38
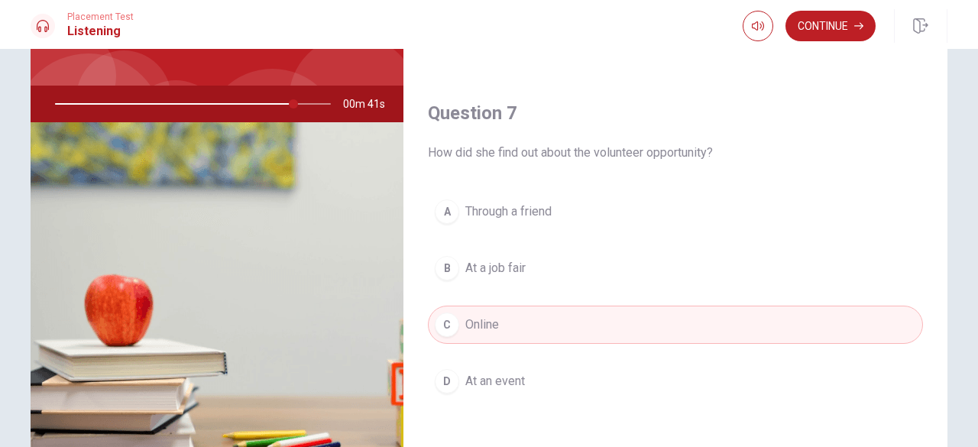
scroll to position [282, 0]
drag, startPoint x: 944, startPoint y: 76, endPoint x: 943, endPoint y: 60, distance: 16.1
click at [943, 60] on div "Question 6 What activities does she help with? A Cleaning B Teaching adults C P…" at bounding box center [489, 228] width 966 height 531
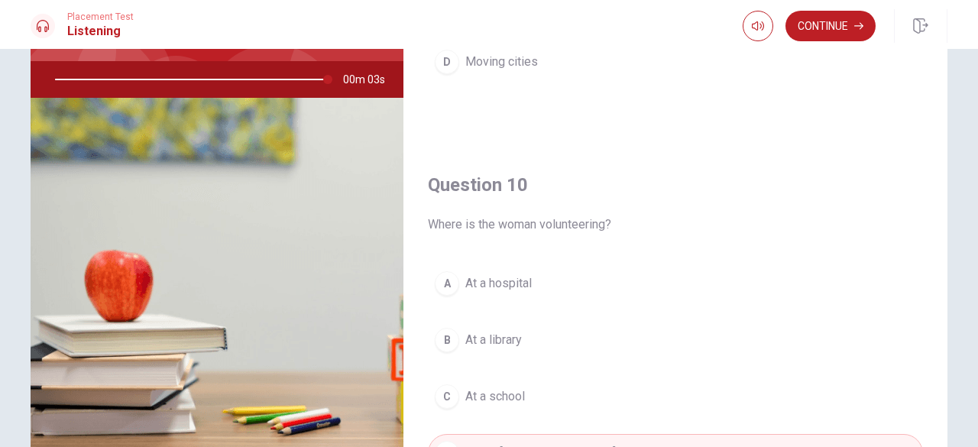
scroll to position [1414, 0]
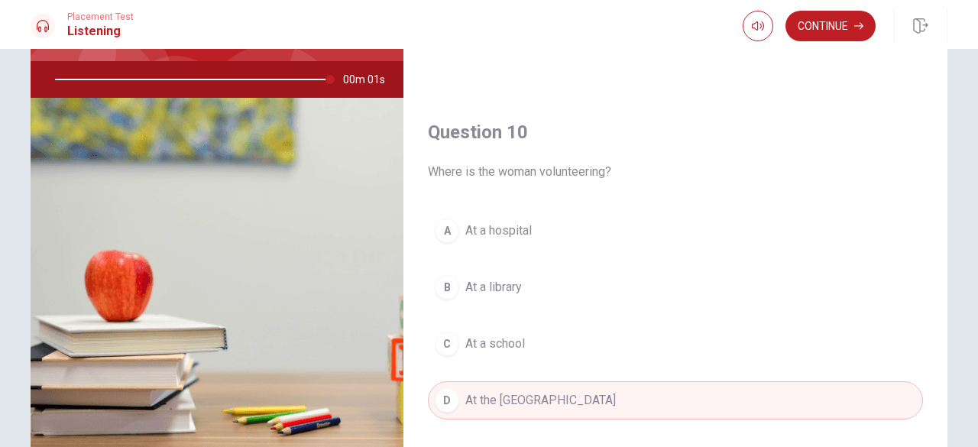
type input "0"
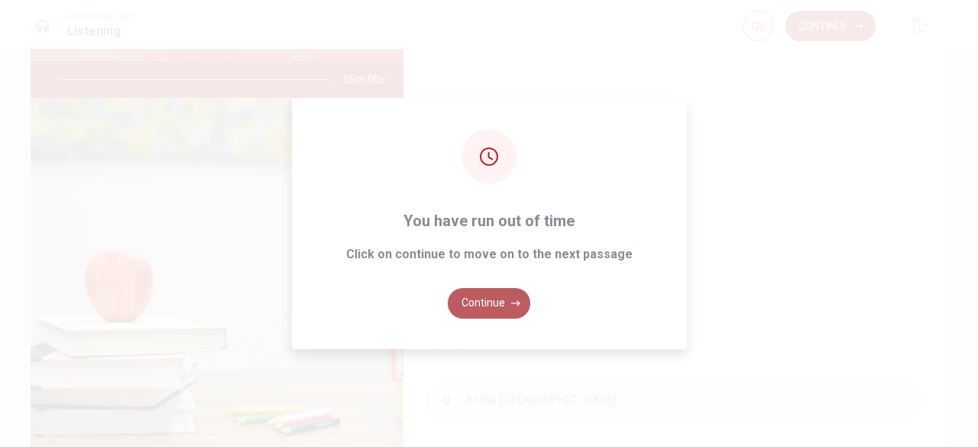
click at [494, 298] on button "Continue" at bounding box center [489, 303] width 83 height 31
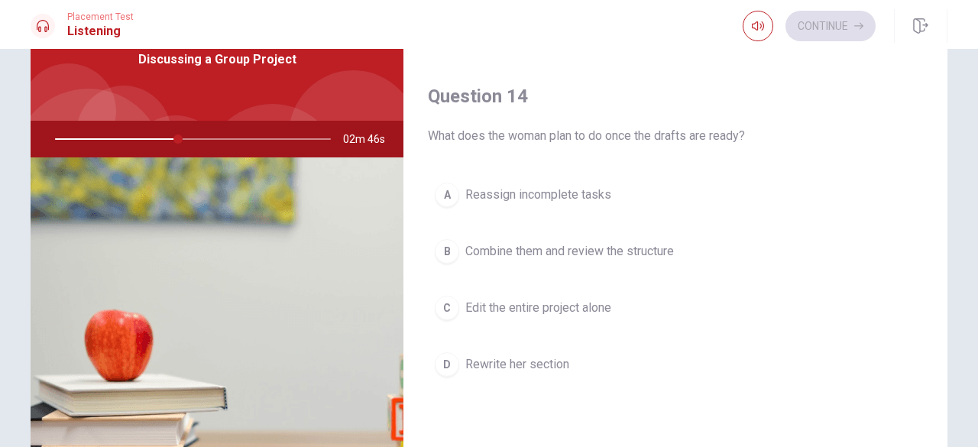
scroll to position [1117, 0]
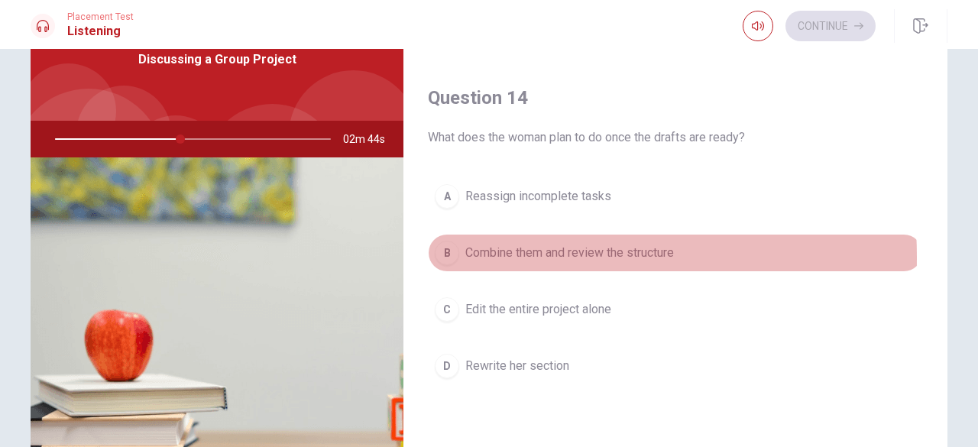
click at [479, 250] on span "Combine them and review the structure" at bounding box center [569, 253] width 209 height 18
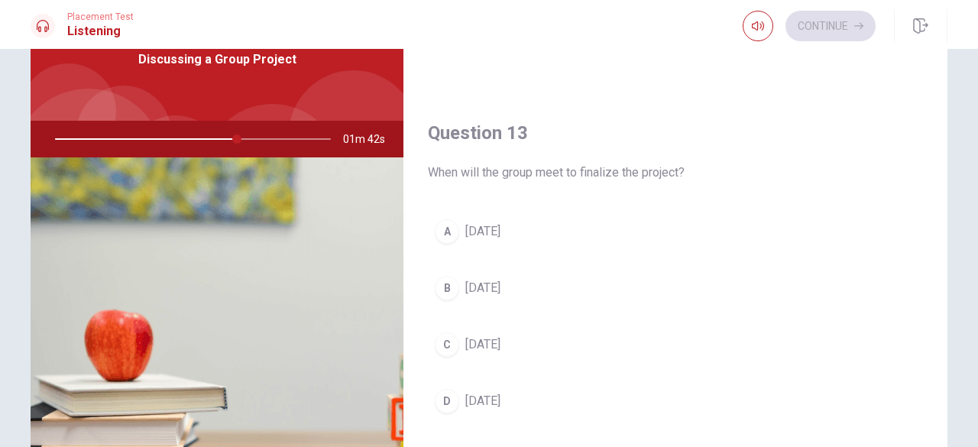
scroll to position [710, 0]
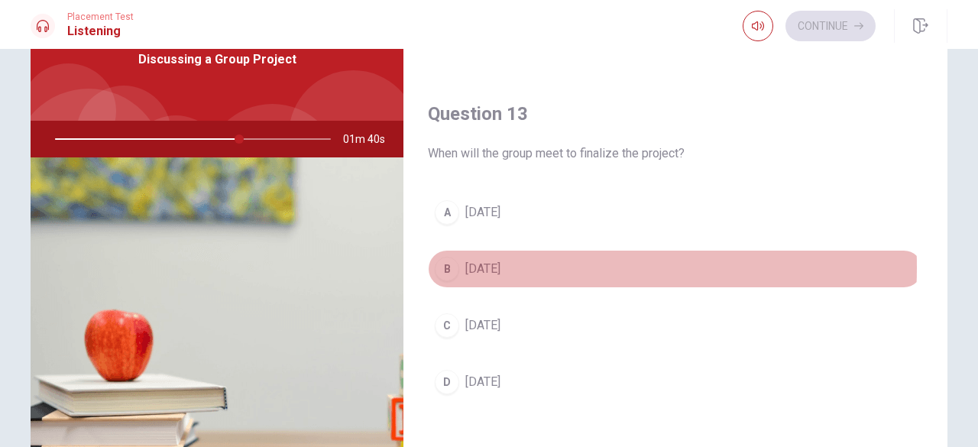
click at [495, 262] on span "[DATE]" at bounding box center [482, 269] width 35 height 18
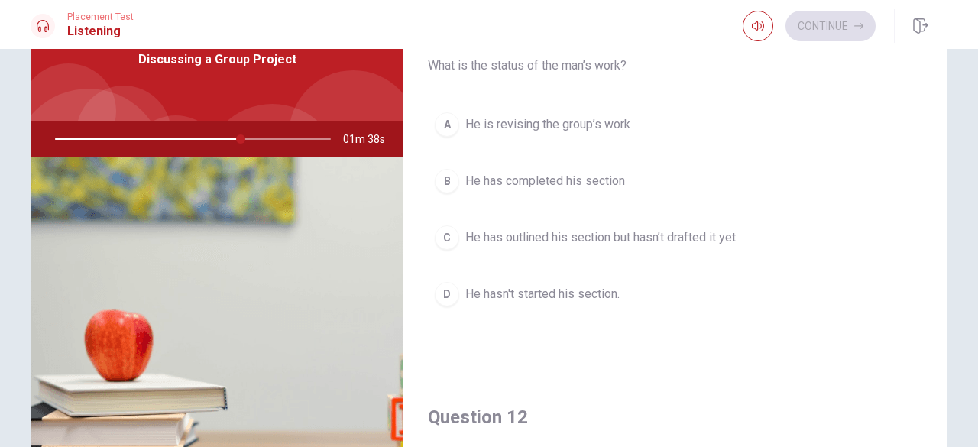
scroll to position [0, 0]
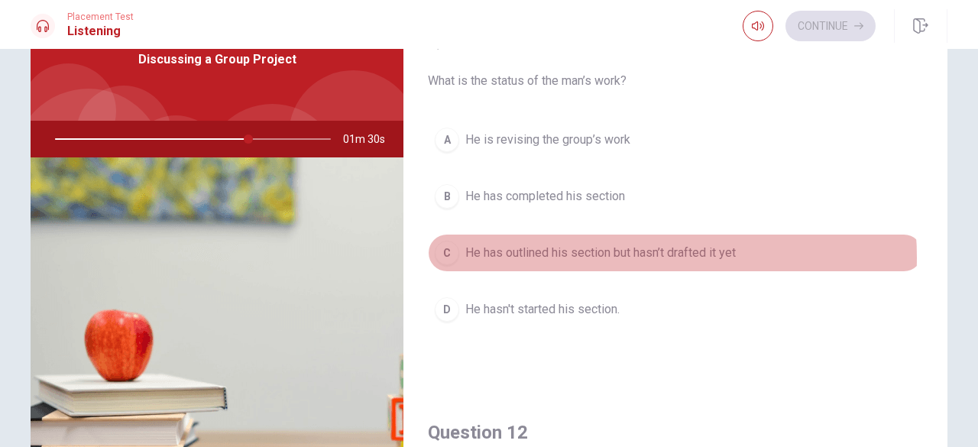
click at [603, 256] on span "He has outlined his section but hasn’t drafted it yet" at bounding box center [600, 253] width 270 height 18
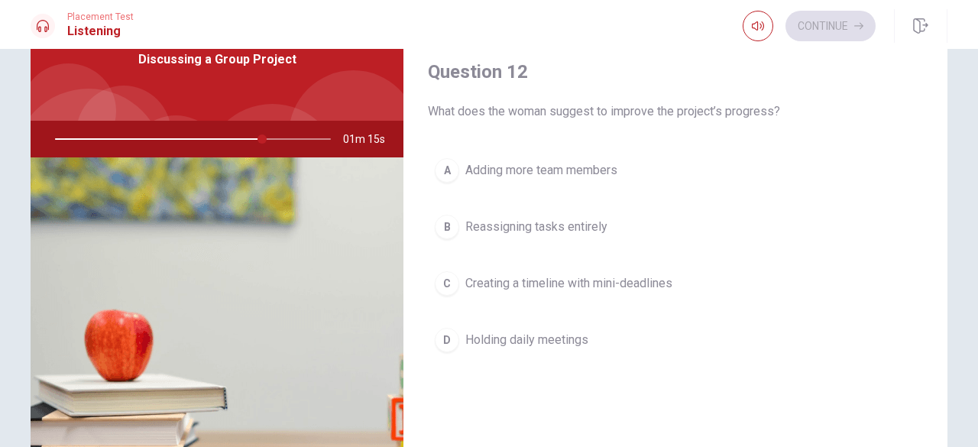
scroll to position [362, 0]
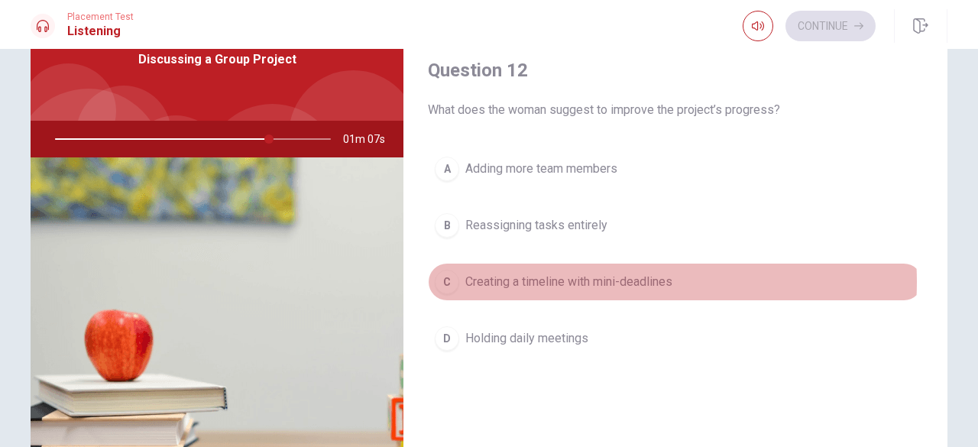
click at [607, 278] on span "Creating a timeline with mini-deadlines" at bounding box center [568, 282] width 207 height 18
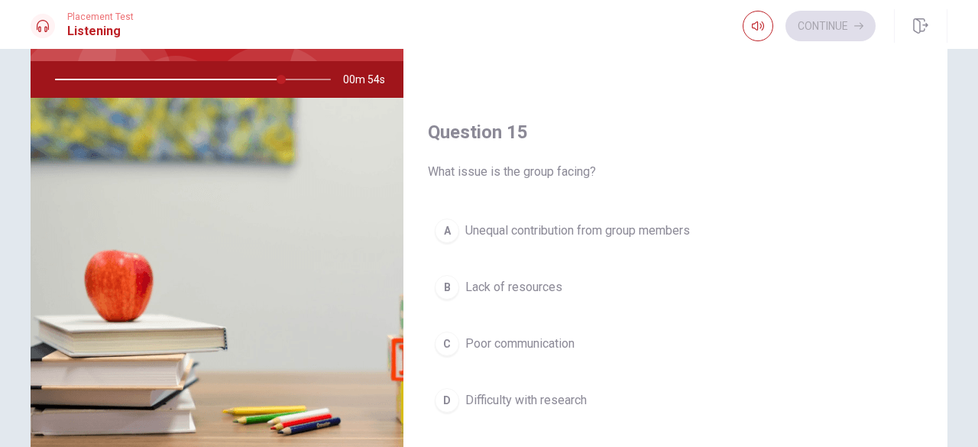
scroll to position [144, 0]
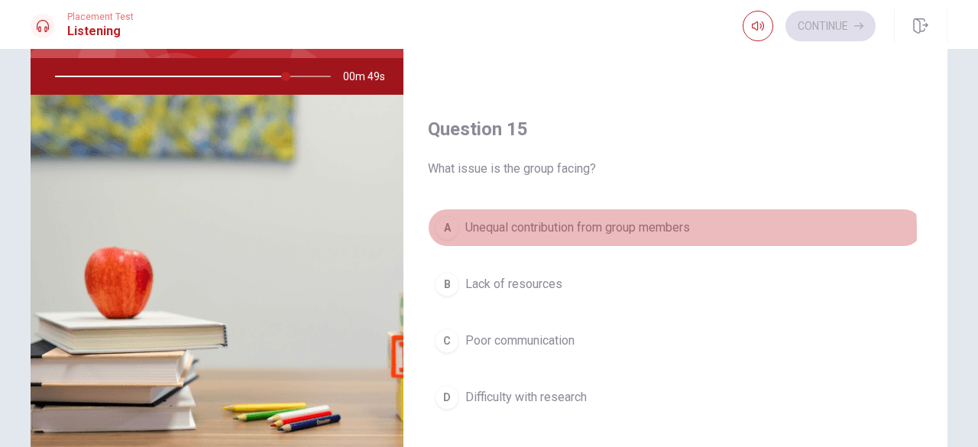
click at [559, 223] on span "Unequal contribution from group members" at bounding box center [577, 228] width 225 height 18
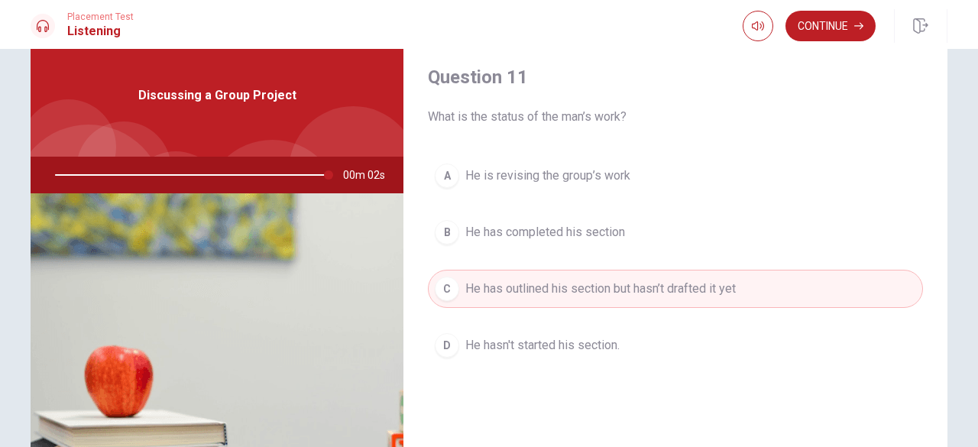
scroll to position [40, 0]
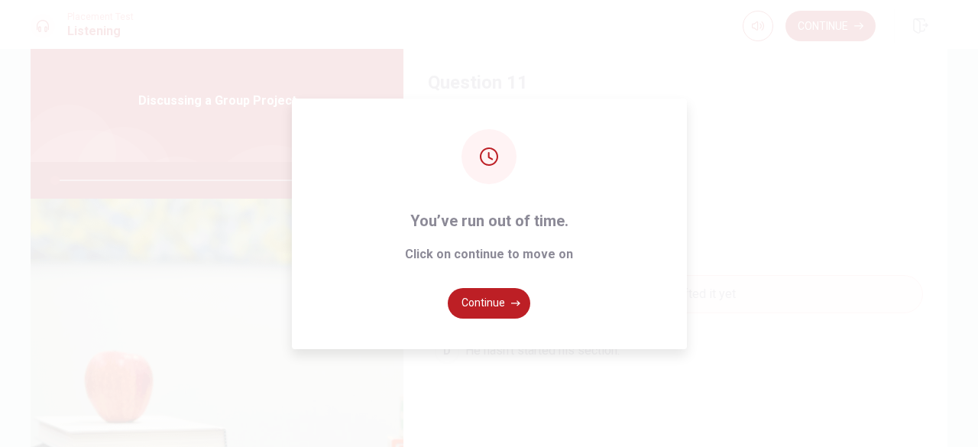
type input "0"
click at [510, 297] on button "Continue" at bounding box center [489, 303] width 83 height 31
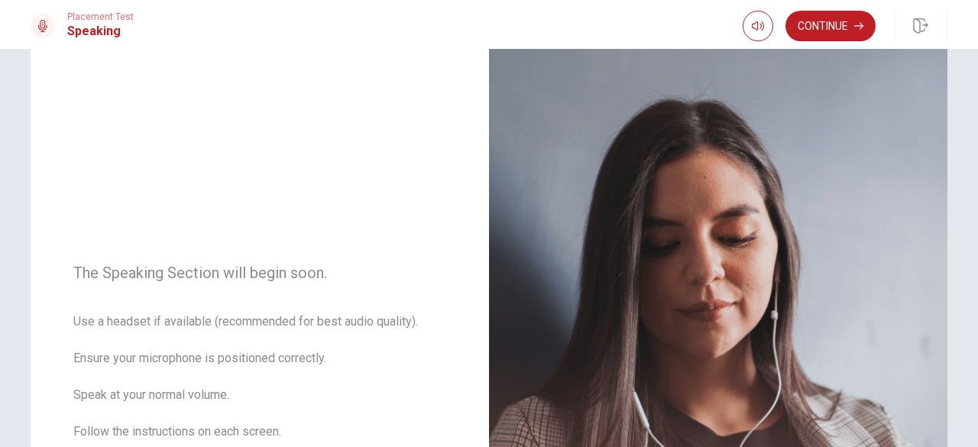
scroll to position [0, 0]
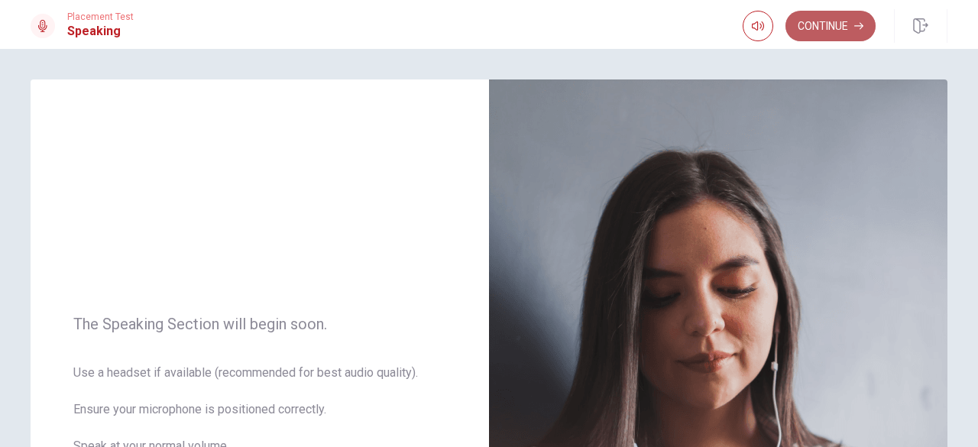
click at [832, 27] on button "Continue" at bounding box center [830, 26] width 90 height 31
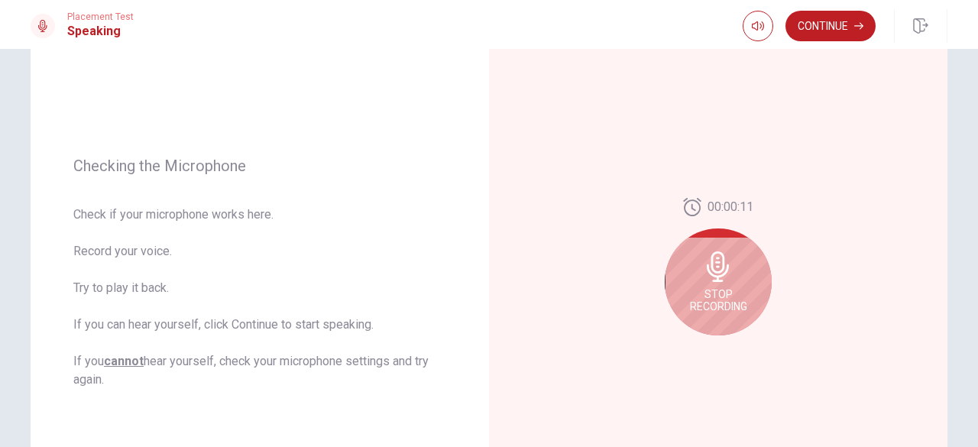
scroll to position [143, 0]
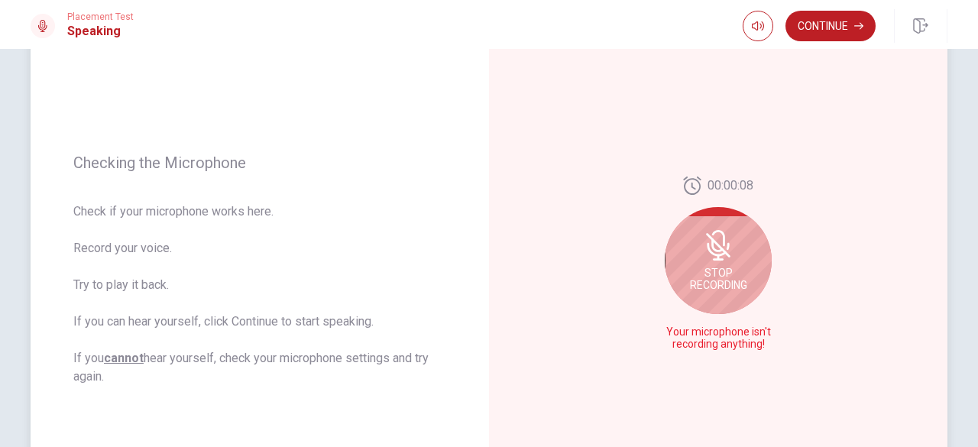
click at [710, 257] on icon at bounding box center [718, 245] width 31 height 31
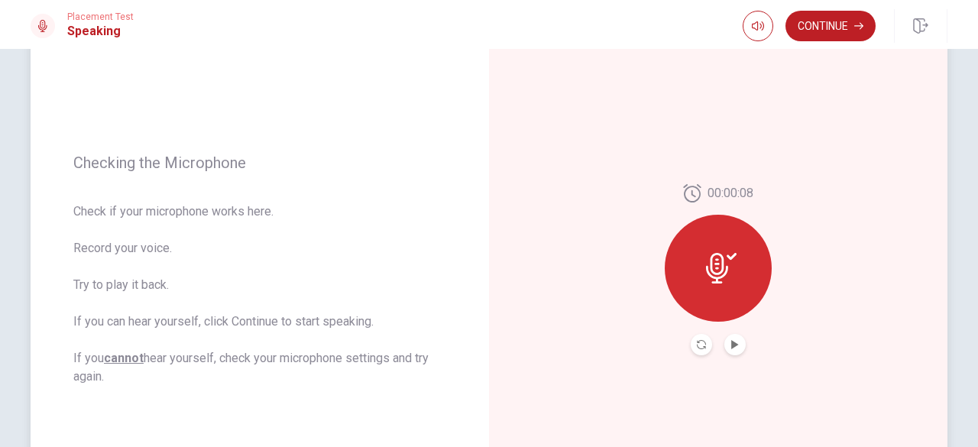
click at [706, 274] on icon at bounding box center [721, 268] width 31 height 31
click at [720, 266] on icon at bounding box center [717, 268] width 22 height 31
click at [731, 343] on icon "Play Audio" at bounding box center [734, 344] width 7 height 9
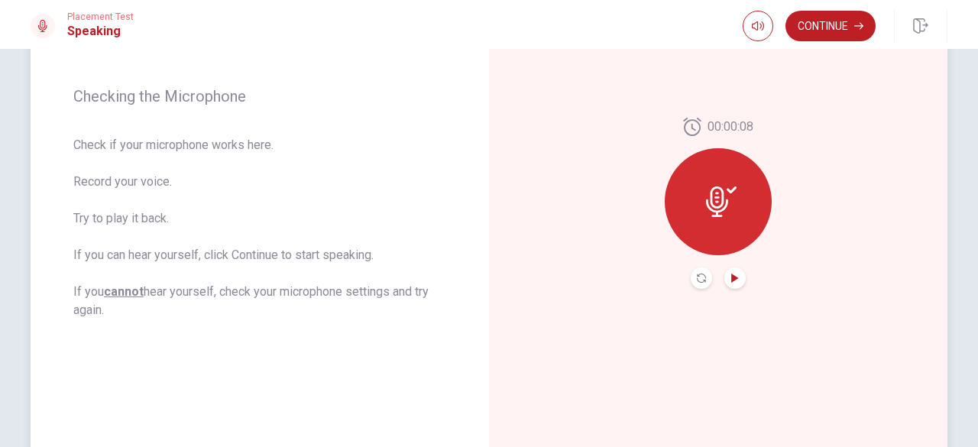
scroll to position [197, 0]
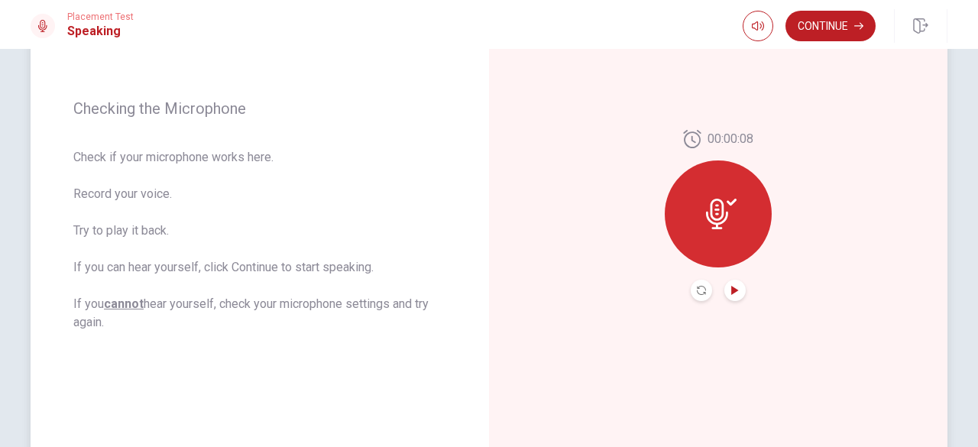
click at [698, 226] on div at bounding box center [718, 213] width 107 height 107
click at [698, 288] on icon "Record Again" at bounding box center [701, 290] width 9 height 9
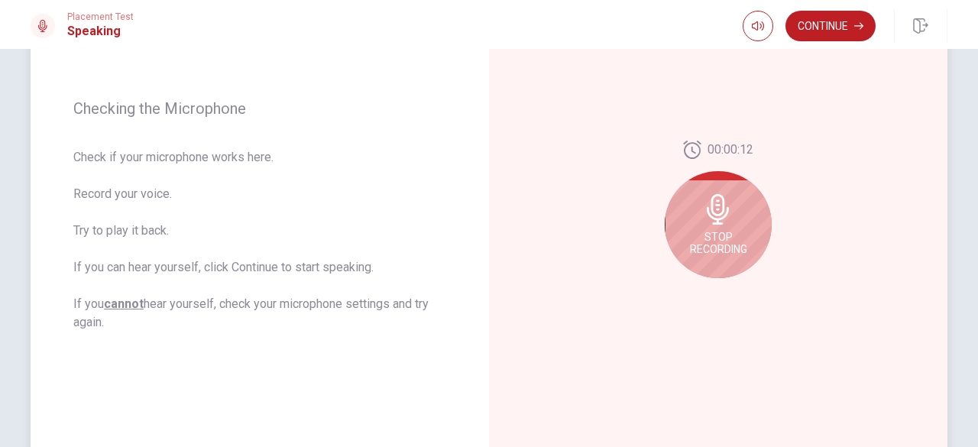
click at [724, 235] on span "Stop Recording" at bounding box center [718, 243] width 57 height 24
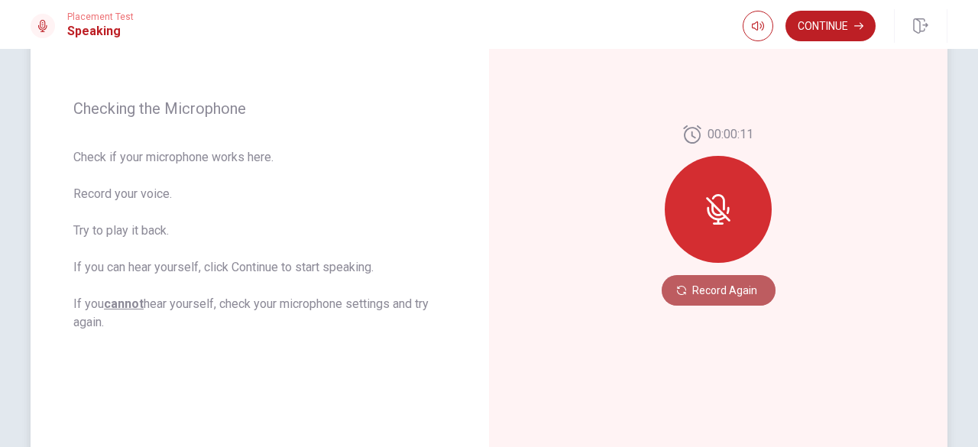
click at [704, 291] on button "Record Again" at bounding box center [719, 290] width 114 height 31
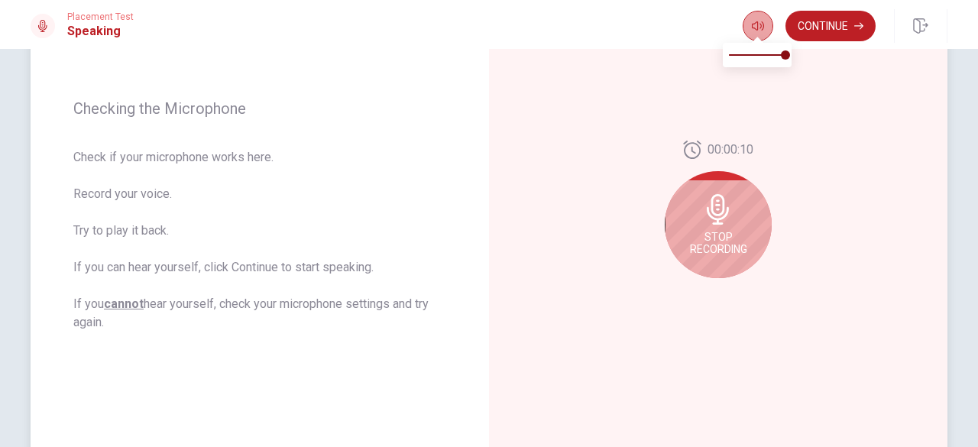
click at [750, 28] on button "button" at bounding box center [758, 26] width 31 height 31
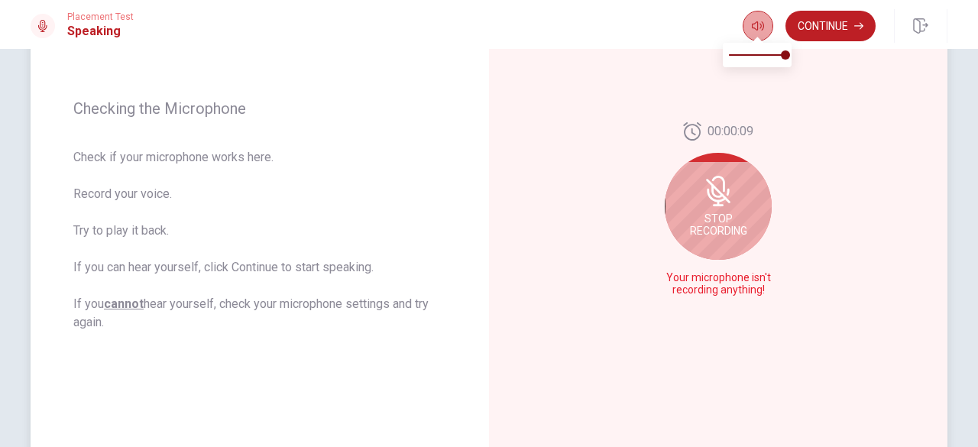
click at [750, 28] on button "button" at bounding box center [758, 26] width 31 height 31
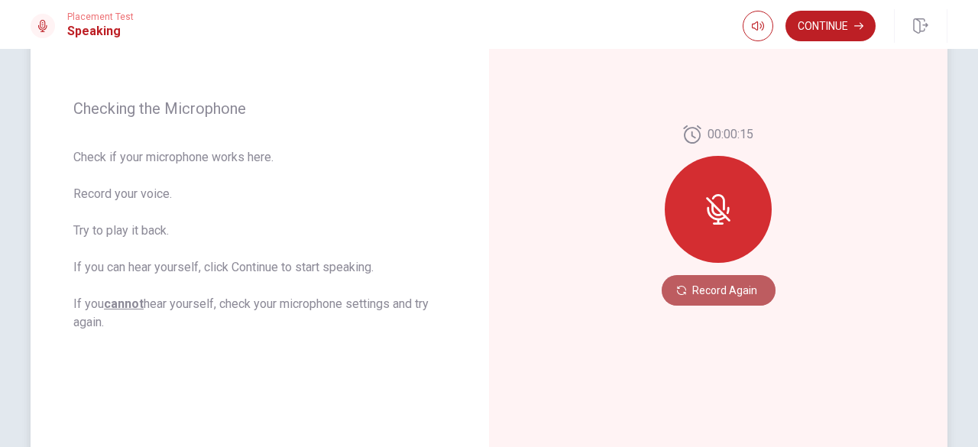
click at [718, 290] on button "Record Again" at bounding box center [719, 290] width 114 height 31
click at [722, 279] on button "Record Again" at bounding box center [719, 290] width 114 height 31
click at [823, 114] on div "00:00:15 Record Again" at bounding box center [718, 215] width 458 height 666
click at [721, 284] on button "Record Again" at bounding box center [719, 290] width 114 height 31
click at [903, 102] on div "00:00:15 Record Again" at bounding box center [718, 215] width 458 height 666
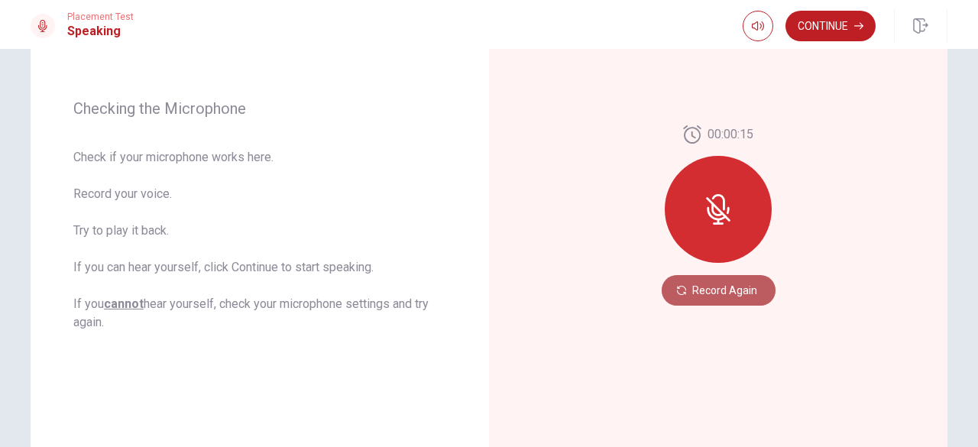
click at [718, 291] on button "Record Again" at bounding box center [719, 290] width 114 height 31
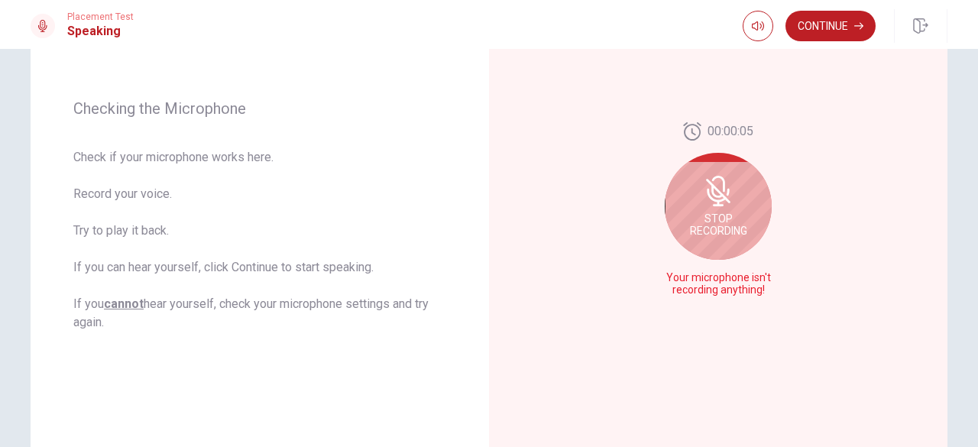
click at [724, 216] on span "Stop Recording" at bounding box center [718, 224] width 57 height 24
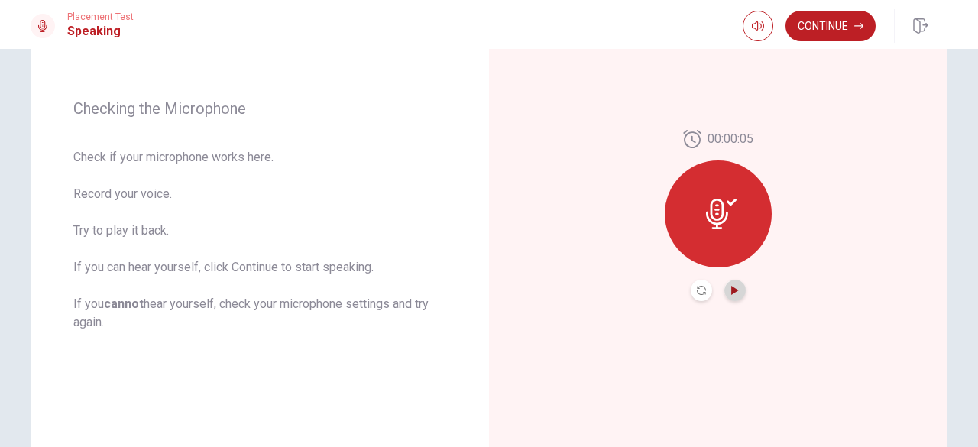
click at [731, 288] on icon "Play Audio" at bounding box center [734, 290] width 7 height 9
click at [731, 288] on icon "Pause Audio" at bounding box center [735, 290] width 8 height 9
click at [697, 294] on icon "Record Again" at bounding box center [701, 290] width 9 height 9
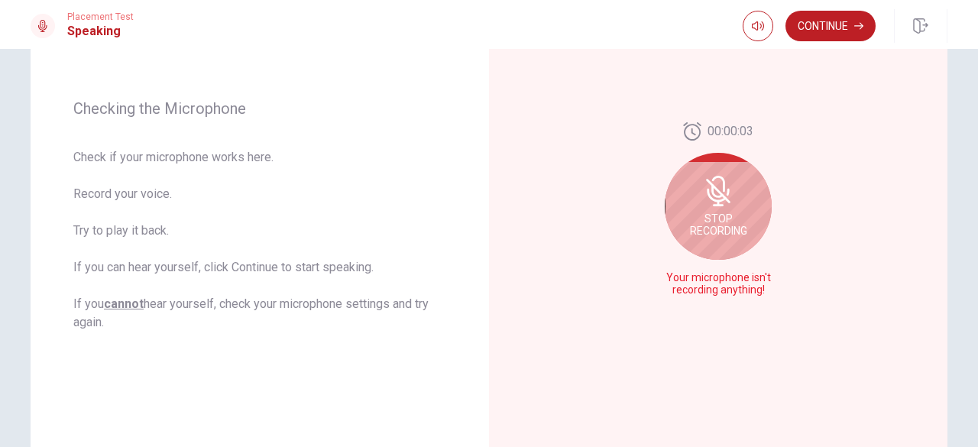
click at [718, 251] on div "Stop Recording" at bounding box center [718, 206] width 107 height 107
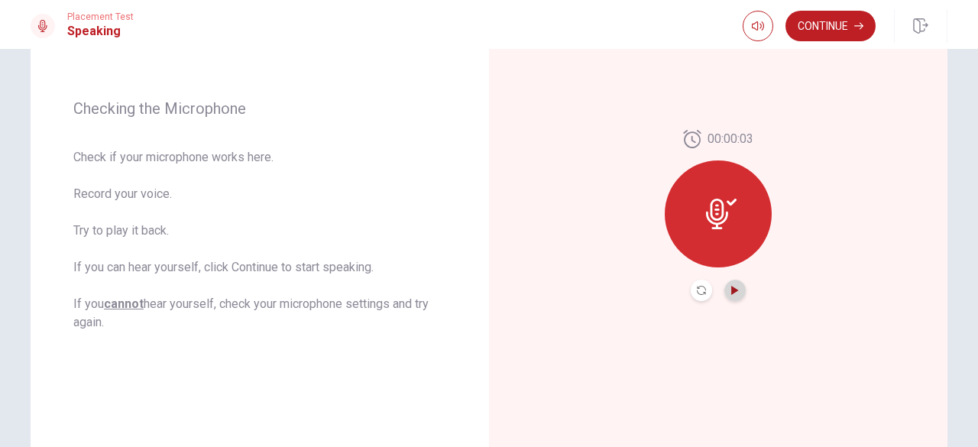
click at [731, 292] on icon "Play Audio" at bounding box center [734, 290] width 7 height 9
click at [757, 25] on icon "button" at bounding box center [758, 26] width 12 height 12
type input "1"
drag, startPoint x: 782, startPoint y: 58, endPoint x: 807, endPoint y: 57, distance: 24.5
click at [807, 57] on body "This site uses cookies, as explained in our Privacy Policy . If you agree to th…" at bounding box center [489, 223] width 978 height 447
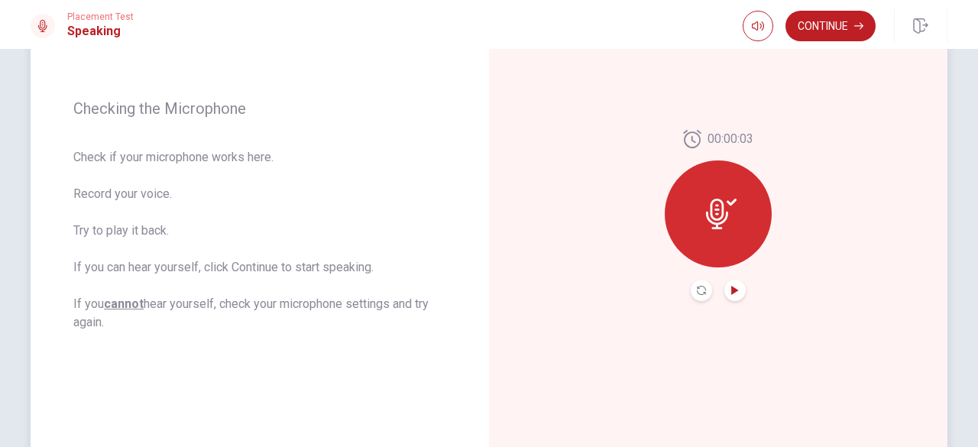
click at [825, 211] on div "00:00:03" at bounding box center [718, 215] width 458 height 666
click at [727, 219] on icon at bounding box center [721, 214] width 31 height 31
click at [737, 291] on button "Play Audio" at bounding box center [734, 290] width 21 height 21
click at [734, 292] on icon "Pause Audio" at bounding box center [735, 290] width 8 height 9
click at [695, 295] on button "Record Again" at bounding box center [701, 290] width 21 height 21
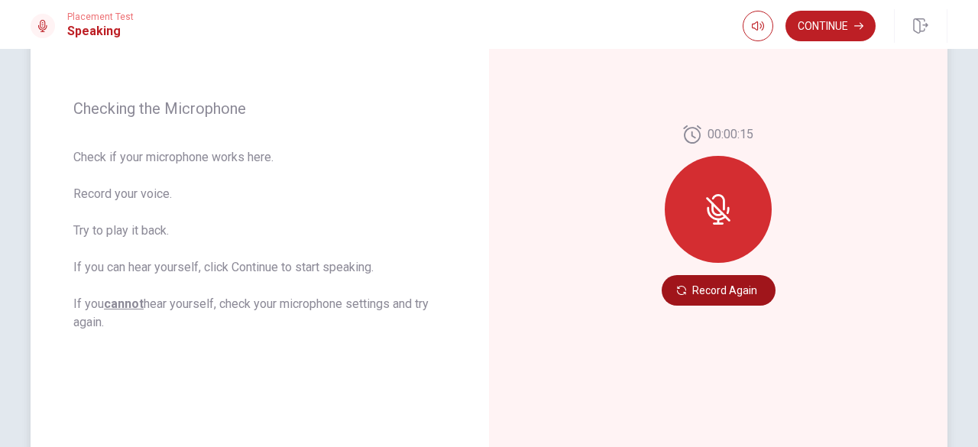
click at [737, 291] on button "Record Again" at bounding box center [719, 290] width 114 height 31
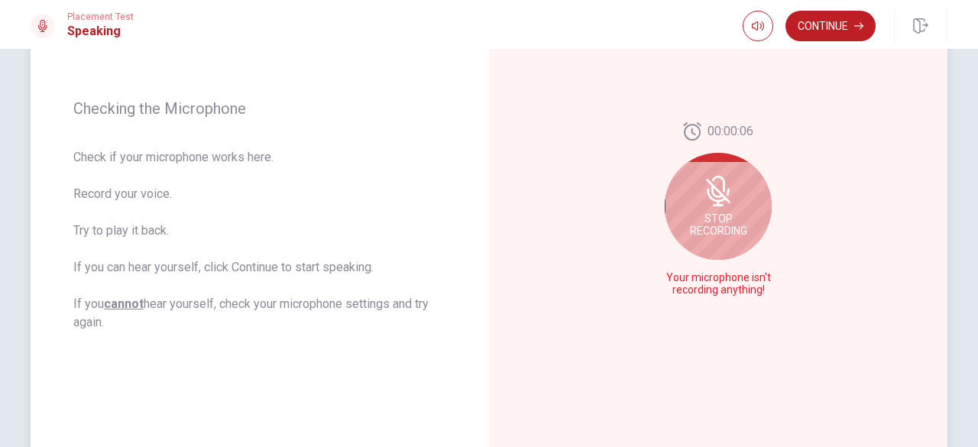
click at [727, 132] on span "00:00:06" at bounding box center [731, 131] width 46 height 18
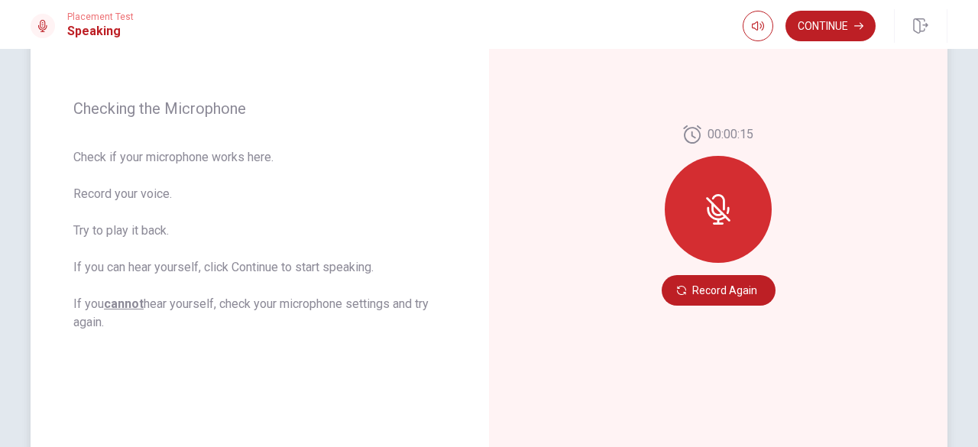
click at [717, 199] on icon at bounding box center [718, 209] width 31 height 31
click at [716, 293] on button "Record Again" at bounding box center [719, 290] width 114 height 31
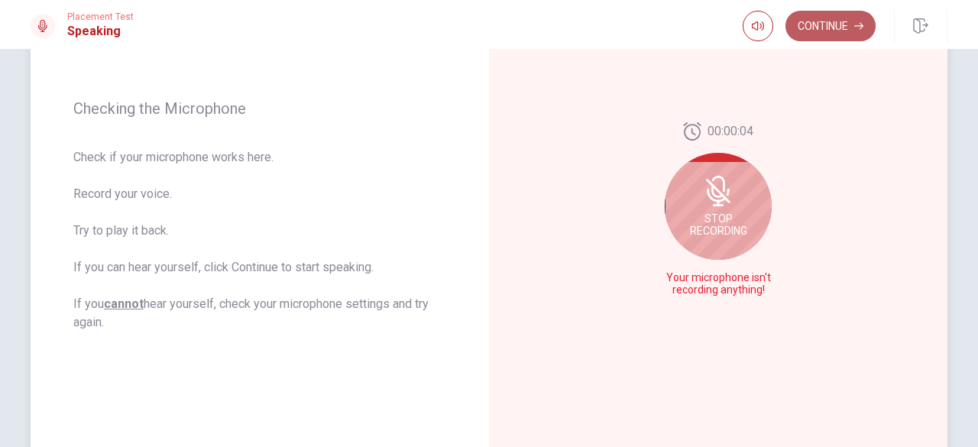
click at [815, 35] on button "Continue" at bounding box center [830, 26] width 90 height 31
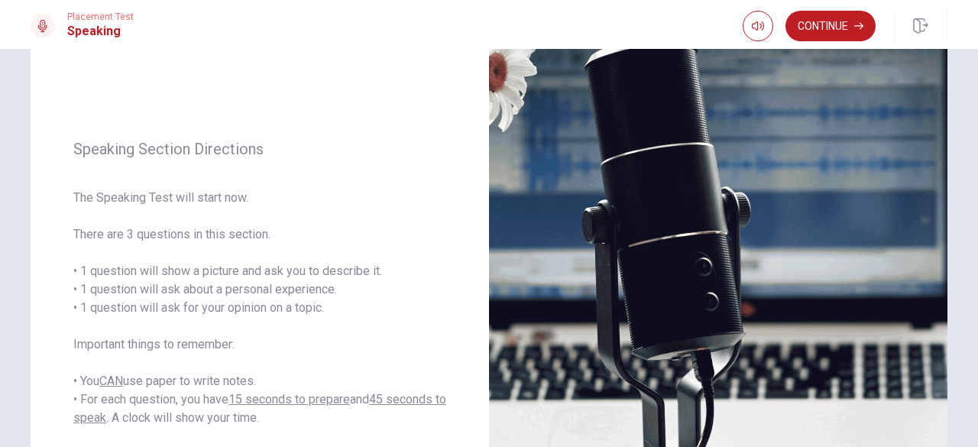
scroll to position [0, 0]
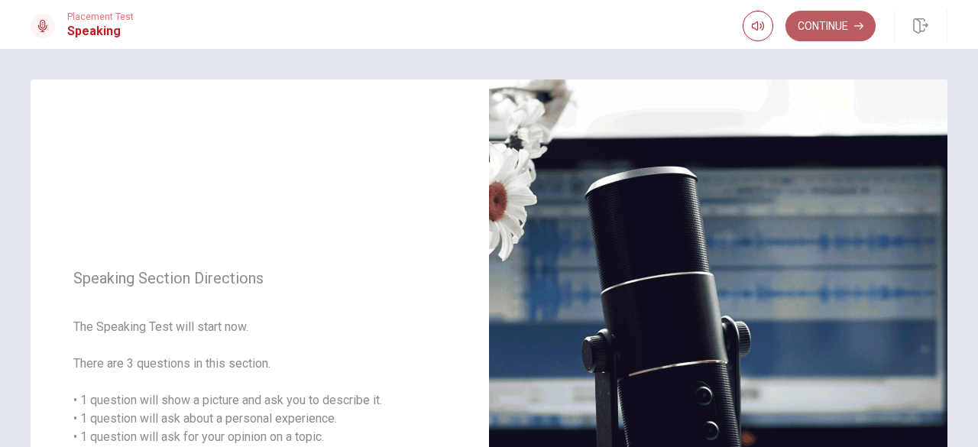
click at [845, 34] on button "Continue" at bounding box center [830, 26] width 90 height 31
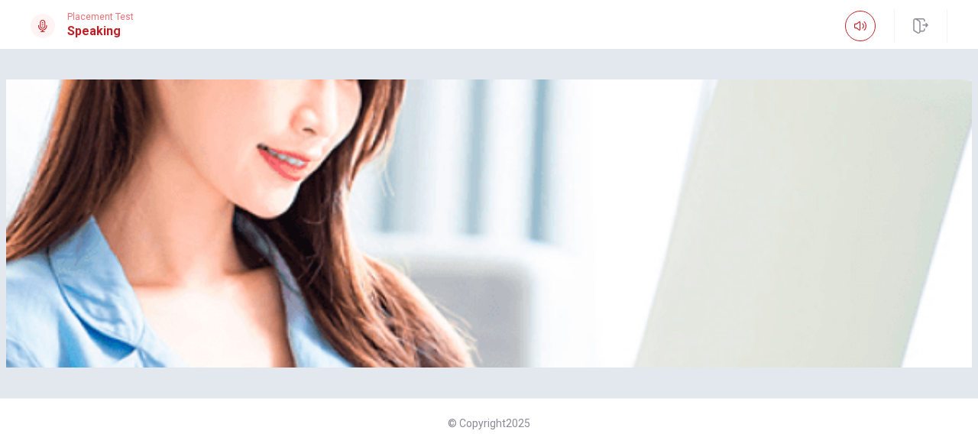
scroll to position [24, 0]
drag, startPoint x: 970, startPoint y: 140, endPoint x: 977, endPoint y: 223, distance: 83.6
click at [977, 223] on div "Please Listen Carefully © Copyright 2025" at bounding box center [489, 248] width 978 height 398
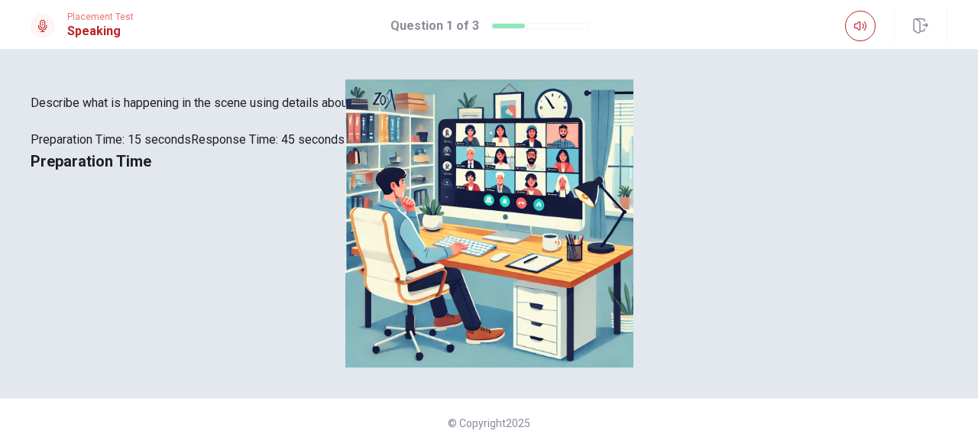
scroll to position [100, 0]
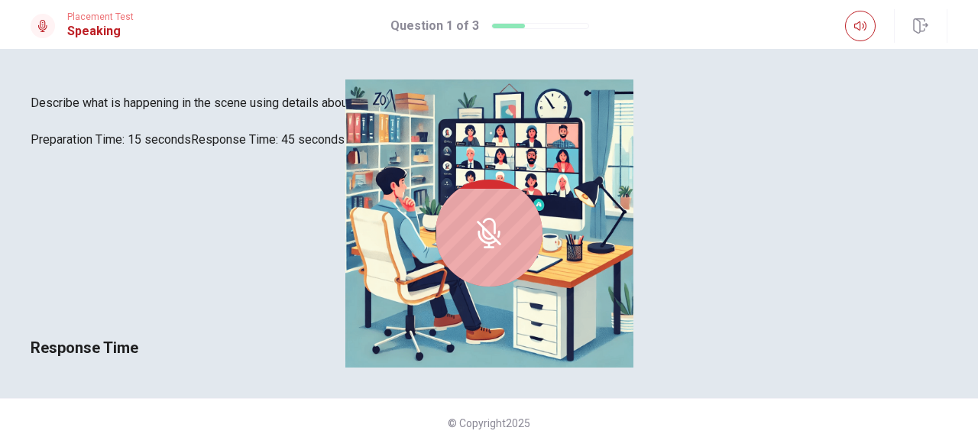
click at [504, 248] on icon at bounding box center [489, 233] width 31 height 31
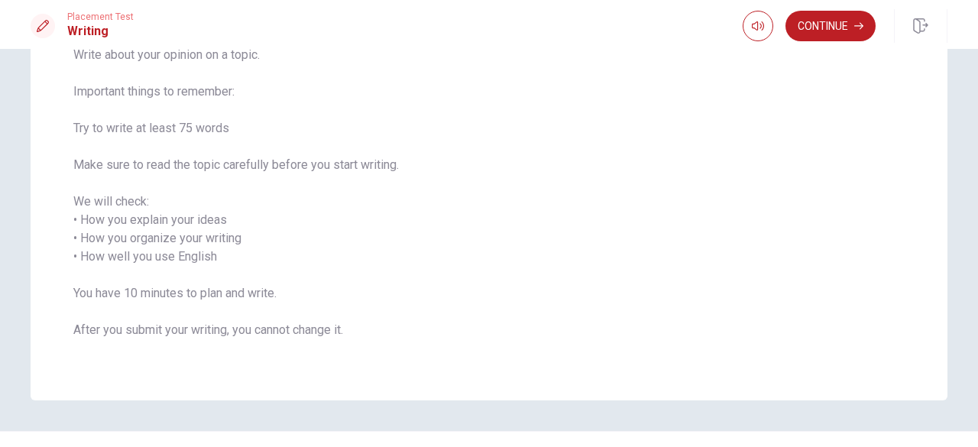
scroll to position [170, 0]
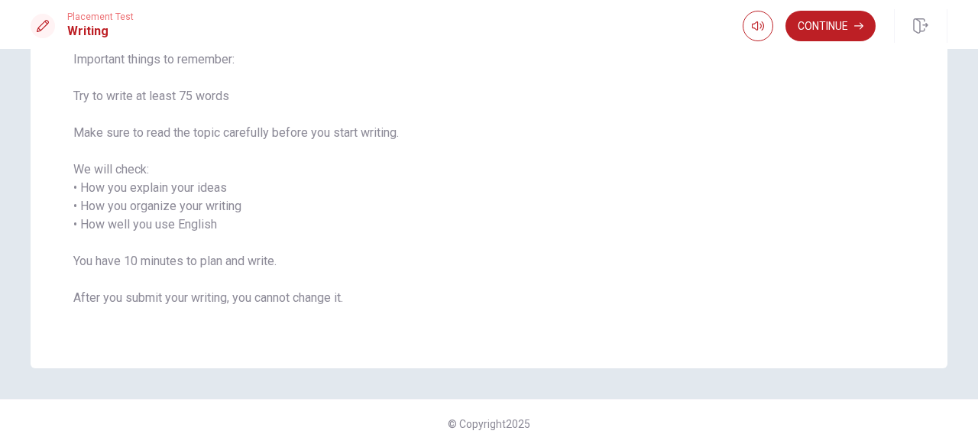
click at [788, 395] on div "Writing Section Directions Write about your opinion on a topic. Important thing…" at bounding box center [489, 248] width 978 height 398
click at [896, 294] on span "Write about your opinion on a topic. Important things to remember: Try to write…" at bounding box center [488, 170] width 831 height 312
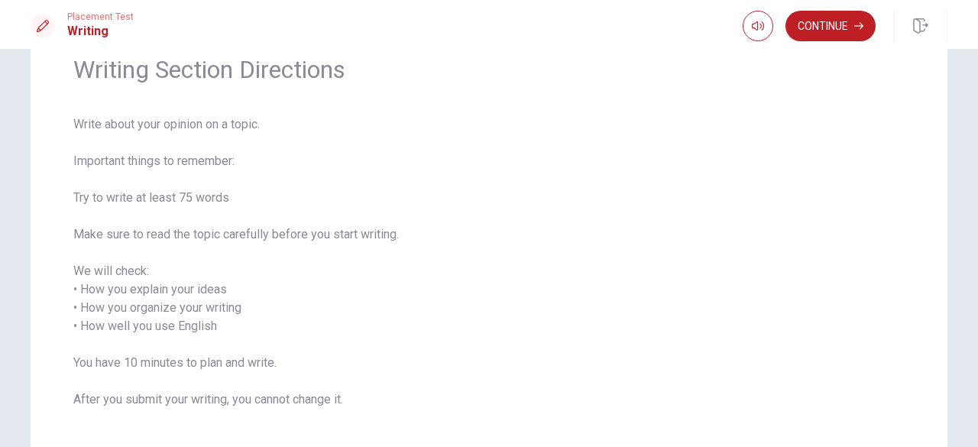
scroll to position [66, 0]
click at [813, 29] on button "Continue" at bounding box center [830, 26] width 90 height 31
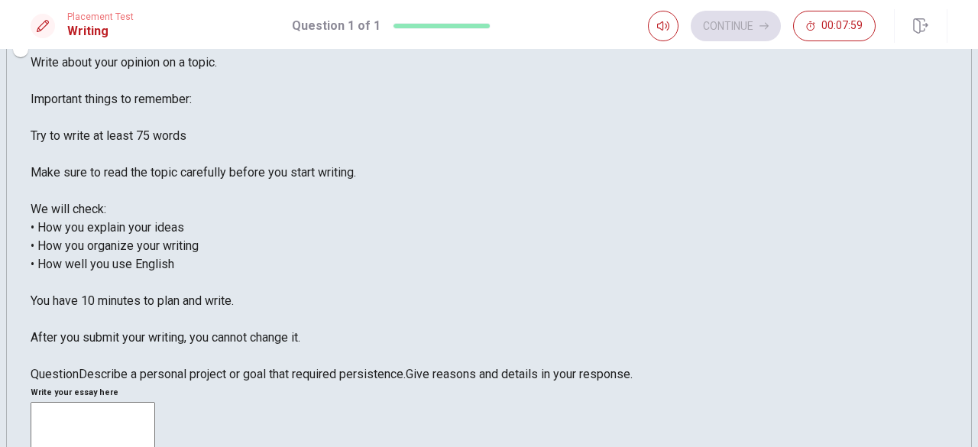
scroll to position [26, 0]
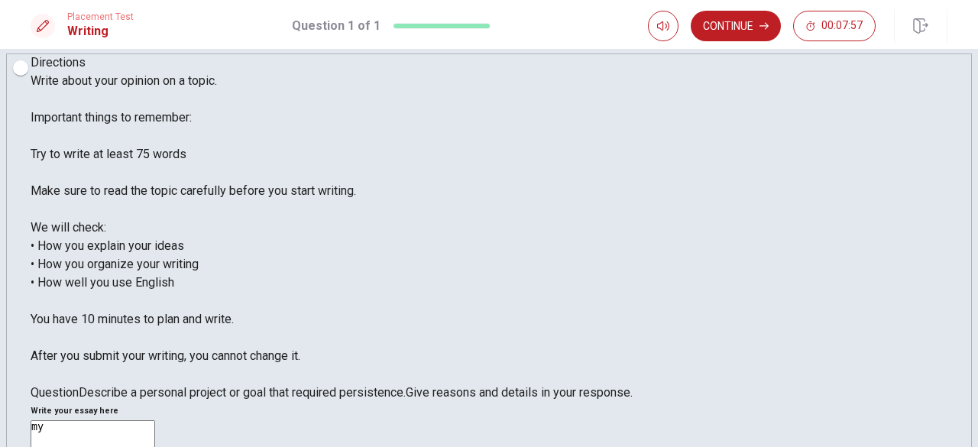
type textarea "m"
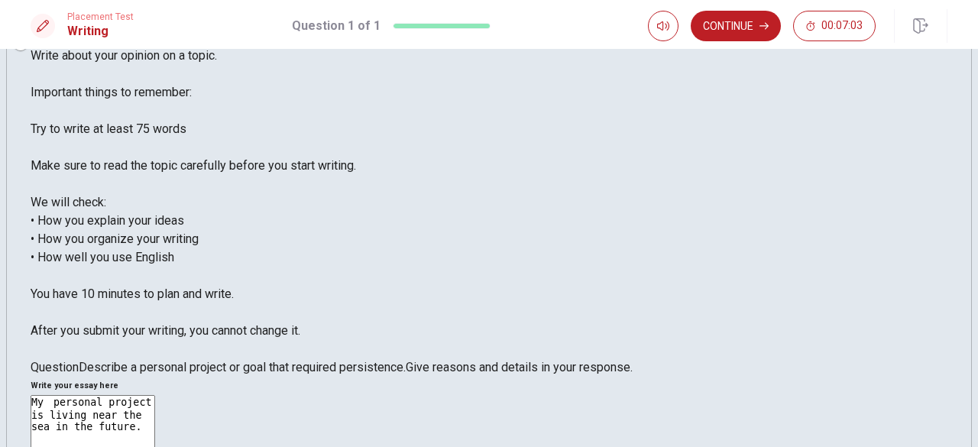
scroll to position [44, 0]
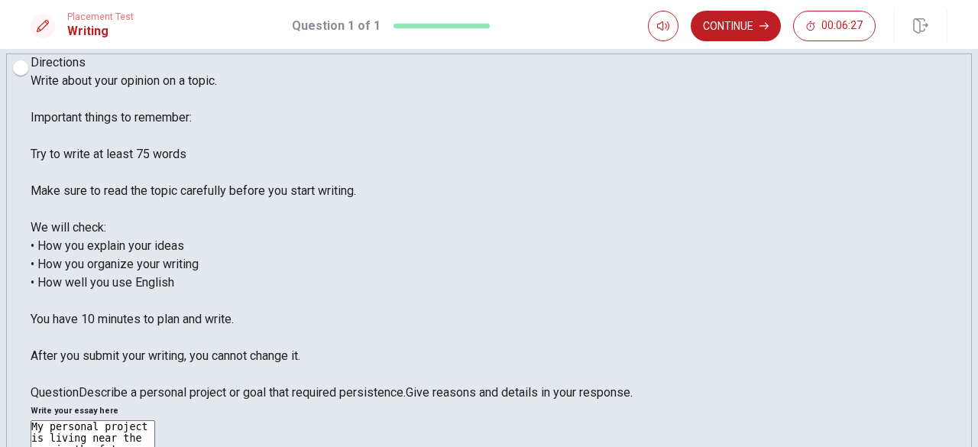
scroll to position [28, 0]
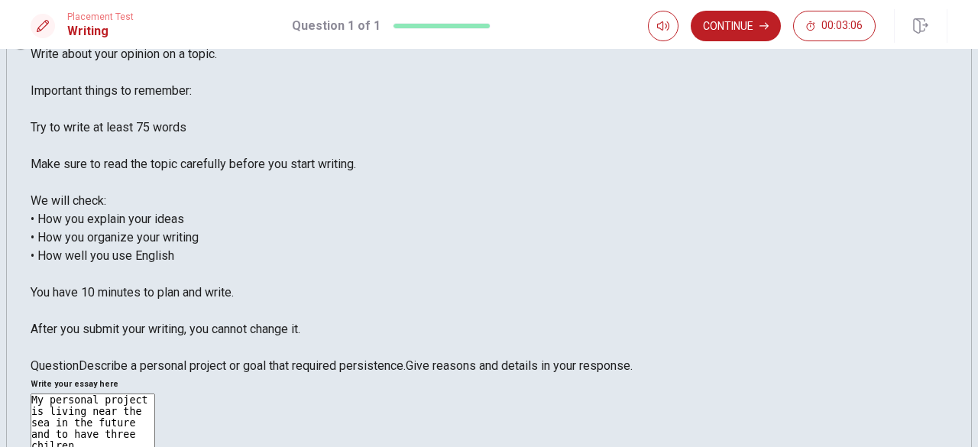
scroll to position [46, 0]
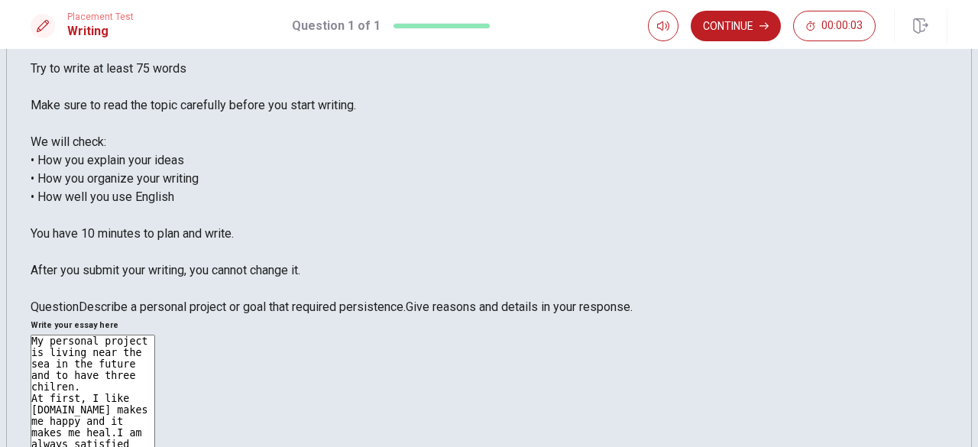
scroll to position [113, 0]
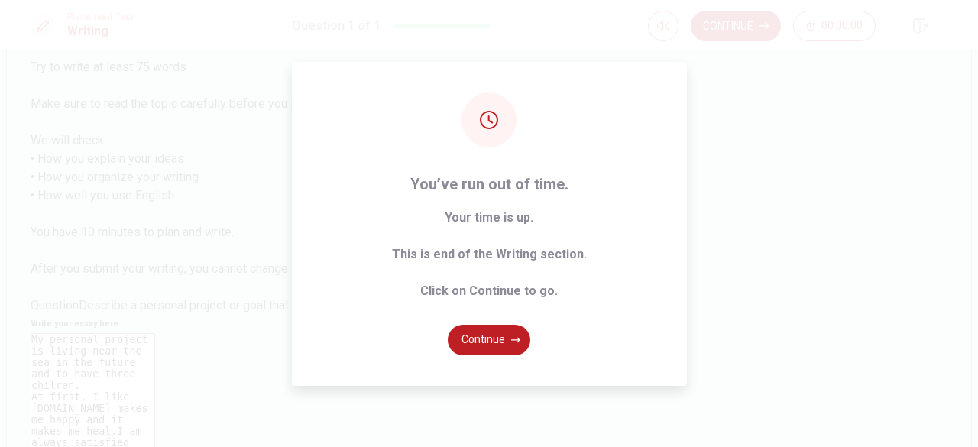
type textarea "My personal project is living near the sea in the future and to have three chil…"
click at [838, 267] on div "You’ve run out of time. Your time is up. This is end of the Writing section. Cl…" at bounding box center [489, 223] width 978 height 447
click at [475, 340] on button "Continue" at bounding box center [489, 340] width 83 height 31
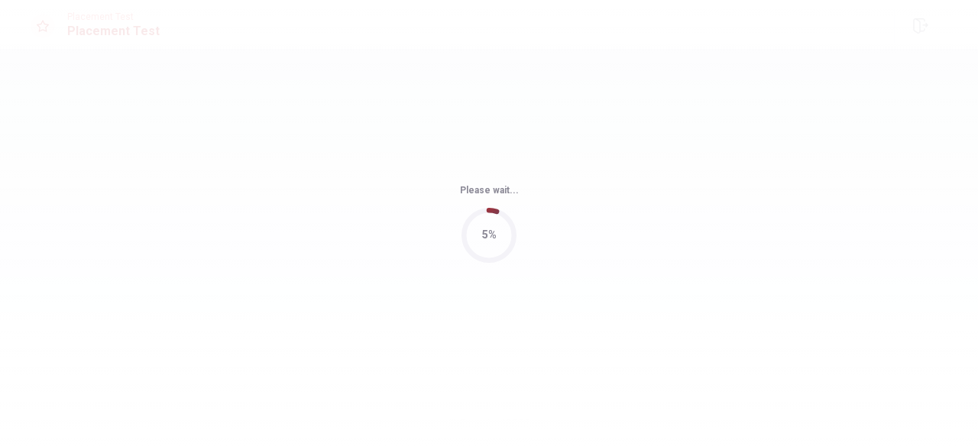
scroll to position [0, 0]
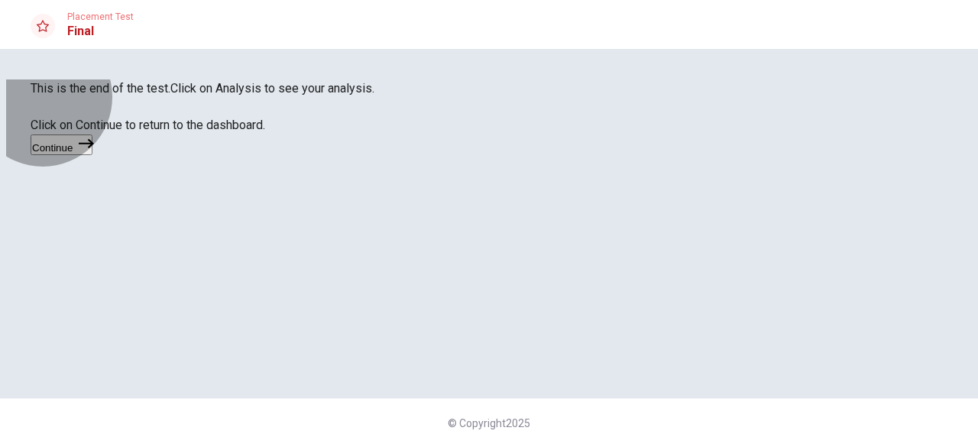
click at [92, 155] on button "Continue" at bounding box center [62, 144] width 62 height 21
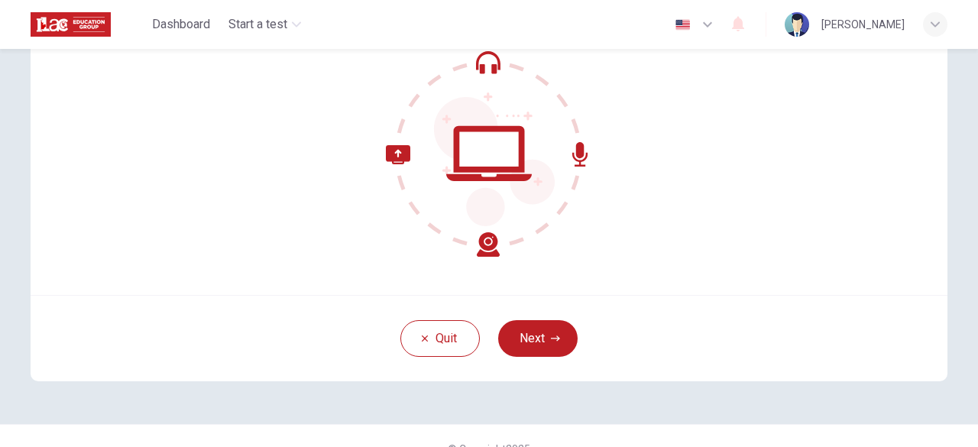
scroll to position [171, 0]
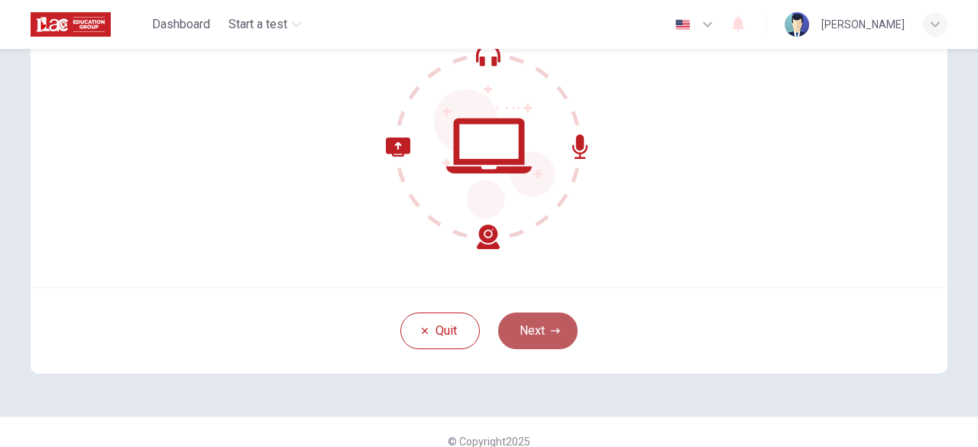
click at [555, 333] on icon "button" at bounding box center [555, 330] width 9 height 9
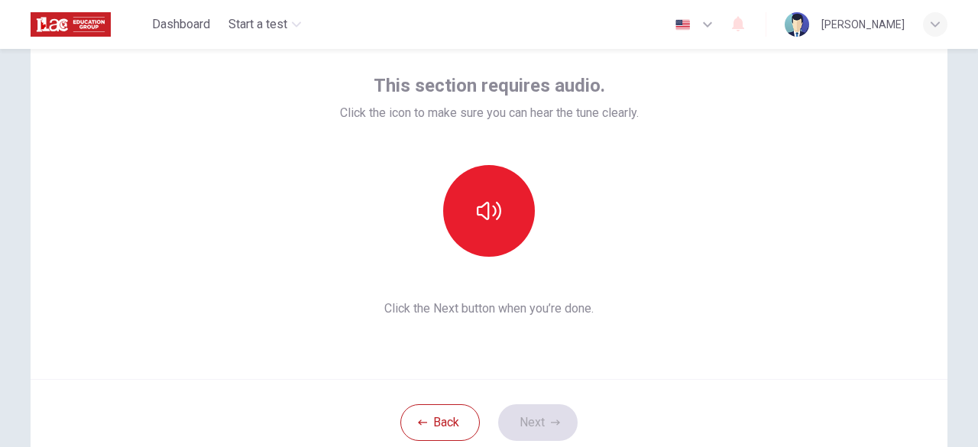
scroll to position [73, 0]
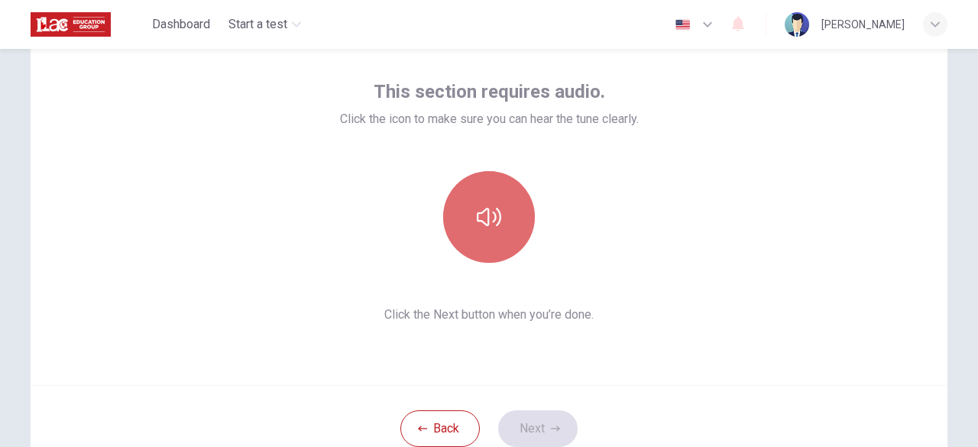
click at [480, 219] on icon "button" at bounding box center [489, 217] width 24 height 24
click at [488, 198] on button "button" at bounding box center [489, 217] width 92 height 92
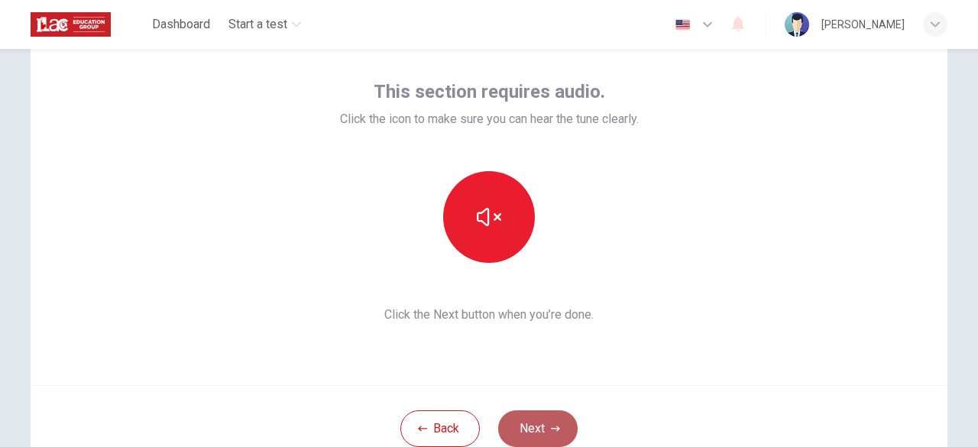
click at [555, 421] on button "Next" at bounding box center [537, 428] width 79 height 37
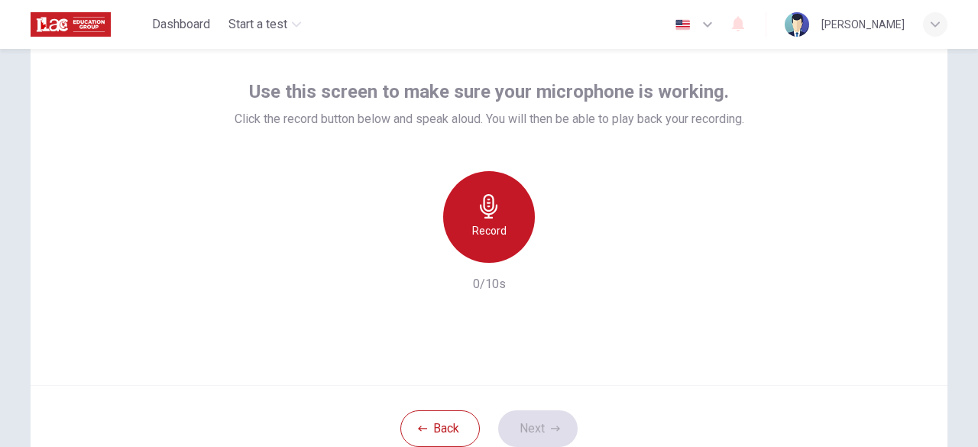
click at [504, 219] on div "Record" at bounding box center [489, 217] width 92 height 92
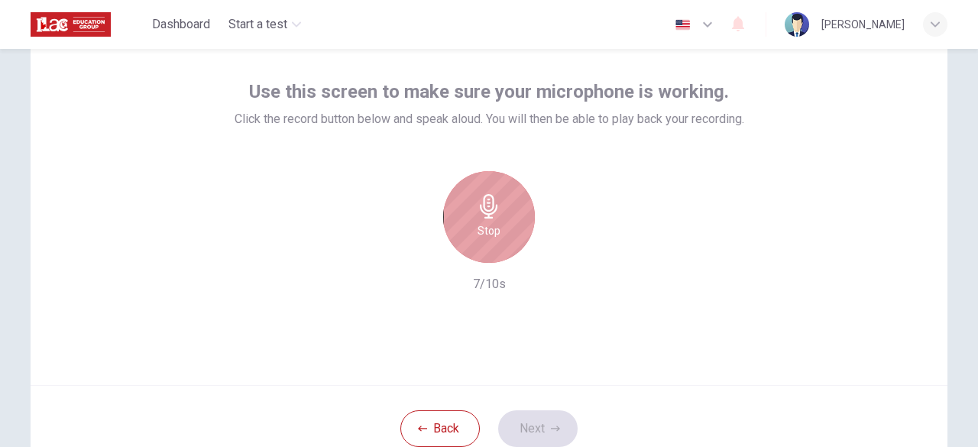
click at [504, 219] on div "Stop" at bounding box center [489, 217] width 92 height 92
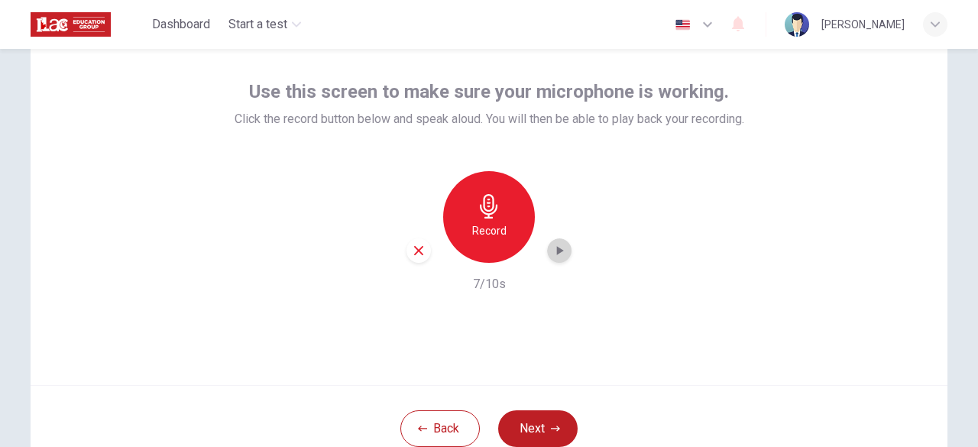
click at [552, 259] on div "button" at bounding box center [559, 250] width 24 height 24
